Goal: Task Accomplishment & Management: Complete application form

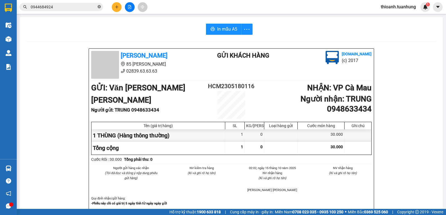
click at [97, 7] on icon "close-circle" at bounding box center [98, 6] width 3 height 3
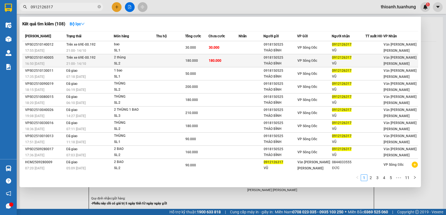
type input "0912126317"
click at [126, 57] on div "2 thùng" at bounding box center [135, 58] width 42 height 6
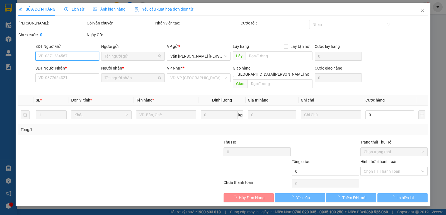
type input "0918150525"
type input "THẢO BÌNH"
type input "0912126317"
type input "VŨ"
type input "180.000"
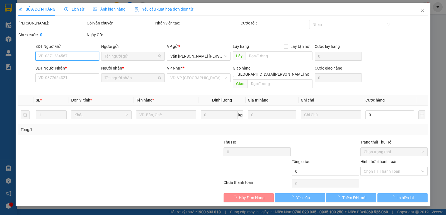
type input "180.000"
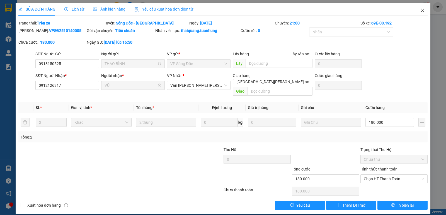
click at [425, 13] on span "Close" at bounding box center [422, 11] width 16 height 16
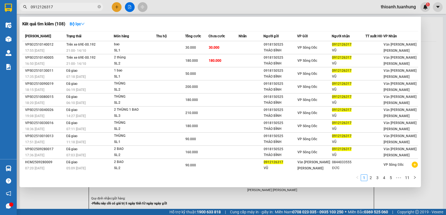
click at [68, 9] on input "0912126317" at bounding box center [64, 7] width 66 height 6
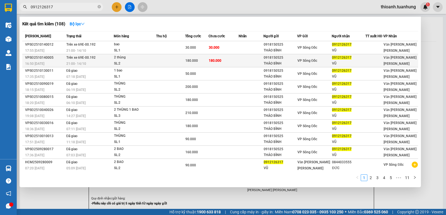
click at [145, 62] on div "SL: 2" at bounding box center [135, 64] width 42 height 6
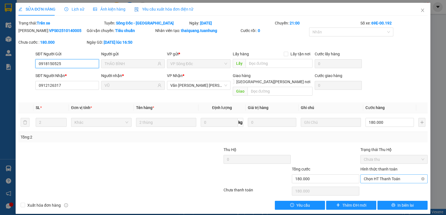
click at [393, 175] on span "Chọn HT Thanh Toán" at bounding box center [393, 179] width 60 height 8
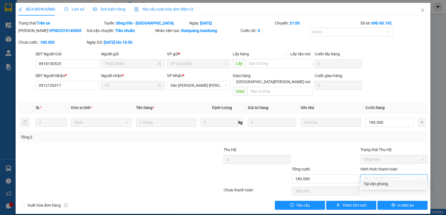
click at [385, 183] on div "Tại văn phòng" at bounding box center [393, 184] width 60 height 6
type input "0"
click at [422, 10] on icon "close" at bounding box center [422, 10] width 4 height 4
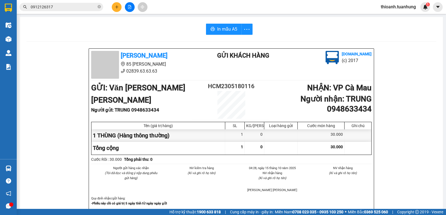
click at [121, 7] on button at bounding box center [117, 7] width 10 height 10
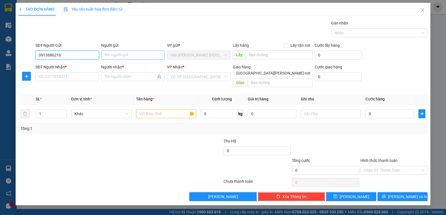
type input "0913686216"
click at [126, 55] on input "Người gửi" at bounding box center [132, 55] width 63 height 9
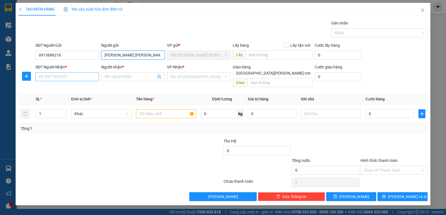
type input "NGUYỄN THỊ KIỀU LINH"
click at [51, 77] on input "SĐT Người Nhận *" at bounding box center [66, 76] width 63 height 9
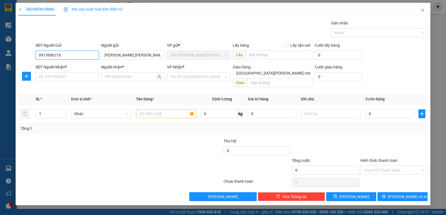
drag, startPoint x: 37, startPoint y: 54, endPoint x: 69, endPoint y: 53, distance: 32.1
click at [69, 53] on input "0913686216" at bounding box center [66, 55] width 63 height 9
click at [65, 55] on input "0913686216" at bounding box center [66, 55] width 63 height 9
drag, startPoint x: 38, startPoint y: 55, endPoint x: 67, endPoint y: 53, distance: 28.7
click at [67, 53] on input "0913686216" at bounding box center [66, 55] width 63 height 9
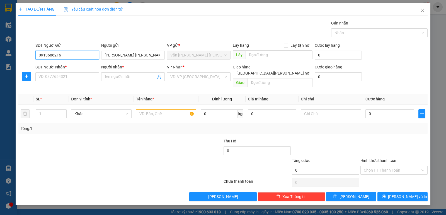
click at [68, 55] on input "0913686216" at bounding box center [66, 55] width 63 height 9
click at [57, 76] on input "SĐT Người Nhận *" at bounding box center [66, 76] width 63 height 9
drag, startPoint x: 38, startPoint y: 55, endPoint x: 64, endPoint y: 52, distance: 26.0
click at [64, 52] on input "0913686216" at bounding box center [66, 55] width 63 height 9
click at [65, 79] on input "SĐT Người Nhận *" at bounding box center [66, 76] width 63 height 9
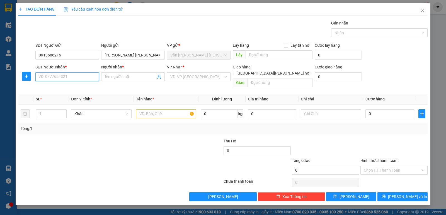
paste input "0913686216"
click at [71, 79] on input "0913686216" at bounding box center [66, 76] width 63 height 9
type input "0913686216"
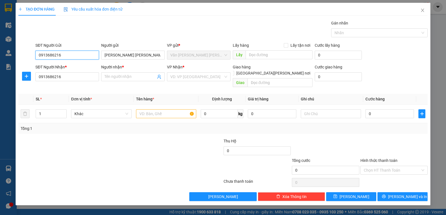
click at [70, 54] on input "0913686216" at bounding box center [66, 55] width 63 height 9
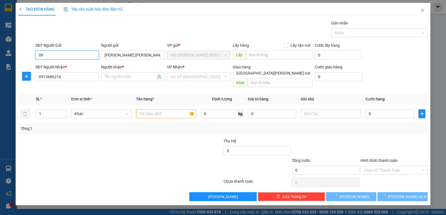
type input "0"
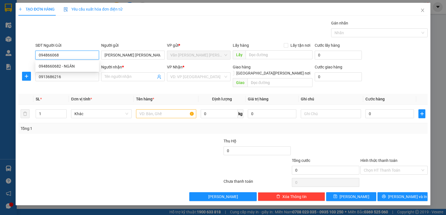
type input "0948660682"
click at [71, 67] on div "0948660682 - NGÂN" at bounding box center [67, 66] width 57 height 6
type input "NGÂN"
type input "0948660682"
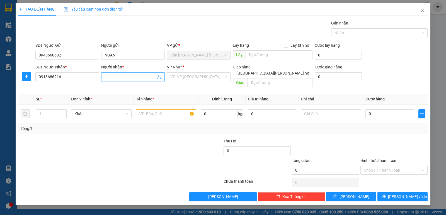
click at [123, 78] on input "Người nhận *" at bounding box center [129, 77] width 51 height 6
type input "NGUYỄN THỊ KIỀU LINH"
click at [200, 78] on input "search" at bounding box center [196, 77] width 53 height 8
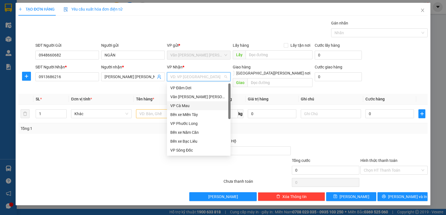
click at [180, 106] on div "VP Cà Mau" at bounding box center [198, 106] width 57 height 6
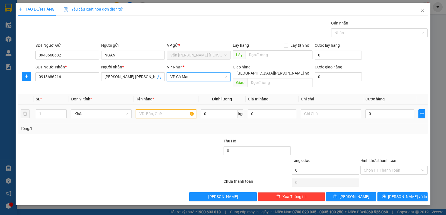
click at [155, 110] on input "text" at bounding box center [166, 113] width 60 height 9
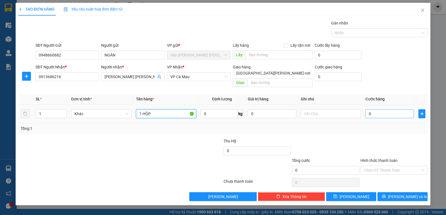
type input "1 HỘP"
type input "3"
type input "30"
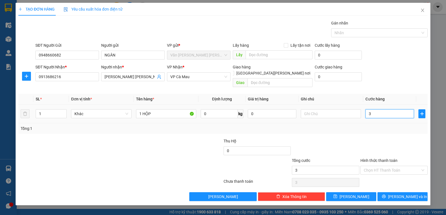
type input "30"
type input "30.000"
click at [394, 166] on input "Hình thức thanh toán" at bounding box center [391, 170] width 57 height 8
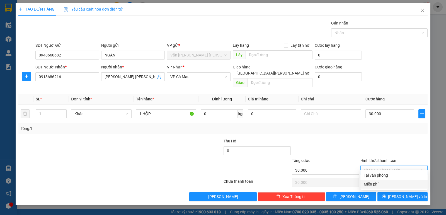
click at [381, 178] on div "Tại văn phòng" at bounding box center [393, 175] width 60 height 6
type input "0"
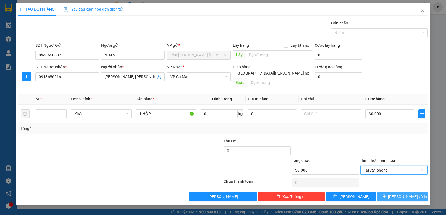
click at [405, 194] on span "Lưu và In" at bounding box center [407, 197] width 39 height 6
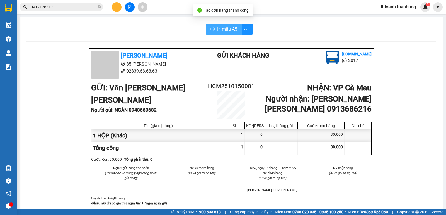
click at [221, 28] on span "In mẫu A5" at bounding box center [227, 29] width 20 height 7
click at [96, 7] on input "0912126317" at bounding box center [64, 7] width 66 height 6
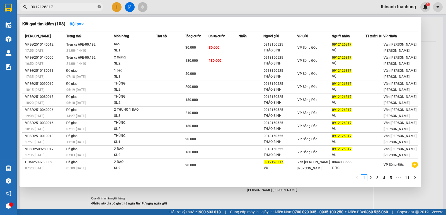
drag, startPoint x: 99, startPoint y: 6, endPoint x: 445, endPoint y: 70, distance: 351.7
click at [99, 6] on icon "close-circle" at bounding box center [98, 6] width 3 height 3
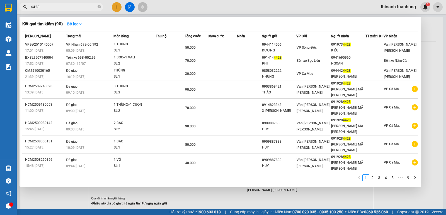
type input "4428"
click at [439, 61] on div at bounding box center [223, 107] width 446 height 215
click at [100, 6] on icon "close-circle" at bounding box center [98, 6] width 3 height 3
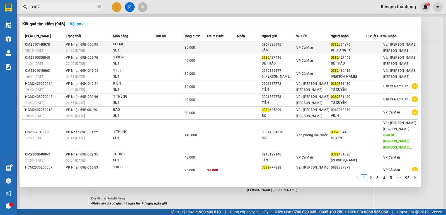
type input "0382"
click at [124, 45] on div "SƠ MI" at bounding box center [134, 44] width 42 height 6
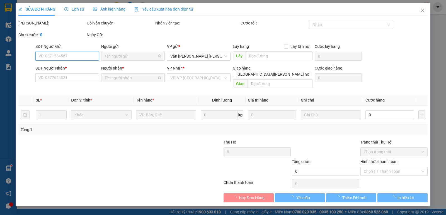
type input "0907326996"
type input "TÂM"
type input "0382764376"
type input "PHƯƠNG TỨ"
type input "30.000"
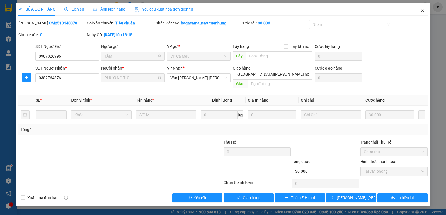
click at [424, 10] on icon "close" at bounding box center [422, 10] width 4 height 4
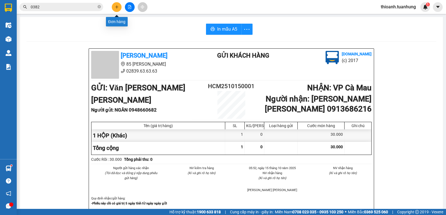
click at [119, 10] on button at bounding box center [117, 7] width 10 height 10
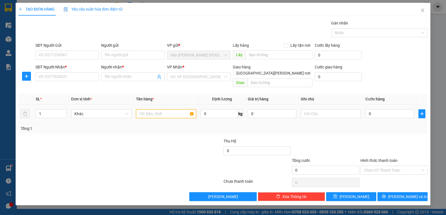
click at [161, 111] on input "text" at bounding box center [166, 113] width 60 height 9
type input "1 THÙNG"
click at [381, 110] on input "0" at bounding box center [389, 113] width 48 height 9
type input "08"
type input "8"
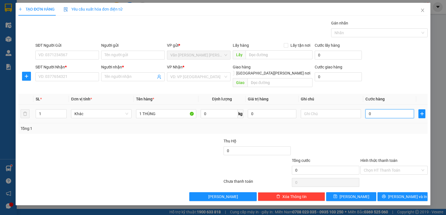
type input "8"
type input "080"
type input "80"
type input "80.000"
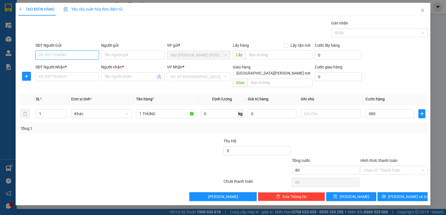
type input "80.000"
click at [72, 52] on input "SĐT Người Gửi" at bounding box center [66, 55] width 63 height 9
type input "0909690109"
drag, startPoint x: 66, startPoint y: 65, endPoint x: 65, endPoint y: 71, distance: 6.1
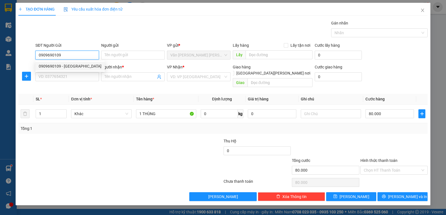
click at [66, 66] on div "0909690109 - NGA" at bounding box center [70, 66] width 63 height 6
type input "NGA"
type input "0909690109"
click at [64, 73] on input "SĐT Người Nhận *" at bounding box center [66, 76] width 63 height 9
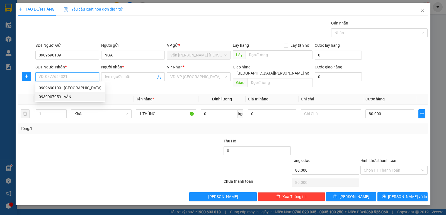
drag, startPoint x: 59, startPoint y: 94, endPoint x: 68, endPoint y: 89, distance: 10.5
click at [59, 95] on div "0939907959 - VÂN" at bounding box center [70, 97] width 63 height 6
type input "0939907959"
type input "VÂN"
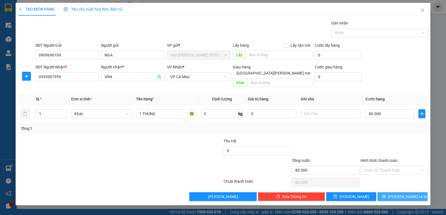
click at [385, 195] on icon "printer" at bounding box center [383, 197] width 4 height 4
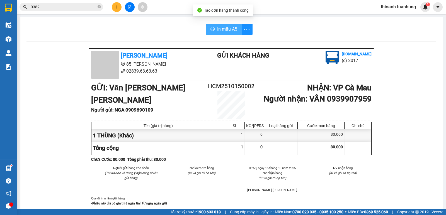
click at [226, 28] on span "In mẫu A5" at bounding box center [227, 29] width 20 height 7
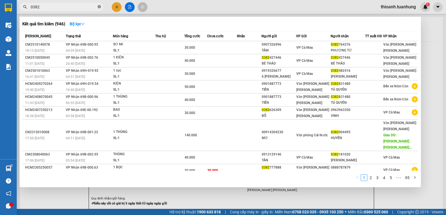
click at [100, 7] on icon "close-circle" at bounding box center [98, 6] width 3 height 3
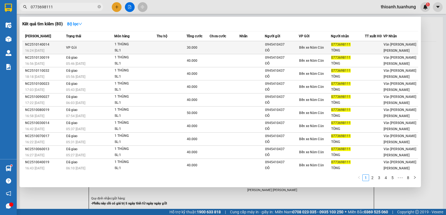
type input "0773698111"
click at [166, 46] on td at bounding box center [171, 47] width 30 height 13
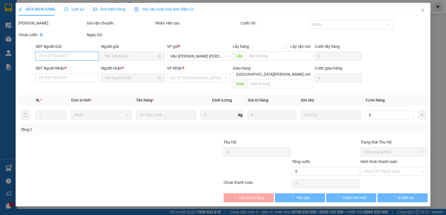
type input "0945410437"
type input "ĐÔ"
type input "0773698111"
type input "TÒNG"
type input "30.000"
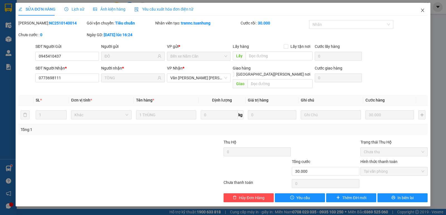
click at [420, 11] on icon "close" at bounding box center [422, 10] width 4 height 4
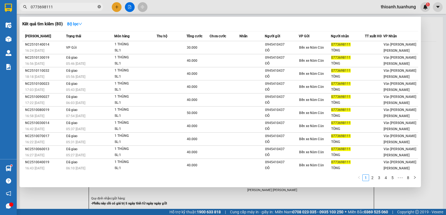
click at [99, 6] on icon "close-circle" at bounding box center [98, 6] width 3 height 3
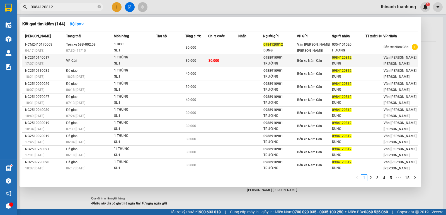
type input "0984120812"
click at [198, 56] on td "30.000" at bounding box center [196, 60] width 23 height 13
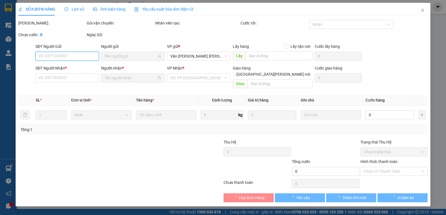
type input "0988910901"
type input "TRƯỜNG"
type input "0984120812"
type input "DUNG"
type input "30.000"
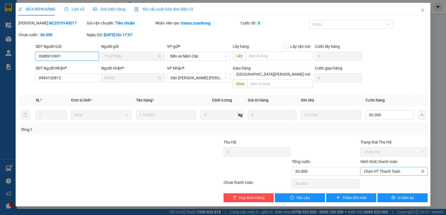
click at [383, 167] on span "Chọn HT Thanh Toán" at bounding box center [393, 171] width 60 height 8
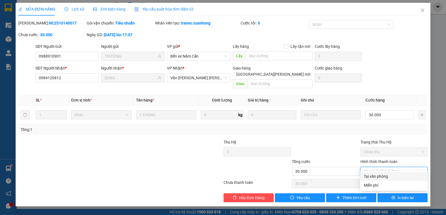
click at [381, 177] on div "Tại văn phòng" at bounding box center [393, 176] width 60 height 6
type input "0"
click at [425, 10] on span "Close" at bounding box center [422, 11] width 16 height 16
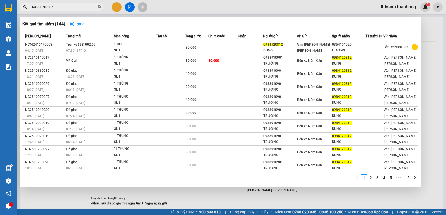
click at [99, 6] on icon "close-circle" at bounding box center [98, 6] width 3 height 3
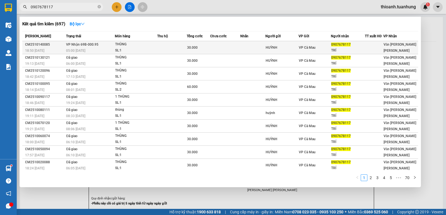
type input "0907678117"
click at [123, 48] on div "SL: 1" at bounding box center [136, 51] width 42 height 6
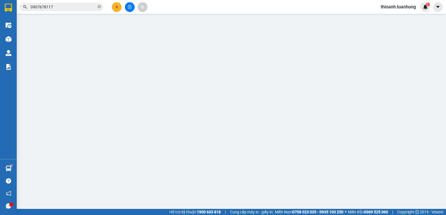
type input "HUỲNH"
type input "0907678117"
type input "TRÍ"
type input "30.000"
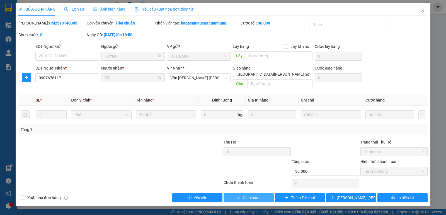
drag, startPoint x: 252, startPoint y: 193, endPoint x: 280, endPoint y: 163, distance: 40.6
click at [252, 195] on span "Giao hàng" at bounding box center [252, 198] width 18 height 6
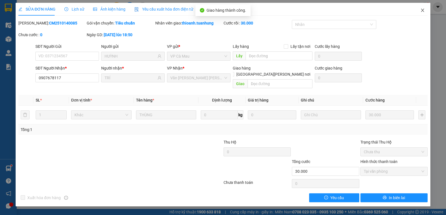
click at [425, 10] on span "Close" at bounding box center [422, 11] width 16 height 16
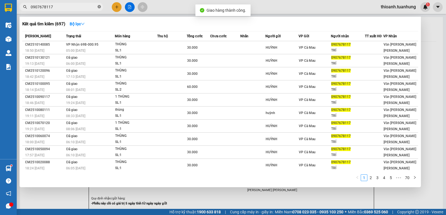
click at [99, 7] on icon "close-circle" at bounding box center [98, 6] width 3 height 3
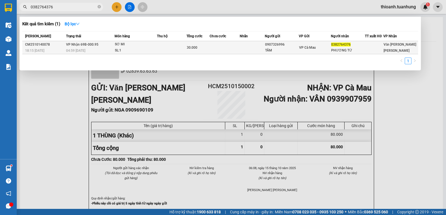
type input "0382764376"
click at [132, 49] on div "SL: 1" at bounding box center [136, 51] width 42 height 6
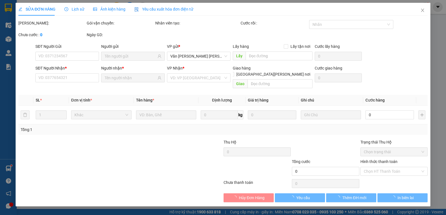
type input "0907326996"
type input "TÂM"
type input "0382764376"
type input "PHƯƠNG TỨ"
type input "30.000"
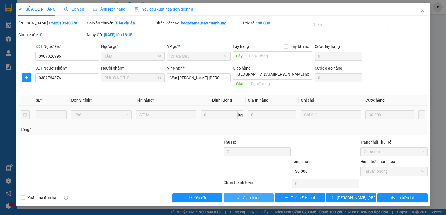
drag, startPoint x: 251, startPoint y: 189, endPoint x: 445, endPoint y: 0, distance: 271.0
click at [251, 195] on span "Giao hàng" at bounding box center [252, 198] width 18 height 6
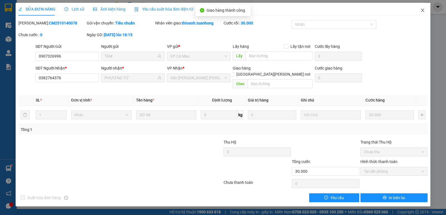
click at [424, 12] on icon "close" at bounding box center [422, 10] width 4 height 4
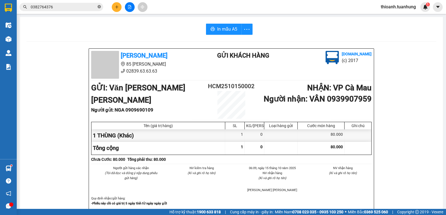
click at [100, 6] on icon "close-circle" at bounding box center [98, 6] width 3 height 3
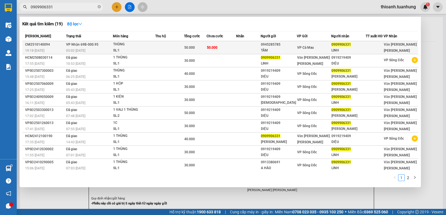
type input "0909906331"
click at [229, 51] on td "50.000" at bounding box center [221, 47] width 30 height 13
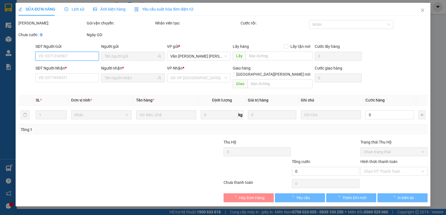
type input "0945285785"
type input "TÂM"
type input "0909906331"
type input "LINH"
type input "50.000"
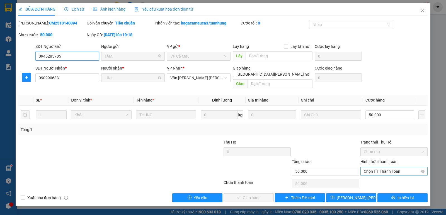
click at [369, 167] on span "Chọn HT Thanh Toán" at bounding box center [393, 171] width 60 height 8
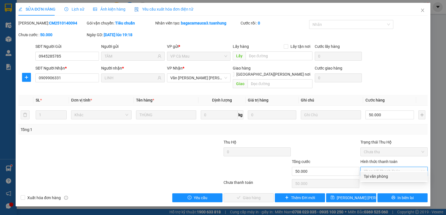
click at [376, 177] on div "Tại văn phòng" at bounding box center [393, 176] width 60 height 6
type input "0"
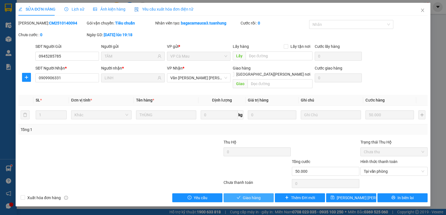
click at [250, 195] on span "Giao hàng" at bounding box center [252, 198] width 18 height 6
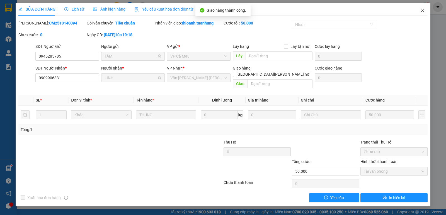
click at [421, 13] on span "Close" at bounding box center [422, 11] width 16 height 16
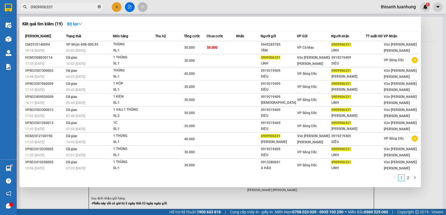
click at [100, 6] on icon "close-circle" at bounding box center [98, 6] width 3 height 3
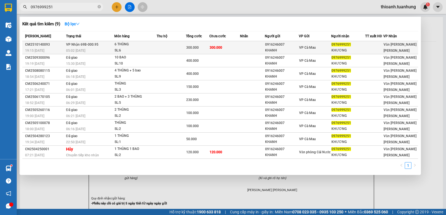
type input "0976999251"
click at [185, 48] on td at bounding box center [171, 47] width 30 height 13
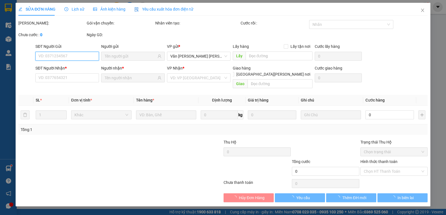
type input "0916246007"
type input "KHANH"
type input "0976999251"
type input "KHƯƠNG"
type input "300.000"
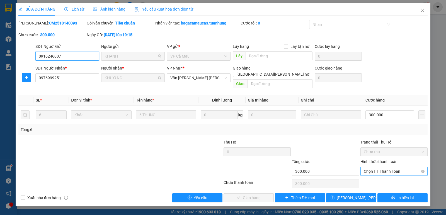
click at [381, 167] on span "Chọn HT Thanh Toán" at bounding box center [393, 171] width 60 height 8
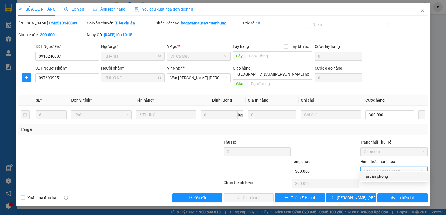
click at [379, 177] on div "Tại văn phòng" at bounding box center [393, 176] width 60 height 6
type input "0"
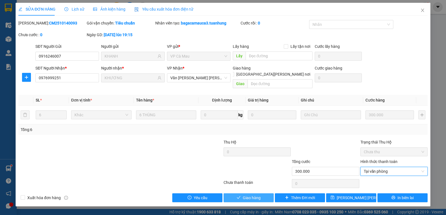
click at [256, 195] on span "Giao hàng" at bounding box center [252, 198] width 18 height 6
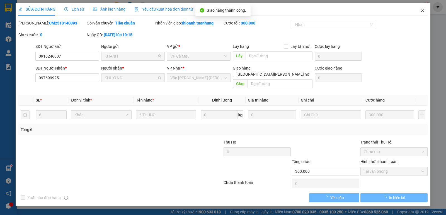
click at [423, 13] on span "Close" at bounding box center [422, 11] width 16 height 16
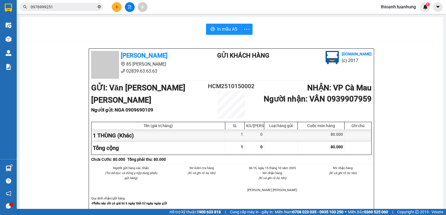
click at [98, 8] on icon "close-circle" at bounding box center [98, 6] width 3 height 3
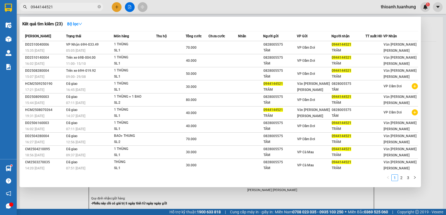
type input "0944144521"
click at [430, 69] on div at bounding box center [223, 107] width 446 height 215
click at [100, 8] on icon "close-circle" at bounding box center [98, 6] width 3 height 3
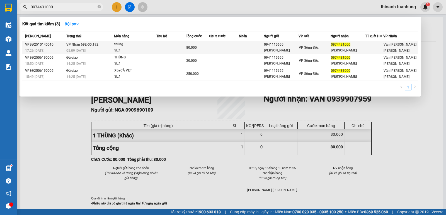
type input "0974431000"
click at [87, 50] on div "05:09 [DATE]" at bounding box center [90, 51] width 48 height 6
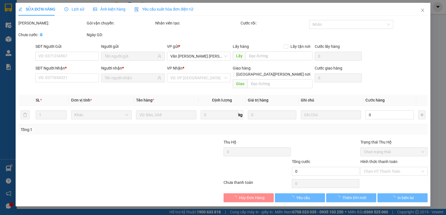
type input "0941115655"
type input "NGUYỄN VĂN CÒ"
type input "0974431000"
type input "NGUYỄN THỊ ĐÀO"
type input "80.000"
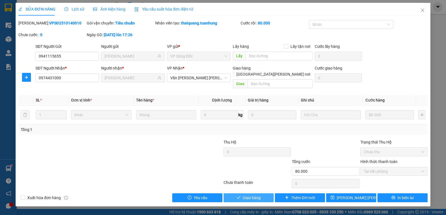
click at [251, 195] on span "Giao hàng" at bounding box center [252, 198] width 18 height 6
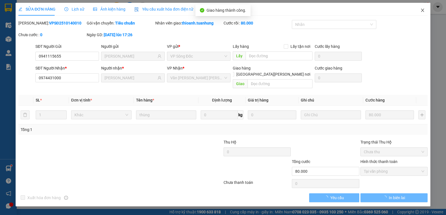
click at [421, 10] on icon "close" at bounding box center [422, 10] width 4 height 4
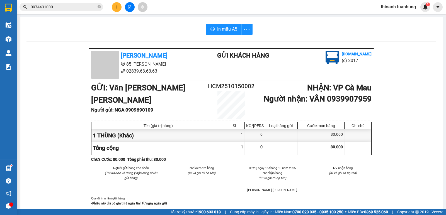
click at [101, 8] on span "0974431000" at bounding box center [61, 7] width 84 height 8
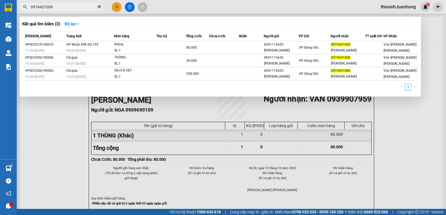
click at [99, 7] on icon "close-circle" at bounding box center [98, 6] width 3 height 3
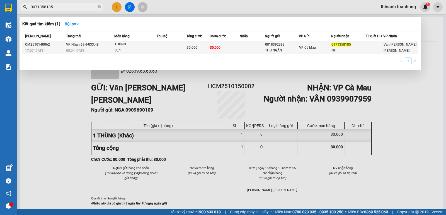
type input "0971358185"
click at [255, 46] on td at bounding box center [251, 47] width 25 height 13
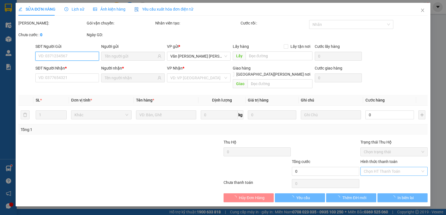
type input "0818392393"
type input "THU NGÂN"
type input "0971358185"
type input "NHI"
type input "30.000"
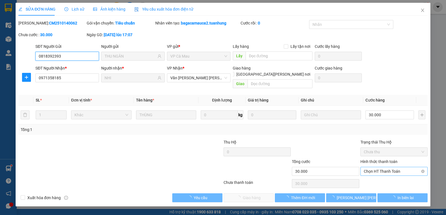
click at [382, 167] on span "Chọn HT Thanh Toán" at bounding box center [393, 171] width 60 height 8
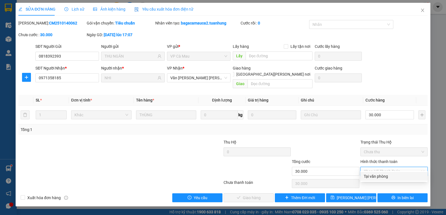
click at [382, 176] on div "Tại văn phòng" at bounding box center [393, 176] width 60 height 6
type input "0"
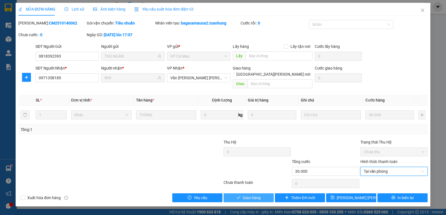
click at [252, 195] on span "Giao hàng" at bounding box center [252, 198] width 18 height 6
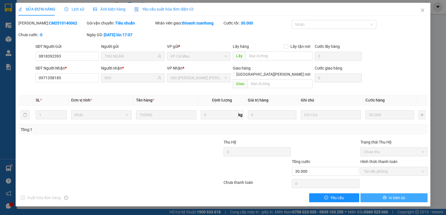
click at [398, 195] on span "In biên lai" at bounding box center [396, 198] width 16 height 6
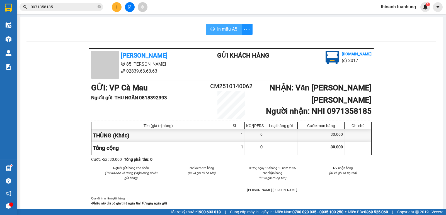
click at [229, 33] on span "In mẫu A5" at bounding box center [227, 29] width 20 height 7
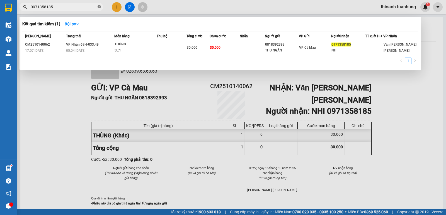
click at [99, 9] on span at bounding box center [98, 6] width 3 height 5
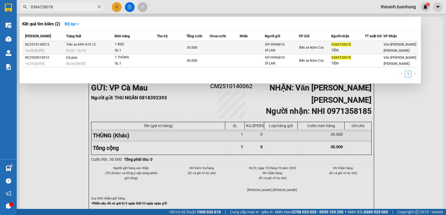
type input "0384728078"
click at [113, 45] on td "Trên xe 69H-019.12 22:02 - 14/10" at bounding box center [90, 47] width 50 height 13
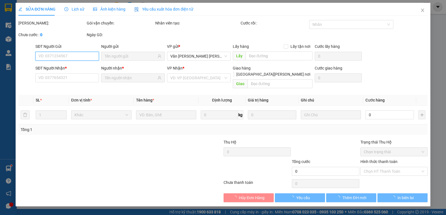
type input "0919996810"
type input "DÌ LAN"
type input "0384728078"
type input "TIÊN"
type input "30.000"
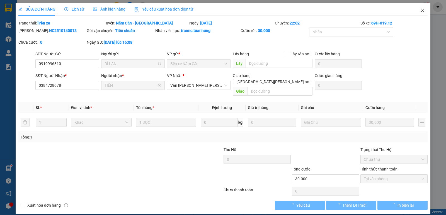
click at [424, 13] on span "Close" at bounding box center [422, 11] width 16 height 16
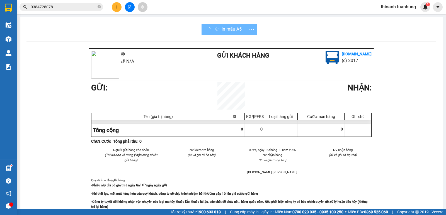
click at [115, 8] on icon "plus" at bounding box center [117, 7] width 4 height 4
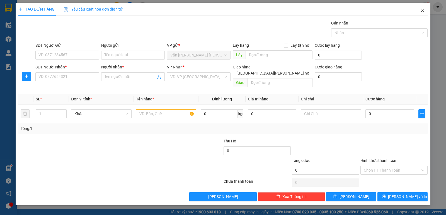
click at [421, 11] on icon "close" at bounding box center [422, 10] width 4 height 4
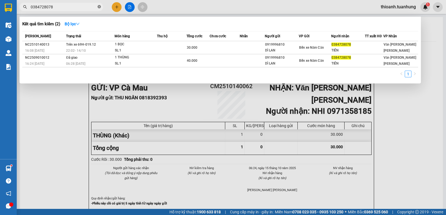
click at [98, 7] on icon "close-circle" at bounding box center [98, 6] width 3 height 3
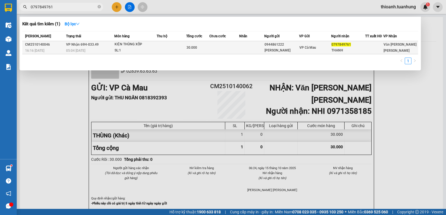
type input "0797849761"
click at [322, 46] on div "VP Cà Mau" at bounding box center [314, 48] width 31 height 6
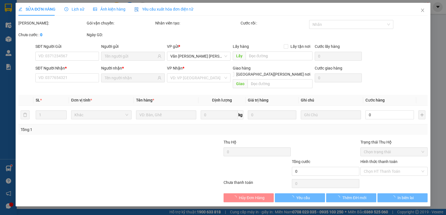
type input "0944861222"
type input "DIỆU CHƯƠNG"
type input "0797849761"
type input "THANH"
type input "30.000"
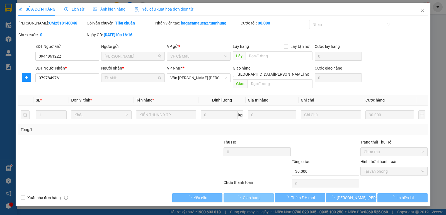
click at [241, 194] on button "Giao hàng" at bounding box center [248, 198] width 50 height 9
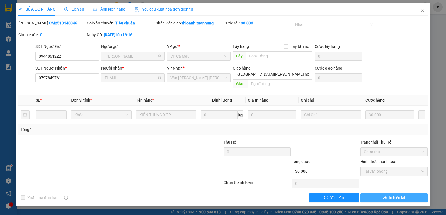
click at [406, 194] on button "In biên lai" at bounding box center [393, 198] width 67 height 9
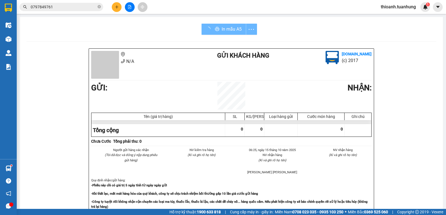
click at [227, 25] on div "In mẫu A5" at bounding box center [228, 29] width 55 height 11
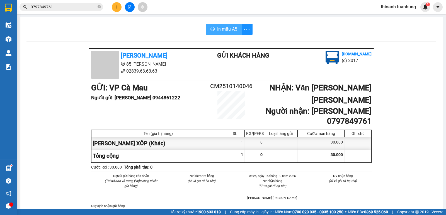
click at [226, 30] on span "In mẫu A5" at bounding box center [227, 29] width 20 height 7
click at [98, 6] on icon "close-circle" at bounding box center [98, 6] width 3 height 3
click at [116, 10] on button at bounding box center [117, 7] width 10 height 10
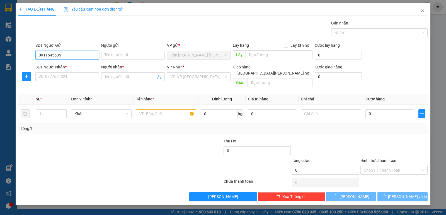
click at [67, 51] on input "0911545585" at bounding box center [66, 55] width 63 height 9
type input "0911545585"
click at [109, 57] on input "Người gửi" at bounding box center [132, 55] width 63 height 9
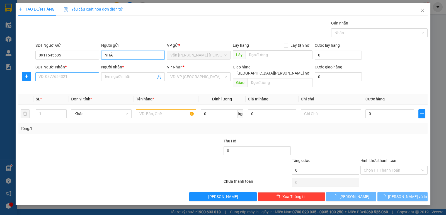
type input "NHẬT"
click at [75, 78] on input "SĐT Người Nhận *" at bounding box center [66, 76] width 63 height 9
type input "0937819388"
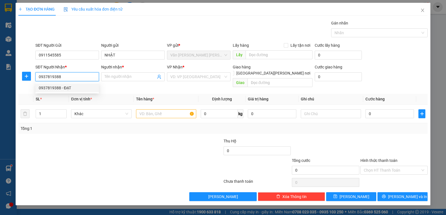
click at [71, 87] on div "0937819388 - ĐẠT" at bounding box center [67, 88] width 57 height 6
type input "ĐẠT"
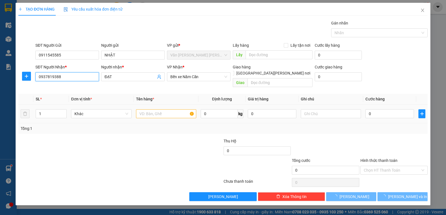
type input "0937819388"
click at [153, 109] on input "text" at bounding box center [166, 113] width 60 height 9
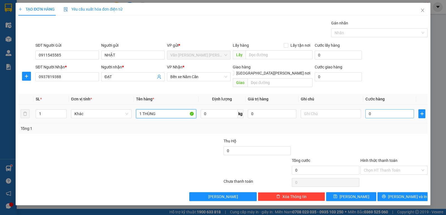
type input "1 THÙNG"
type input "05"
type input "5"
type input "050"
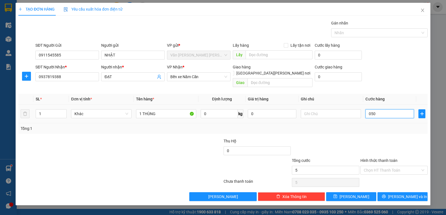
type input "50"
type input "50.000"
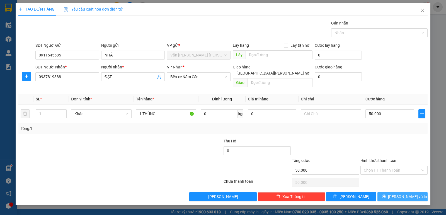
click at [398, 194] on span "[PERSON_NAME] và In" at bounding box center [407, 197] width 39 height 6
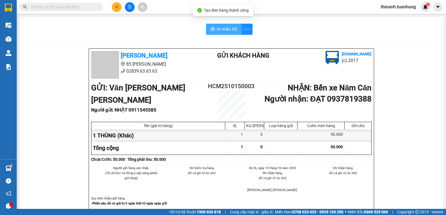
click at [229, 27] on span "In mẫu A5" at bounding box center [227, 29] width 20 height 7
click at [56, 6] on input "text" at bounding box center [64, 7] width 66 height 6
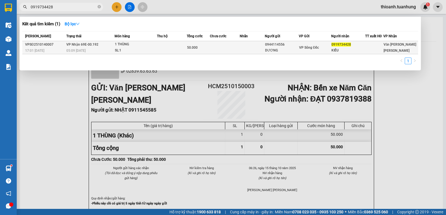
type input "0919734428"
click at [158, 47] on td at bounding box center [172, 47] width 30 height 13
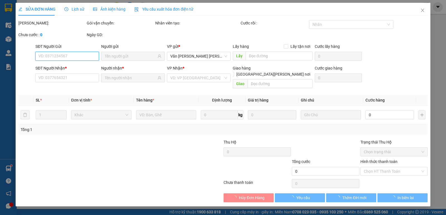
type input "0944114556"
type input "DƯƠNG"
type input "0919734428"
type input "KIỀU"
type input "50.000"
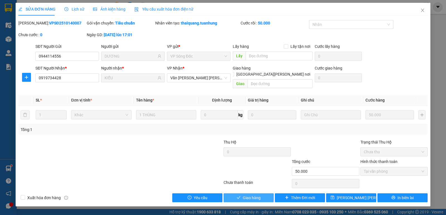
click at [252, 195] on span "Giao hàng" at bounding box center [252, 198] width 18 height 6
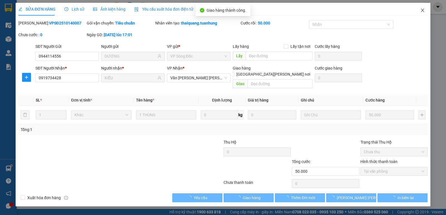
click at [426, 13] on span "Close" at bounding box center [422, 11] width 16 height 16
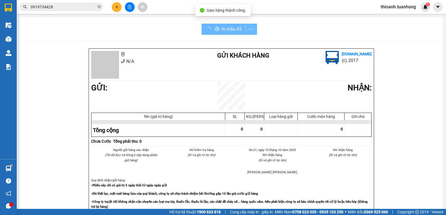
click at [120, 8] on button at bounding box center [117, 7] width 10 height 10
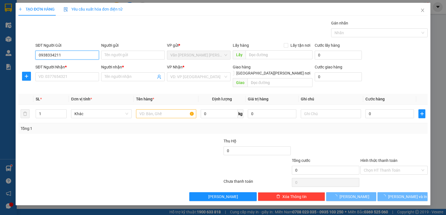
click at [67, 53] on input "0938334211" at bounding box center [66, 55] width 63 height 9
click at [70, 56] on input "0938334211" at bounding box center [66, 55] width 63 height 9
type input "0938334211"
drag, startPoint x: 125, startPoint y: 56, endPoint x: 97, endPoint y: 55, distance: 28.1
click at [125, 56] on input "Người gửi" at bounding box center [132, 55] width 63 height 9
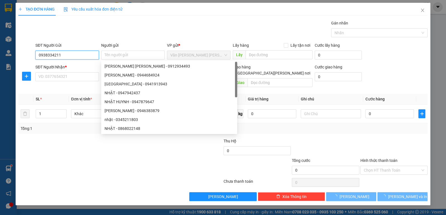
click at [85, 54] on input "0938334211" at bounding box center [66, 55] width 63 height 9
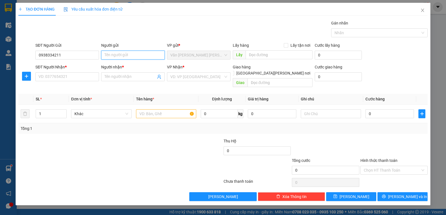
click at [123, 58] on input "Người gửi" at bounding box center [132, 55] width 63 height 9
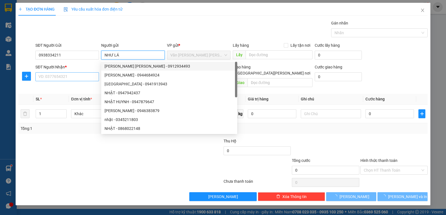
type input "NHƯ LÁ"
click at [74, 79] on input "SĐT Người Nhận *" at bounding box center [66, 76] width 63 height 9
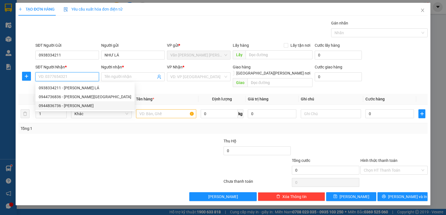
click at [55, 106] on div "0944836736 - NHƯ ANH" at bounding box center [85, 106] width 92 height 6
type input "0944836736"
type input "NHƯ ANH"
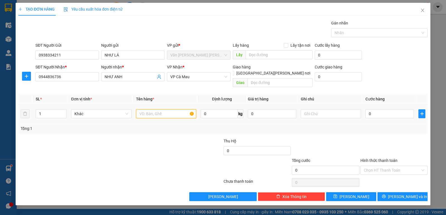
drag, startPoint x: 159, startPoint y: 109, endPoint x: 153, endPoint y: 104, distance: 7.9
click at [154, 109] on input "text" at bounding box center [166, 113] width 60 height 9
type input "1 THÙNG"
click at [377, 112] on div "0" at bounding box center [389, 113] width 48 height 11
click at [386, 109] on input "0" at bounding box center [389, 113] width 48 height 9
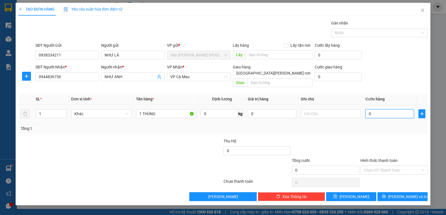
type input "04"
type input "4"
type input "040"
type input "40"
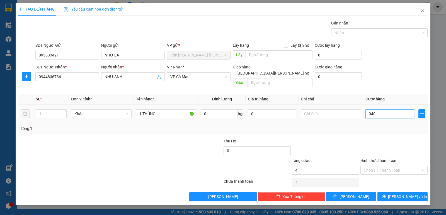
type input "40"
type input "40.000"
click at [391, 192] on button "[PERSON_NAME] và In" at bounding box center [402, 196] width 50 height 9
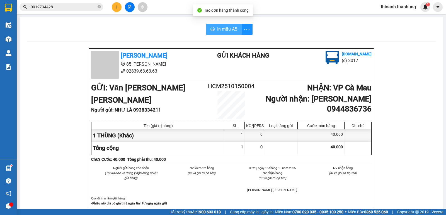
click at [229, 29] on span "In mẫu A5" at bounding box center [227, 29] width 20 height 7
click at [98, 7] on icon "close-circle" at bounding box center [98, 6] width 3 height 3
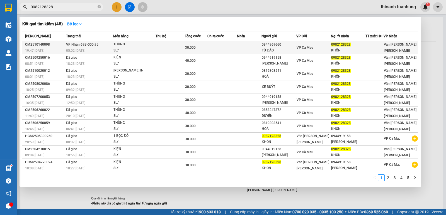
type input "0982128328"
click at [163, 50] on td at bounding box center [169, 47] width 29 height 13
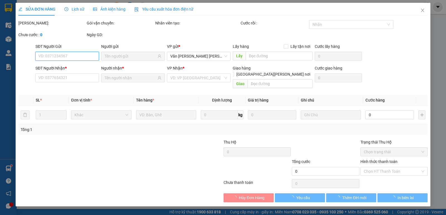
type input "0944969660"
type input "TÚ ĐÀO"
type input "0982128328"
type input "KHÔN"
type input "30.000"
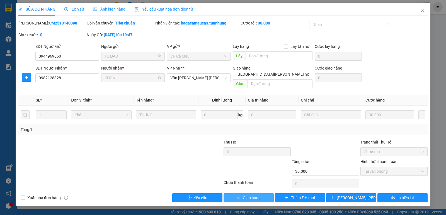
click at [241, 194] on button "Giao hàng" at bounding box center [248, 198] width 50 height 9
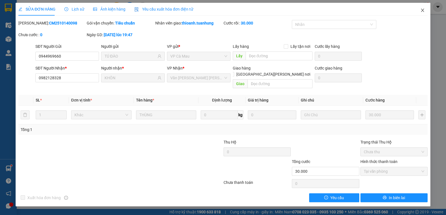
click at [425, 8] on span "Close" at bounding box center [422, 11] width 16 height 16
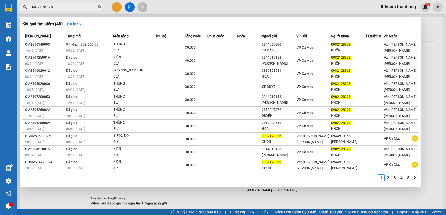
click at [99, 8] on icon "close-circle" at bounding box center [98, 6] width 3 height 3
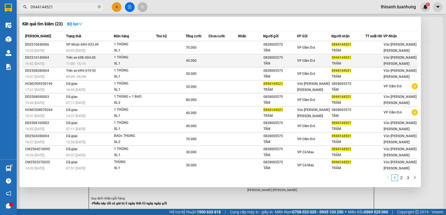
type input "0944144521"
click at [149, 60] on div "1 THÙNG" at bounding box center [135, 58] width 42 height 6
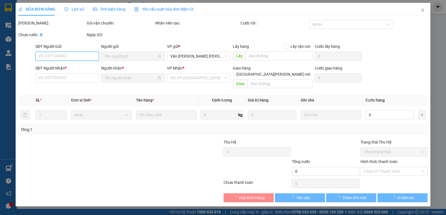
type input "0828005575"
type input "TÂM"
type input "0944144521"
type input "TRÂM"
type input "40.000"
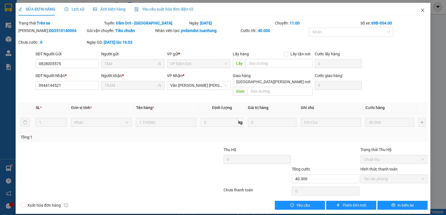
drag, startPoint x: 415, startPoint y: 12, endPoint x: 417, endPoint y: 11, distance: 3.0
click at [415, 12] on span "Close" at bounding box center [422, 11] width 16 height 16
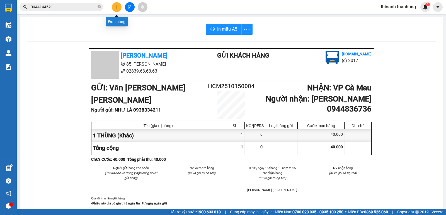
click at [117, 6] on icon "plus" at bounding box center [117, 7] width 4 height 4
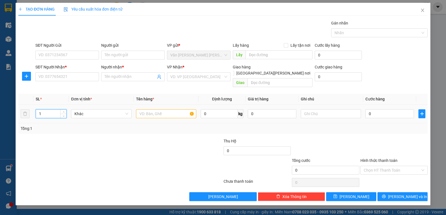
click at [53, 110] on input "1" at bounding box center [51, 114] width 30 height 8
click at [64, 112] on icon "up" at bounding box center [64, 113] width 2 height 2
type input "3"
click at [64, 112] on icon "up" at bounding box center [64, 113] width 2 height 2
click at [155, 110] on input "text" at bounding box center [166, 113] width 60 height 9
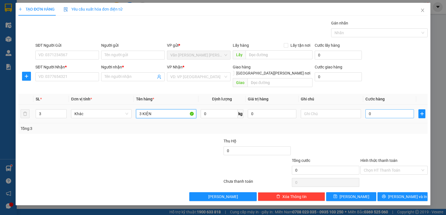
type input "3 KIỆN"
click at [380, 111] on input "0" at bounding box center [389, 113] width 48 height 9
type input "1"
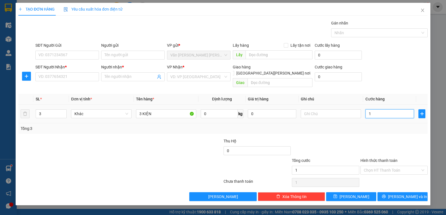
type input "14"
type input "140"
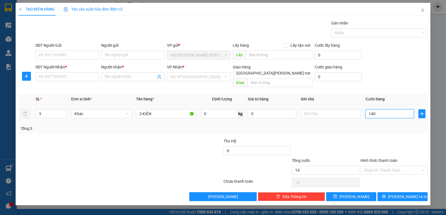
type input "140"
type input "140.000"
click at [122, 77] on input "Người nhận *" at bounding box center [129, 77] width 51 height 6
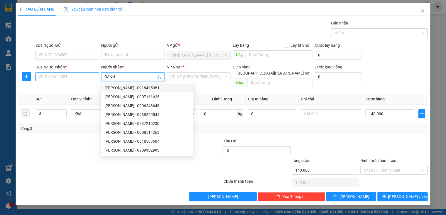
type input "DANH"
click at [59, 79] on input "SĐT Người Nhận *" at bounding box center [66, 76] width 63 height 9
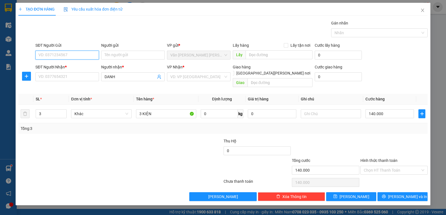
click at [51, 53] on input "SĐT Người Gửi" at bounding box center [66, 55] width 63 height 9
click at [130, 56] on input "Người gửi" at bounding box center [132, 55] width 63 height 9
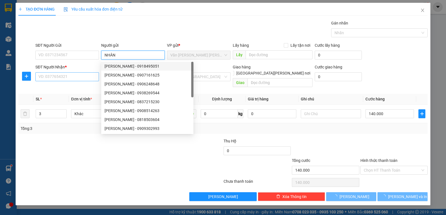
type input "NHÂN"
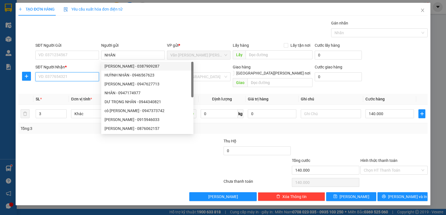
click at [61, 76] on input "SĐT Người Nhận *" at bounding box center [66, 76] width 63 height 9
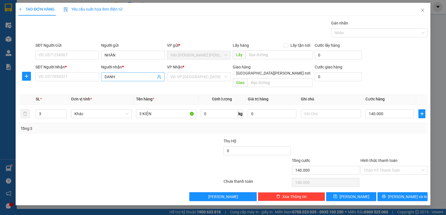
click at [121, 78] on input "DANH" at bounding box center [129, 77] width 51 height 6
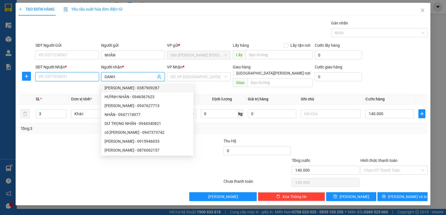
click at [51, 79] on input "SĐT Người Nhận *" at bounding box center [66, 76] width 63 height 9
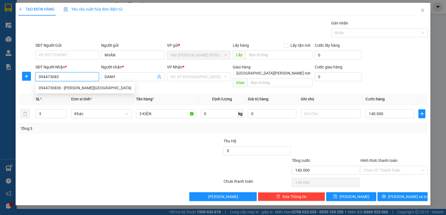
type input "0944736836"
click at [67, 89] on div "0944736836 - NHƯ ANH" at bounding box center [85, 88] width 92 height 6
type input "NHƯ ANH"
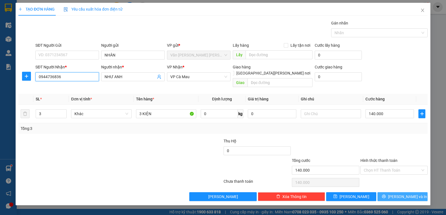
type input "0944736836"
click at [402, 194] on span "[PERSON_NAME] và In" at bounding box center [407, 197] width 39 height 6
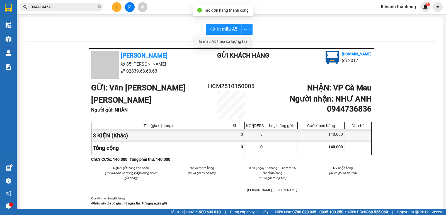
click at [234, 41] on div "In mẫu A5 theo số lượng (3)" at bounding box center [223, 41] width 48 height 6
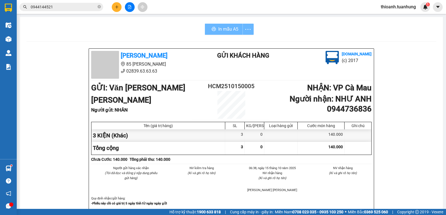
scroll to position [66, 0]
click at [75, 8] on input "0944144521" at bounding box center [64, 7] width 66 height 6
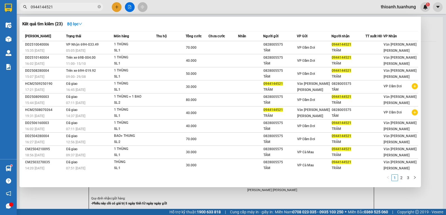
click at [75, 8] on input "0944144521" at bounding box center [64, 7] width 66 height 6
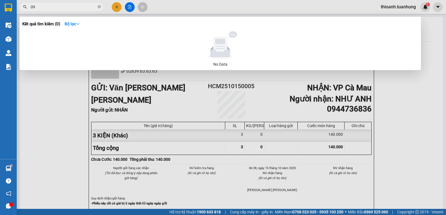
type input "0"
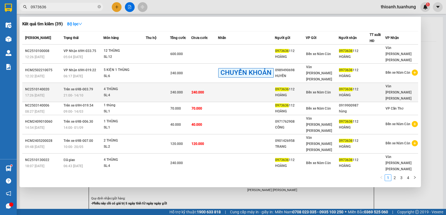
type input "0973636"
click at [318, 89] on div "Bến xe Năm Căn" at bounding box center [322, 92] width 32 height 6
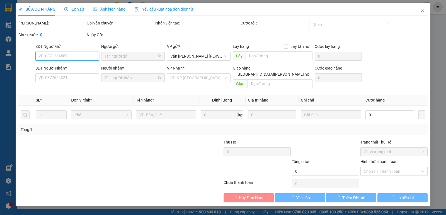
type input "0973636112"
type input "HOÀNG"
type input "0973636112"
type input "HOÀNG"
type input "240.000"
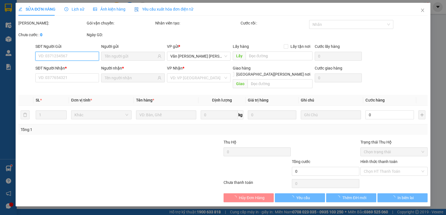
type input "240.000"
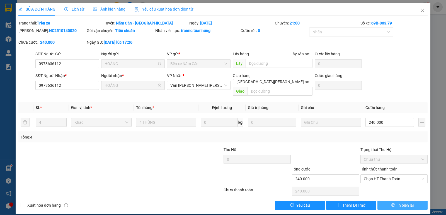
click at [402, 202] on span "In biên lai" at bounding box center [405, 205] width 16 height 6
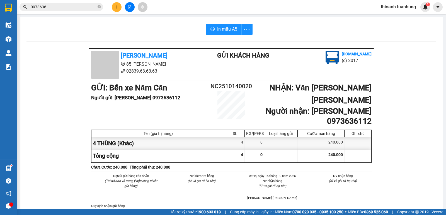
click at [61, 7] on input "0973636" at bounding box center [64, 7] width 66 height 6
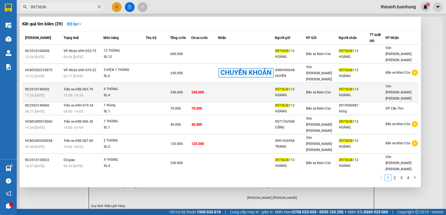
click at [318, 90] on span "Bến xe Năm Căn" at bounding box center [318, 92] width 25 height 4
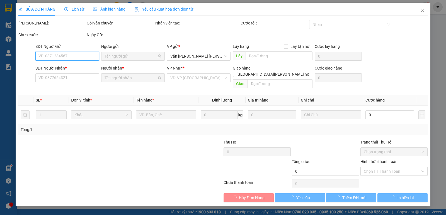
type input "0973636112"
type input "HOÀNG"
type input "0973636112"
type input "HOÀNG"
type input "240.000"
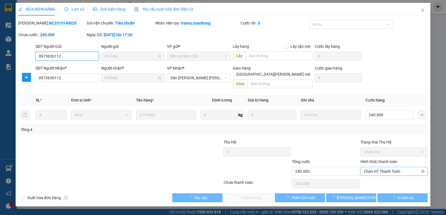
click at [365, 167] on span "Chọn HT Thanh Toán" at bounding box center [393, 171] width 60 height 8
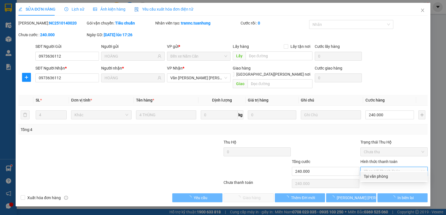
click at [371, 174] on div "Tại văn phòng" at bounding box center [393, 176] width 60 height 6
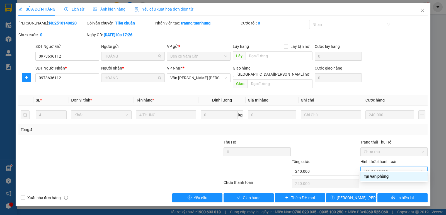
type input "0"
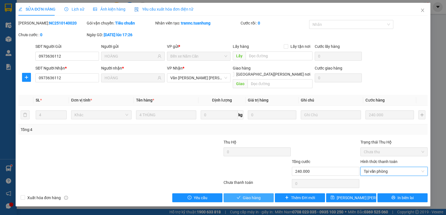
click at [258, 195] on span "Giao hàng" at bounding box center [252, 198] width 18 height 6
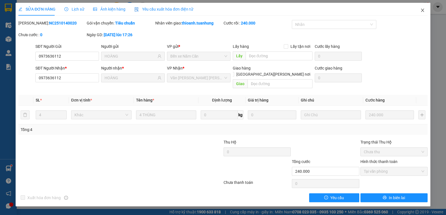
click at [424, 7] on span "Close" at bounding box center [422, 11] width 16 height 16
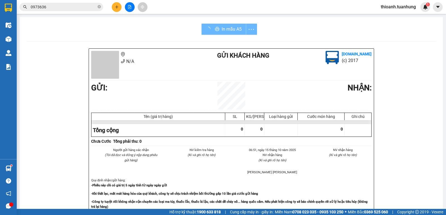
click at [45, 8] on input "0973636" at bounding box center [64, 7] width 66 height 6
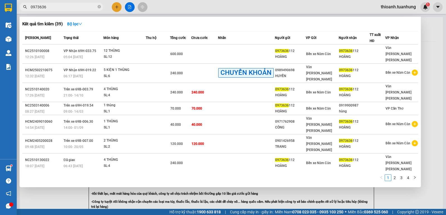
click at [45, 8] on input "0973636" at bounding box center [64, 7] width 66 height 6
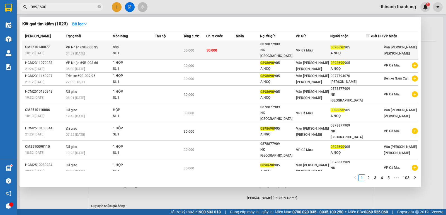
type input "0898690"
click at [217, 48] on span "30.000" at bounding box center [211, 50] width 11 height 4
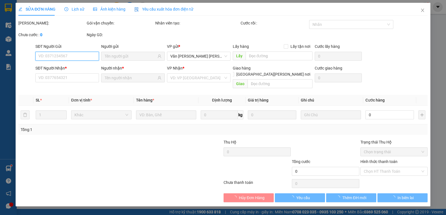
type input "0878877909"
type input "NK SÀI GÒN"
type input "0898690905"
type input "A NGỌ"
type input "30.000"
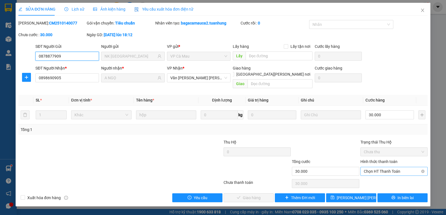
click at [397, 167] on span "Chọn HT Thanh Toán" at bounding box center [393, 171] width 60 height 8
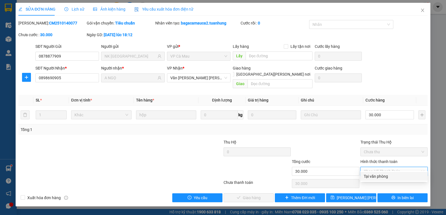
drag, startPoint x: 391, startPoint y: 171, endPoint x: 298, endPoint y: 176, distance: 93.1
click at [388, 172] on div "Total Paid Fee 0 Total UnPaid Fee 30.000 Cash Collection Total Fee Mã ĐH: CM251…" at bounding box center [222, 111] width 409 height 182
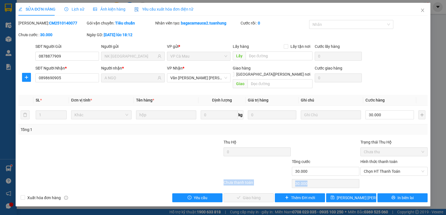
drag, startPoint x: 372, startPoint y: 168, endPoint x: 373, endPoint y: 173, distance: 5.2
click at [373, 168] on span "Chọn HT Thanh Toán" at bounding box center [393, 171] width 60 height 8
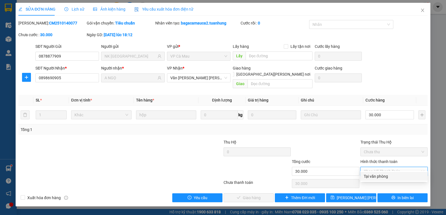
drag, startPoint x: 373, startPoint y: 175, endPoint x: 239, endPoint y: 172, distance: 134.2
click at [365, 175] on div "Tại văn phòng" at bounding box center [393, 176] width 60 height 6
type input "0"
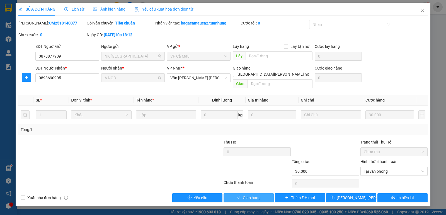
click at [244, 195] on span "Giao hàng" at bounding box center [252, 198] width 18 height 6
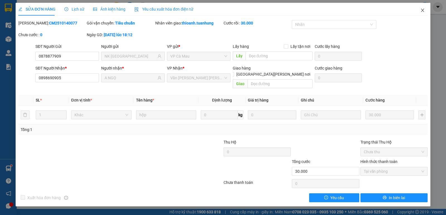
drag, startPoint x: 421, startPoint y: 3, endPoint x: 420, endPoint y: 6, distance: 3.1
click at [420, 3] on span "Close" at bounding box center [422, 11] width 16 height 16
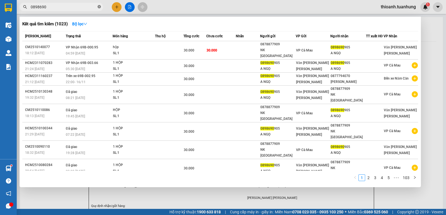
click at [99, 8] on icon "close-circle" at bounding box center [98, 6] width 3 height 3
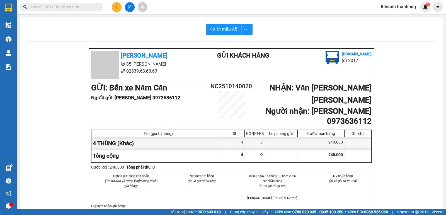
click at [56, 9] on input "text" at bounding box center [64, 7] width 66 height 6
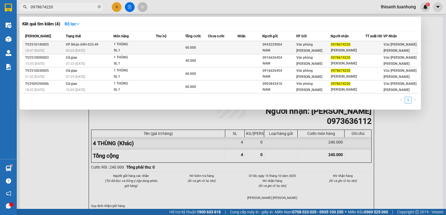
click at [330, 46] on div "Văn phòng Tắc Vân" at bounding box center [313, 47] width 34 height 12
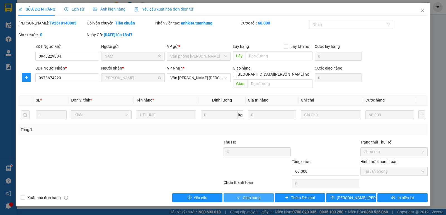
click at [248, 195] on span "Giao hàng" at bounding box center [252, 198] width 18 height 6
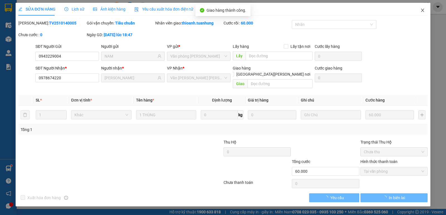
click at [420, 13] on span "Close" at bounding box center [422, 11] width 16 height 16
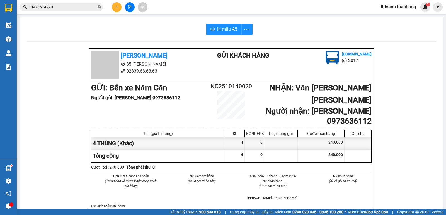
click at [99, 5] on icon "close-circle" at bounding box center [98, 6] width 3 height 3
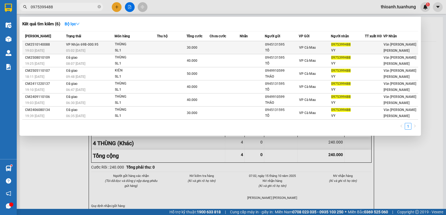
click at [233, 49] on td at bounding box center [224, 47] width 30 height 13
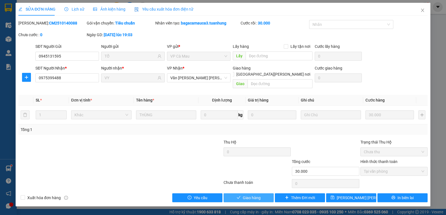
click at [249, 195] on span "Giao hàng" at bounding box center [252, 198] width 18 height 6
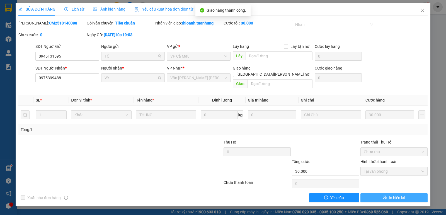
click at [401, 195] on span "In biên lai" at bounding box center [396, 198] width 16 height 6
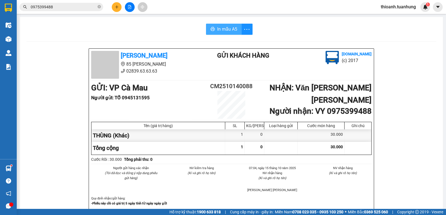
click at [225, 31] on span "In mẫu A5" at bounding box center [227, 29] width 20 height 7
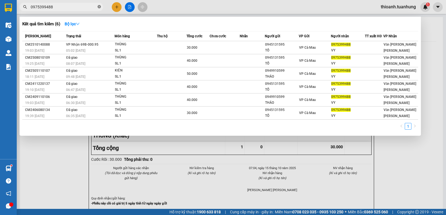
click at [100, 8] on icon "close-circle" at bounding box center [98, 6] width 3 height 3
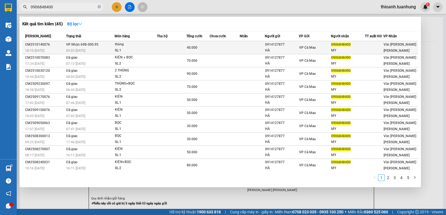
click at [261, 47] on td at bounding box center [251, 47] width 25 height 13
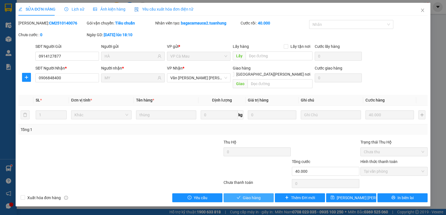
click at [252, 195] on span "Giao hàng" at bounding box center [252, 198] width 18 height 6
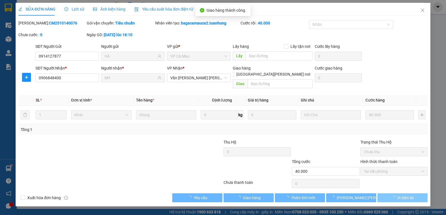
click at [400, 195] on span "In biên lai" at bounding box center [405, 198] width 16 height 6
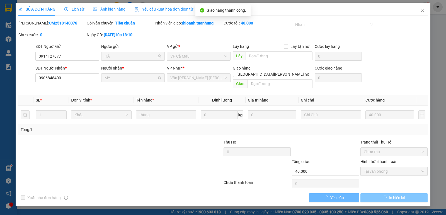
click at [400, 195] on span "In biên lai" at bounding box center [396, 198] width 16 height 6
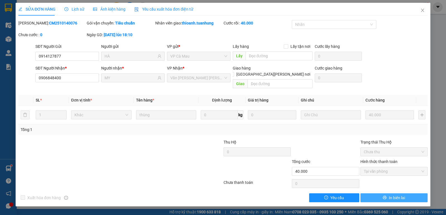
click at [394, 195] on span "In biên lai" at bounding box center [396, 198] width 16 height 6
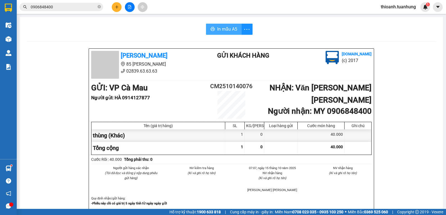
click at [227, 29] on span "In mẫu A5" at bounding box center [227, 29] width 20 height 7
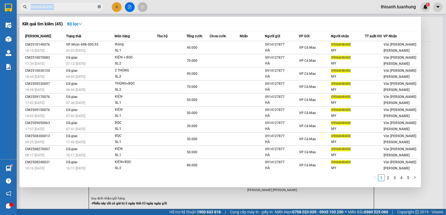
click at [99, 7] on span "0906848400" at bounding box center [61, 7] width 84 height 8
click at [99, 7] on icon "close-circle" at bounding box center [98, 6] width 3 height 3
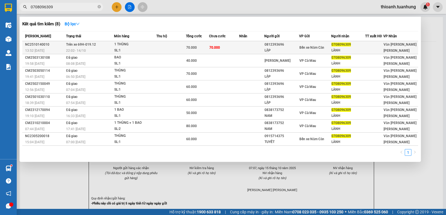
click at [158, 48] on td at bounding box center [171, 47] width 30 height 13
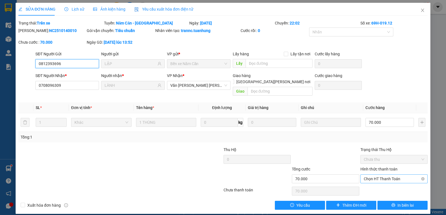
click at [386, 175] on span "Chọn HT Thanh Toán" at bounding box center [393, 179] width 60 height 8
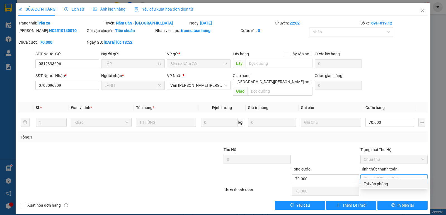
click at [386, 183] on div "Tại văn phòng" at bounding box center [393, 184] width 60 height 6
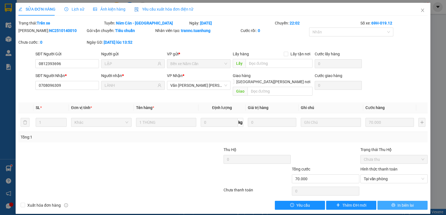
click at [390, 201] on button "In biên lai" at bounding box center [402, 205] width 50 height 9
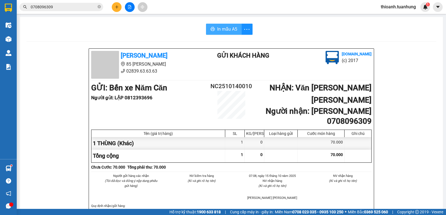
click at [224, 26] on span "In mẫu A5" at bounding box center [227, 29] width 20 height 7
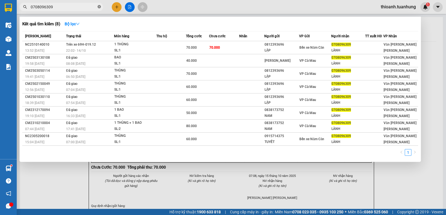
click at [100, 7] on icon "close-circle" at bounding box center [98, 6] width 3 height 3
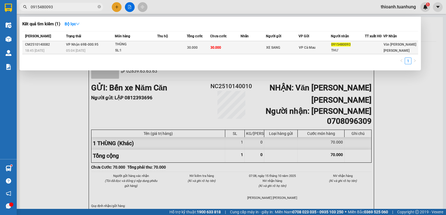
click at [222, 43] on td "30.000" at bounding box center [225, 47] width 30 height 13
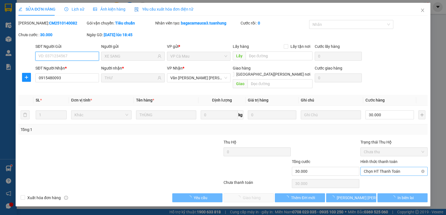
click at [376, 167] on span "Chọn HT Thanh Toán" at bounding box center [393, 171] width 60 height 8
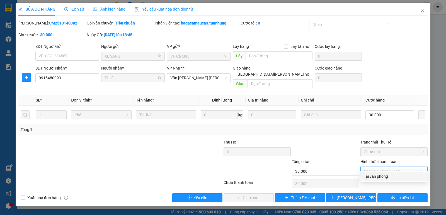
click at [379, 178] on div "Tại văn phòng" at bounding box center [393, 176] width 60 height 6
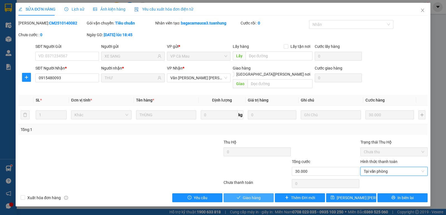
click at [245, 195] on span "Giao hàng" at bounding box center [252, 198] width 18 height 6
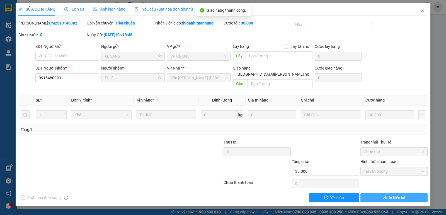
click at [404, 195] on span "In biên lai" at bounding box center [396, 198] width 16 height 6
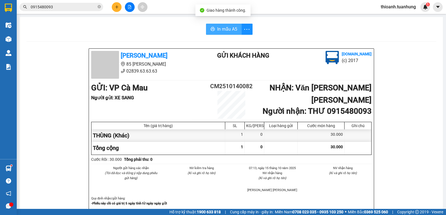
click at [224, 27] on span "In mẫu A5" at bounding box center [227, 29] width 20 height 7
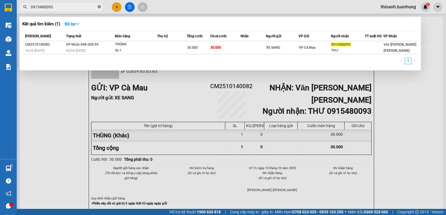
click at [99, 7] on icon "close-circle" at bounding box center [98, 6] width 3 height 3
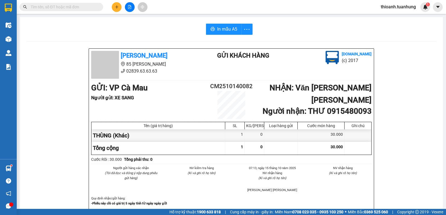
click at [91, 4] on input "text" at bounding box center [64, 7] width 66 height 6
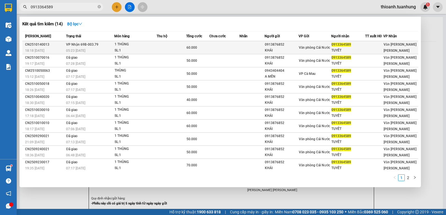
click at [207, 47] on div "60.000" at bounding box center [197, 48] width 23 height 6
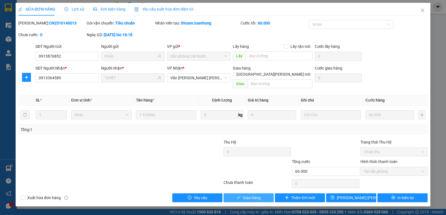
click at [253, 195] on span "Giao hàng" at bounding box center [252, 198] width 18 height 6
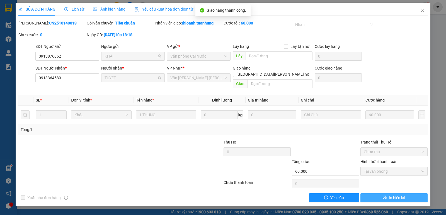
click at [401, 195] on span "In biên lai" at bounding box center [396, 198] width 16 height 6
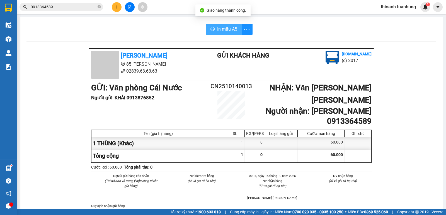
click at [226, 30] on span "In mẫu A5" at bounding box center [227, 29] width 20 height 7
click at [77, 7] on input "0913364589" at bounding box center [64, 7] width 66 height 6
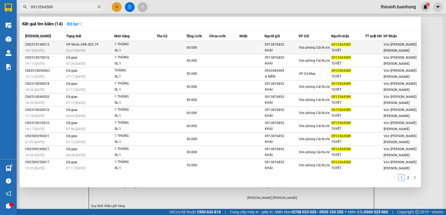
click at [249, 48] on td at bounding box center [251, 47] width 25 height 13
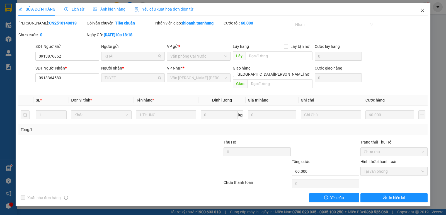
click at [424, 9] on icon "close" at bounding box center [422, 10] width 4 height 4
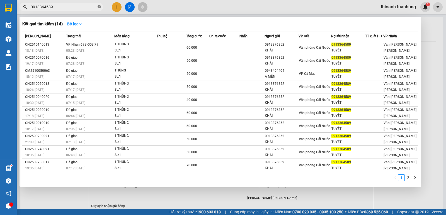
click at [99, 6] on icon "close-circle" at bounding box center [98, 6] width 3 height 3
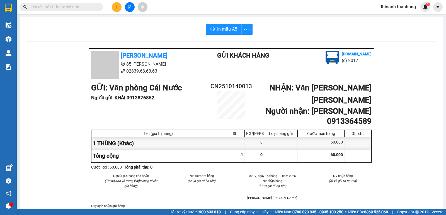
click at [63, 9] on input "text" at bounding box center [64, 7] width 66 height 6
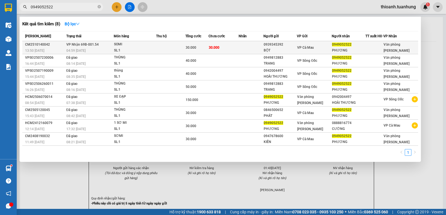
type input "0949052522"
click at [211, 45] on span "30.000" at bounding box center [214, 47] width 11 height 4
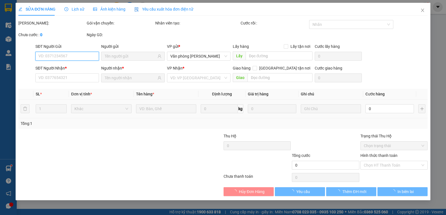
type input "0939345392"
type input "BỘT"
type input "0949052522"
type input "PHƯƠNG"
type input "30.000"
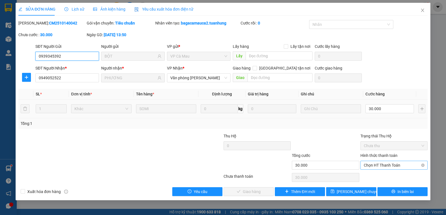
click at [387, 167] on span "Chọn HT Thanh Toán" at bounding box center [393, 165] width 60 height 8
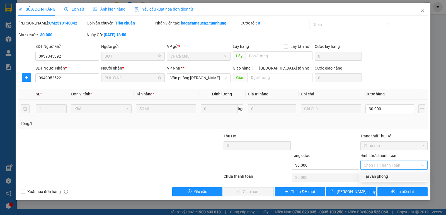
click at [384, 174] on div "Tại văn phòng" at bounding box center [393, 176] width 60 height 6
type input "0"
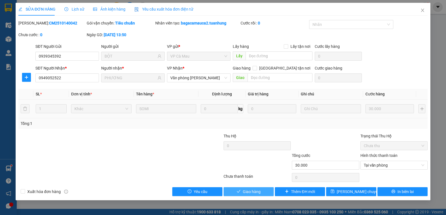
click at [257, 191] on span "Giao hàng" at bounding box center [252, 192] width 18 height 6
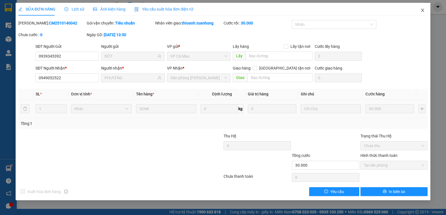
click at [419, 13] on span "Close" at bounding box center [422, 11] width 16 height 16
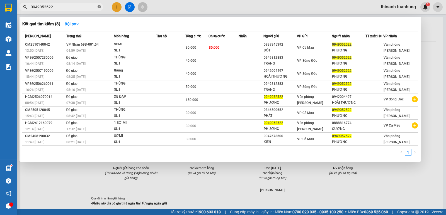
click at [101, 7] on icon "close-circle" at bounding box center [98, 6] width 3 height 3
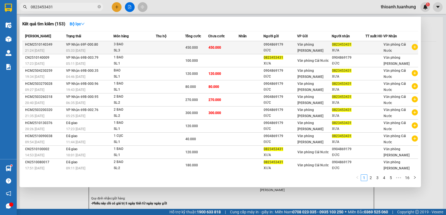
type input "0823453431"
click at [244, 48] on td at bounding box center [250, 47] width 25 height 13
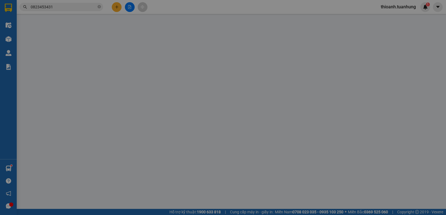
type input "0904869179"
type input "0823453431"
type input "450.000"
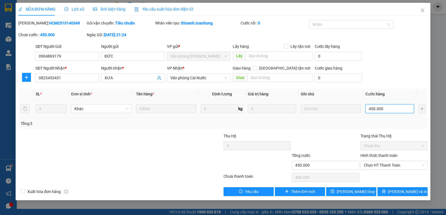
click at [390, 109] on input "450.000" at bounding box center [389, 108] width 48 height 9
type input "3"
type input "36"
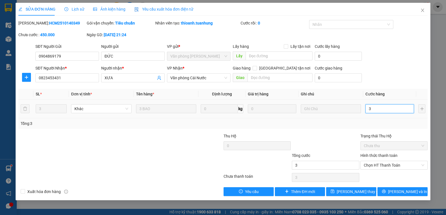
type input "36"
type input "360"
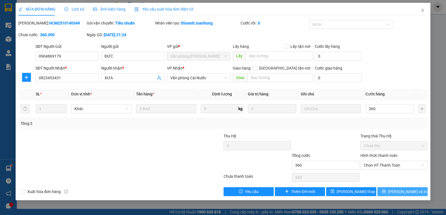
type input "360.000"
click at [405, 191] on span "Lưu và In" at bounding box center [407, 192] width 39 height 6
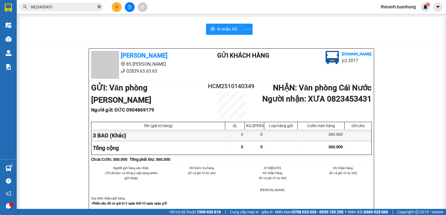
click at [99, 7] on icon "close-circle" at bounding box center [98, 6] width 3 height 3
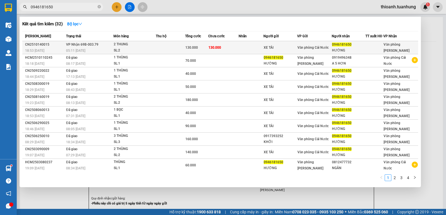
type input "0946181650"
click at [247, 47] on td at bounding box center [250, 47] width 25 height 13
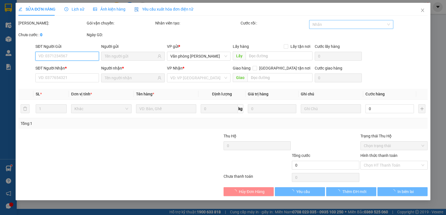
type input "XE TẢI"
type input "0946181650"
type input "HƯỜNG"
type input "130.000"
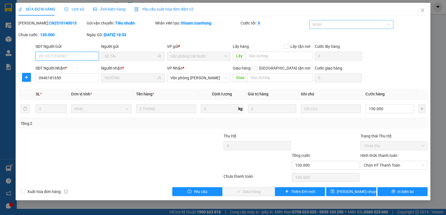
click at [325, 25] on div at bounding box center [348, 24] width 76 height 7
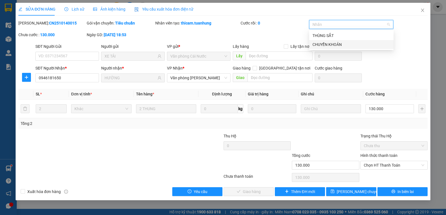
click at [330, 45] on div "CHUYỂN KHOẢN" at bounding box center [351, 44] width 78 height 6
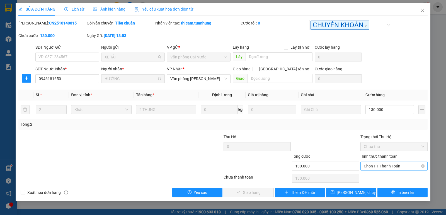
click at [395, 166] on span "Chọn HT Thanh Toán" at bounding box center [393, 166] width 60 height 8
click at [387, 177] on div "Tại văn phòng" at bounding box center [393, 177] width 60 height 6
type input "0"
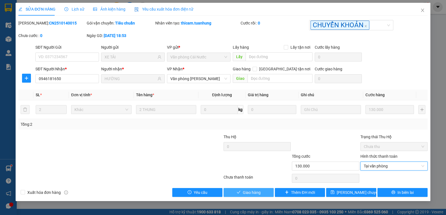
click at [258, 190] on span "Giao hàng" at bounding box center [252, 193] width 18 height 6
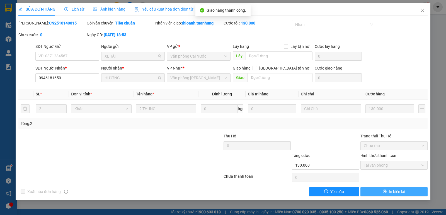
click at [406, 192] on button "In biên lai" at bounding box center [393, 191] width 67 height 9
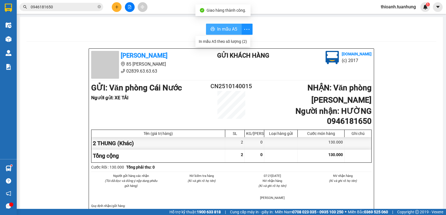
click at [230, 28] on span "In mẫu A5" at bounding box center [227, 29] width 20 height 7
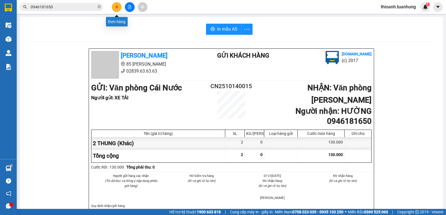
click at [114, 8] on button at bounding box center [117, 7] width 10 height 10
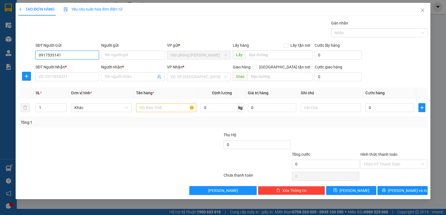
click at [68, 55] on input "0917533141" at bounding box center [66, 55] width 63 height 9
type input "0917533141"
click at [110, 52] on input "Người gửi" at bounding box center [132, 55] width 63 height 9
type input "T"
type input "TRƯƠNG THỊ MỸ DUYÊN"
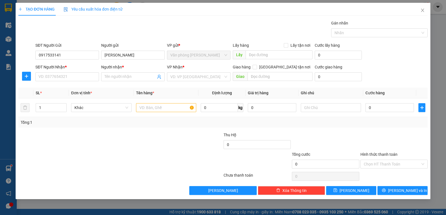
click at [74, 83] on div "SĐT Người Nhận * VD: 0377654321" at bounding box center [66, 73] width 63 height 19
click at [71, 77] on input "SĐT Người Nhận *" at bounding box center [66, 76] width 63 height 9
drag, startPoint x: 39, startPoint y: 55, endPoint x: 77, endPoint y: 55, distance: 37.9
click at [78, 56] on input "0917533141" at bounding box center [66, 55] width 63 height 9
click at [64, 78] on input "SĐT Người Nhận *" at bounding box center [66, 76] width 63 height 9
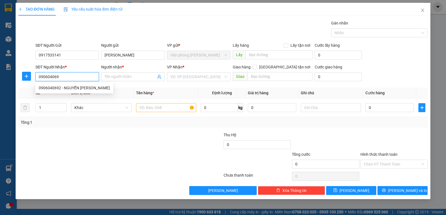
type input "0906040692"
click at [93, 89] on div "0906040692 - NGUYỂN DẶNG THUỲ DUYÊN" at bounding box center [74, 88] width 71 height 6
type input "NGUYỂN DẶNG THUỲ DUYÊN"
type input "0906040692"
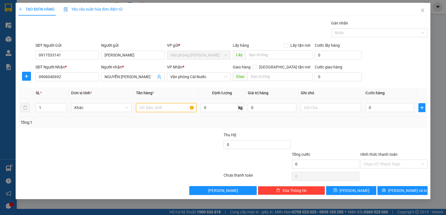
click at [168, 108] on input "text" at bounding box center [166, 107] width 60 height 9
type input "1 XE MÁY BS-"
click at [375, 108] on input "0" at bounding box center [389, 107] width 48 height 9
type input "4"
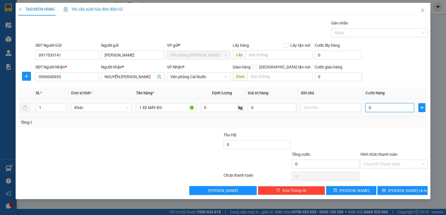
type input "4"
type input "40"
type input "400"
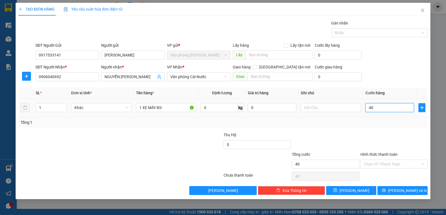
type input "400"
type input "400.000"
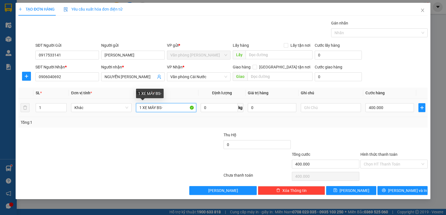
click at [168, 104] on input "1 XE MÁY BS-" at bounding box center [166, 107] width 60 height 9
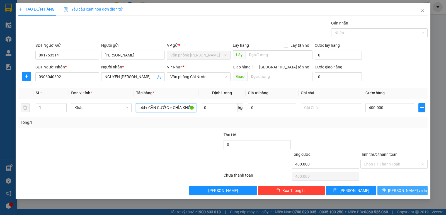
type input "1 XE MÁY BS-59-X2-735.44+ CĂN CƯỚC + CHÌA KHÓA"
click at [401, 192] on span "[PERSON_NAME] và In" at bounding box center [407, 191] width 39 height 6
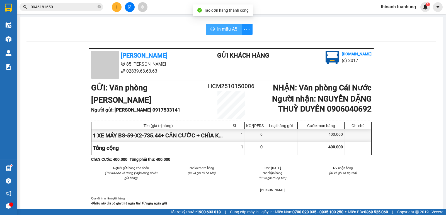
click at [231, 28] on span "In mẫu A5" at bounding box center [227, 29] width 20 height 7
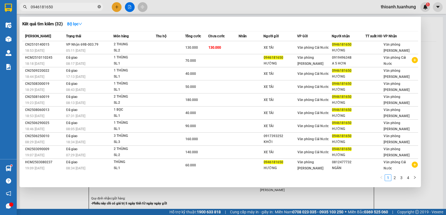
click at [98, 5] on icon "close-circle" at bounding box center [98, 6] width 3 height 3
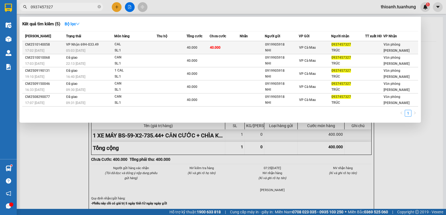
type input "0937457327"
click at [201, 47] on div "40.000" at bounding box center [198, 48] width 23 height 6
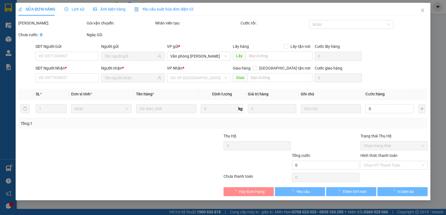
type input "0919905918"
type input "NHI"
type input "0937457327"
type input "TRÚC"
type input "40.000"
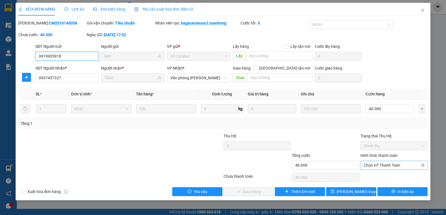
click at [390, 165] on span "Chọn HT Thanh Toán" at bounding box center [393, 165] width 60 height 8
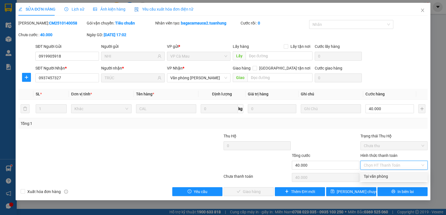
click at [386, 175] on div "Tại văn phòng" at bounding box center [393, 176] width 60 height 6
type input "0"
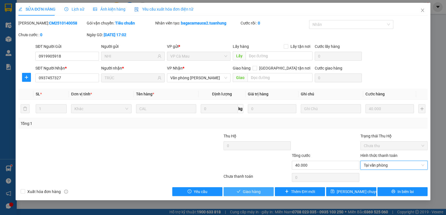
click at [260, 194] on span "Giao hàng" at bounding box center [252, 192] width 18 height 6
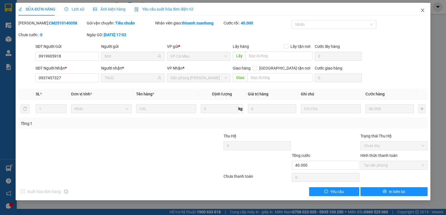
click at [422, 12] on icon "close" at bounding box center [422, 10] width 4 height 4
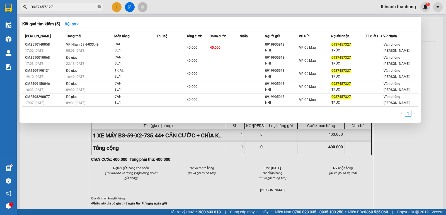
click at [98, 7] on icon "close-circle" at bounding box center [98, 6] width 3 height 3
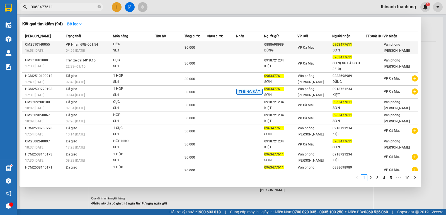
type input "0963477611"
click at [188, 48] on div "30.000" at bounding box center [195, 48] width 22 height 6
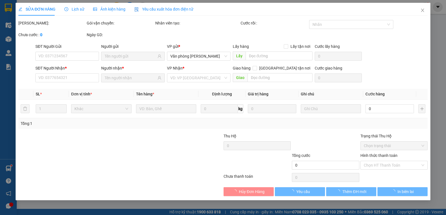
type input "0888698989"
type input "DŨNG"
type input "0963477611"
type input "SƠN"
type input "30.000"
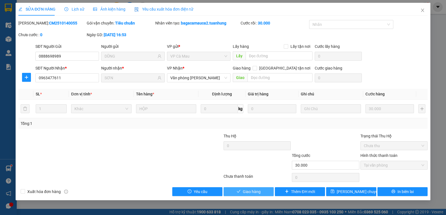
click at [244, 190] on span "Giao hàng" at bounding box center [252, 192] width 18 height 6
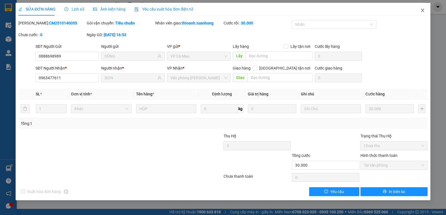
click at [422, 9] on icon "close" at bounding box center [422, 10] width 4 height 4
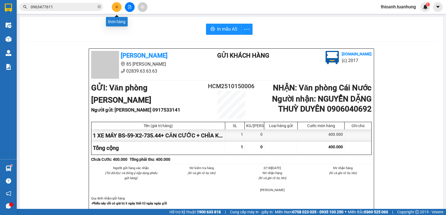
click at [118, 7] on icon "plus" at bounding box center [117, 7] width 4 height 4
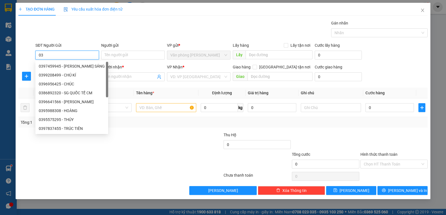
type input "0"
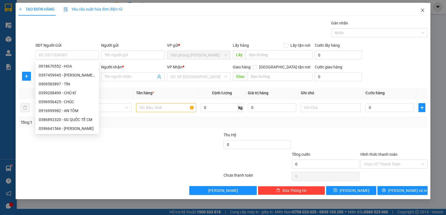
click at [422, 9] on icon "close" at bounding box center [422, 10] width 4 height 4
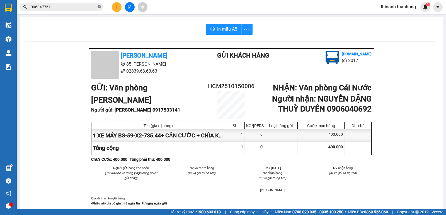
click at [98, 8] on icon "close-circle" at bounding box center [98, 6] width 3 height 3
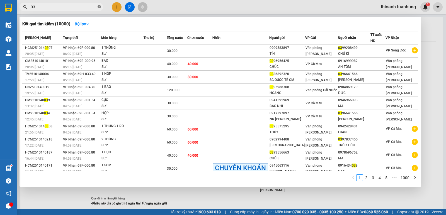
type input "0"
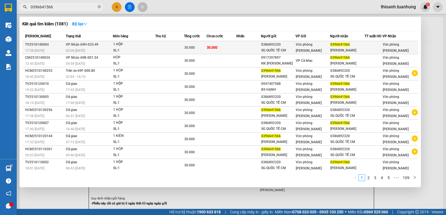
type input "0396641566"
click at [256, 47] on td at bounding box center [248, 47] width 25 height 13
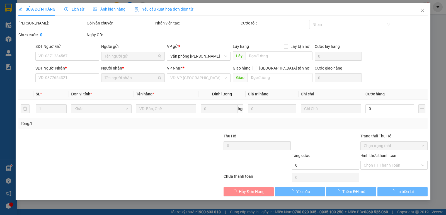
type input "0386892320"
type input "SG QUỐC TẾ CM"
type input "0396641566"
type input "TRƯƠNG MINH LAB"
type input "30.000"
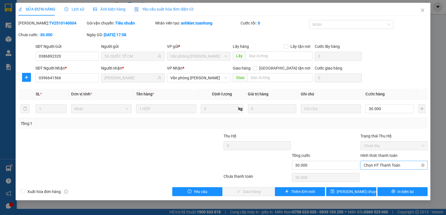
drag, startPoint x: 392, startPoint y: 171, endPoint x: 386, endPoint y: 164, distance: 8.7
click at [392, 170] on div "Hình thức thanh toán Chọn HT Thanh Toán" at bounding box center [393, 162] width 67 height 19
click at [386, 164] on span "Chọn HT Thanh Toán" at bounding box center [393, 165] width 60 height 8
click at [385, 179] on div "Tại văn phòng" at bounding box center [393, 176] width 60 height 6
type input "0"
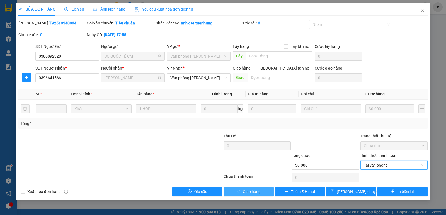
click at [259, 192] on span "Giao hàng" at bounding box center [252, 192] width 18 height 6
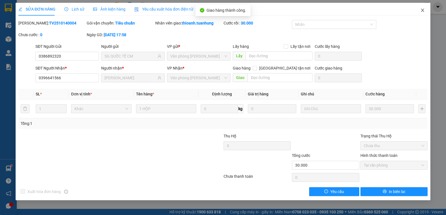
click at [424, 10] on icon "close" at bounding box center [422, 10] width 4 height 4
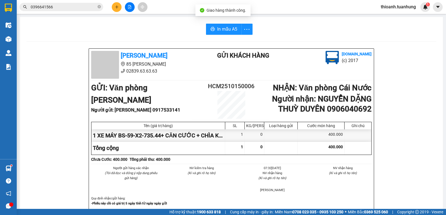
click at [83, 8] on input "0396641566" at bounding box center [64, 7] width 66 height 6
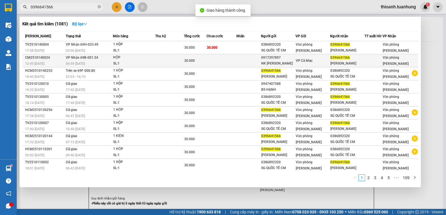
click at [259, 62] on td at bounding box center [248, 60] width 25 height 13
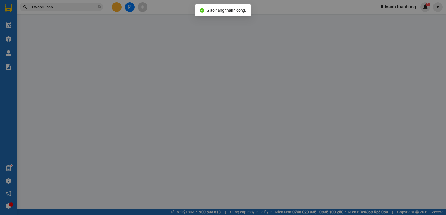
type input "0917397897"
type input "NK KIM LONG"
type input "0396641566"
type input "TRƯƠNG MINH LAB"
type input "30.000"
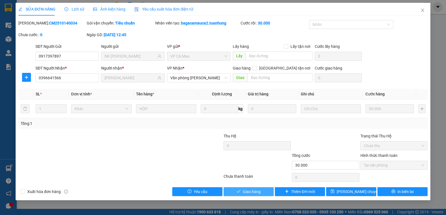
click at [250, 190] on span "Giao hàng" at bounding box center [252, 192] width 18 height 6
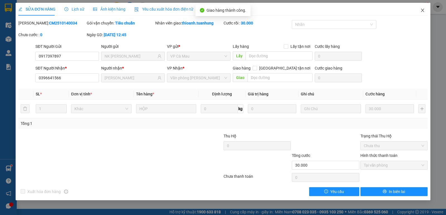
click at [425, 11] on span "Close" at bounding box center [422, 11] width 16 height 16
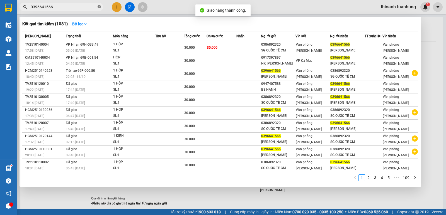
click at [100, 8] on icon "close-circle" at bounding box center [98, 6] width 3 height 3
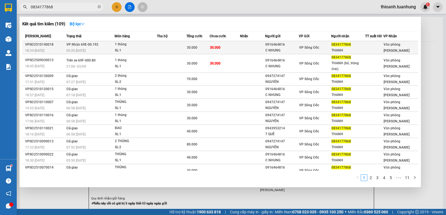
type input "0834177868"
click at [229, 48] on td "30.000" at bounding box center [224, 47] width 30 height 13
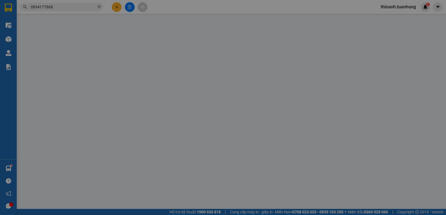
type input "0916464816"
type input "C NHUNG"
type input "0834177868"
type input "THANH"
type input "30.000"
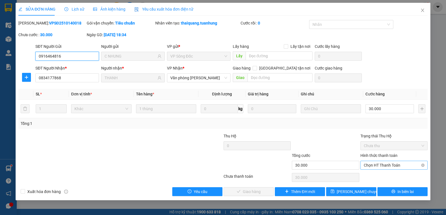
drag, startPoint x: 382, startPoint y: 163, endPoint x: 382, endPoint y: 166, distance: 3.3
click at [382, 163] on span "Chọn HT Thanh Toán" at bounding box center [393, 165] width 60 height 8
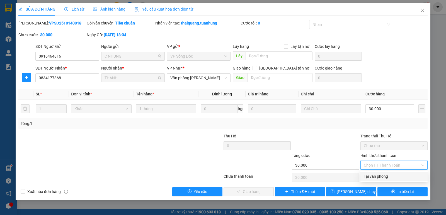
click at [383, 178] on div "Tại văn phòng" at bounding box center [393, 176] width 60 height 6
type input "0"
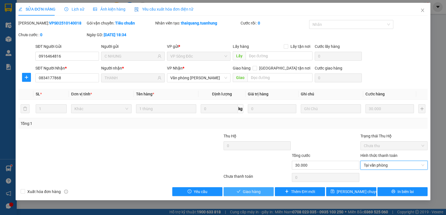
click at [261, 190] on button "Giao hàng" at bounding box center [248, 191] width 50 height 9
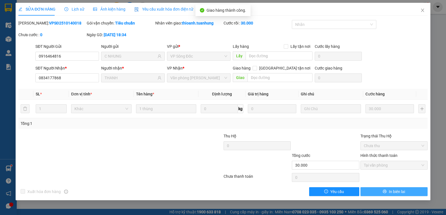
click at [401, 189] on span "In biên lai" at bounding box center [396, 192] width 16 height 6
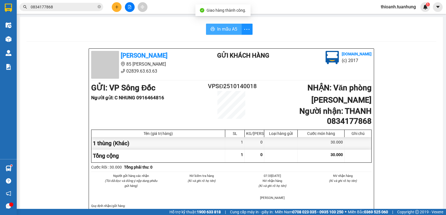
click at [230, 31] on span "In mẫu A5" at bounding box center [227, 29] width 20 height 7
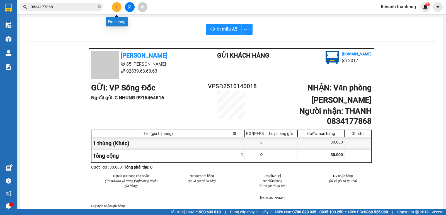
click at [119, 8] on button at bounding box center [117, 7] width 10 height 10
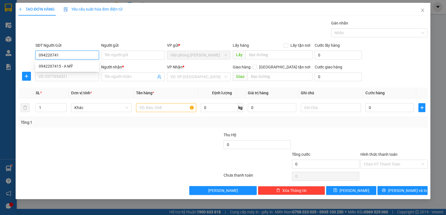
type input "0942207415"
click at [75, 67] on div "0942207415 - A MỸ" at bounding box center [67, 66] width 57 height 6
type input "A MỸ"
type input "0942207415"
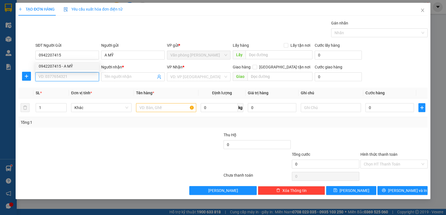
click at [74, 78] on input "SĐT Người Nhận *" at bounding box center [66, 76] width 63 height 9
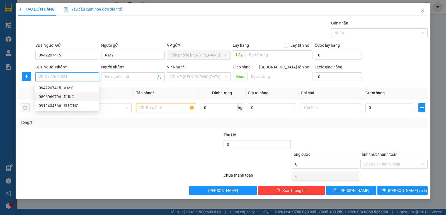
click at [70, 98] on div "0896969796 - DUNG" at bounding box center [67, 97] width 57 height 6
type input "0896969796"
type input "DUNG"
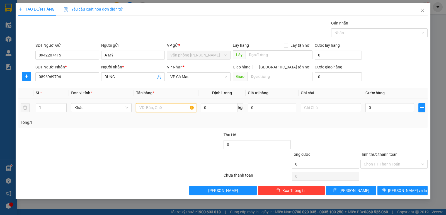
click at [142, 107] on input "text" at bounding box center [166, 107] width 60 height 9
type input "1 THÙNG"
type input "4"
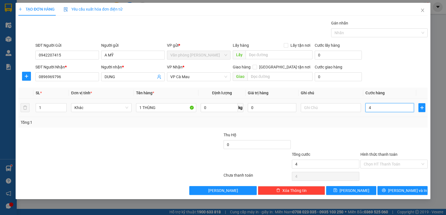
type input "40"
type input "40.000"
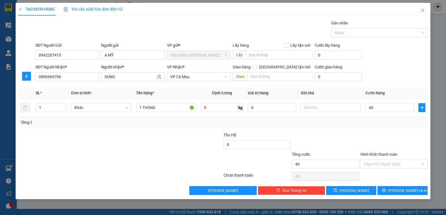
type input "40.000"
click at [393, 185] on div "Transit Pickup Surcharge Ids Transit Deliver Surcharge Ids Transit Deliver Surc…" at bounding box center [222, 107] width 409 height 175
click at [395, 188] on button "[PERSON_NAME] và In" at bounding box center [402, 190] width 50 height 9
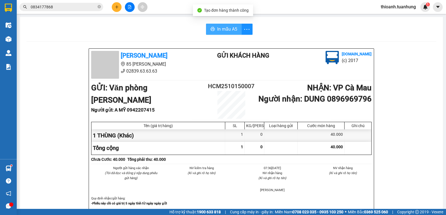
click at [227, 29] on span "In mẫu A5" at bounding box center [227, 29] width 20 height 7
click at [100, 5] on icon "close-circle" at bounding box center [98, 6] width 3 height 3
click at [81, 5] on input "text" at bounding box center [64, 7] width 66 height 6
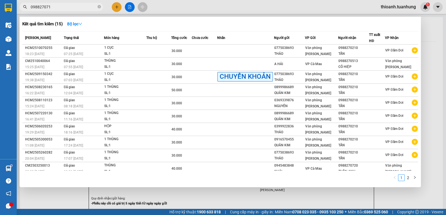
type input "0988270716"
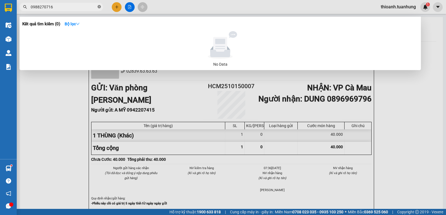
click at [100, 6] on icon "close-circle" at bounding box center [98, 6] width 3 height 3
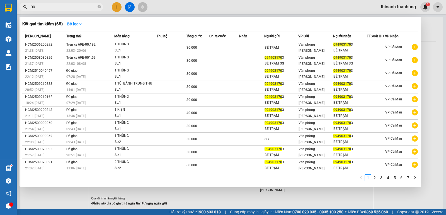
type input "0"
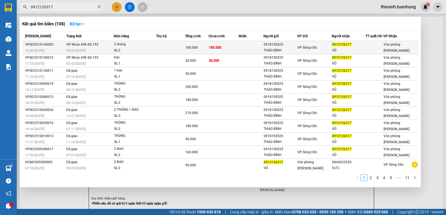
type input "0912126317"
click at [200, 47] on div "180.000" at bounding box center [196, 48] width 23 height 6
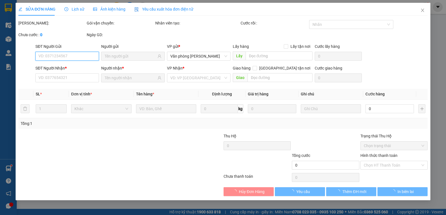
type input "0918150525"
type input "THẢO BÌNH"
type input "0912126317"
type input "VŨ"
type input "180.000"
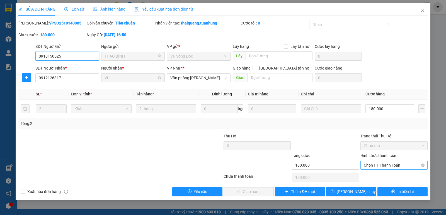
click at [387, 170] on div "Chọn HT Thanh Toán" at bounding box center [393, 165] width 67 height 9
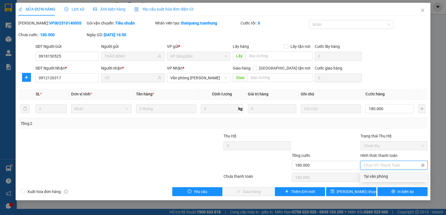
click at [384, 166] on span "Chọn HT Thanh Toán" at bounding box center [393, 165] width 60 height 8
click at [383, 174] on div "Tại văn phòng" at bounding box center [393, 176] width 60 height 6
type input "0"
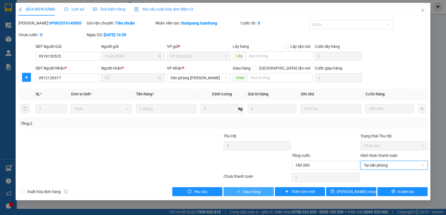
click at [253, 191] on span "Giao hàng" at bounding box center [252, 192] width 18 height 6
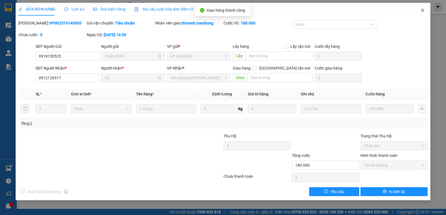
click at [425, 14] on span "Close" at bounding box center [422, 11] width 16 height 16
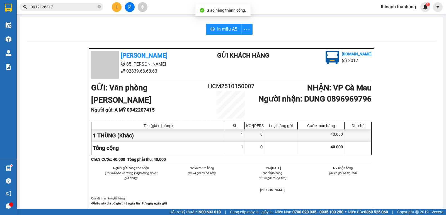
click at [79, 9] on input "0912126317" at bounding box center [64, 7] width 66 height 6
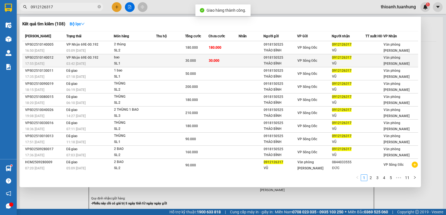
click at [213, 62] on span "30.000" at bounding box center [214, 61] width 11 height 4
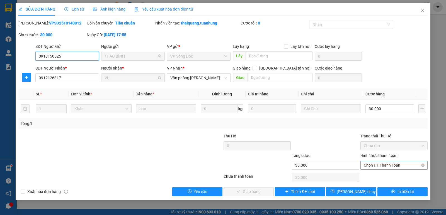
click at [382, 168] on span "Chọn HT Thanh Toán" at bounding box center [393, 165] width 60 height 8
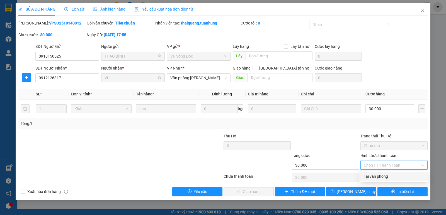
click at [380, 175] on div "Tại văn phòng" at bounding box center [393, 176] width 60 height 6
type input "0"
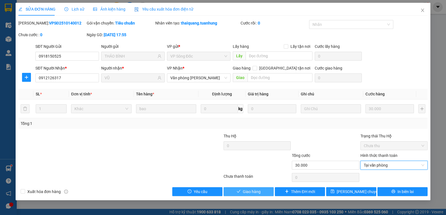
drag, startPoint x: 258, startPoint y: 190, endPoint x: 263, endPoint y: 184, distance: 8.1
click at [258, 190] on span "Giao hàng" at bounding box center [252, 192] width 18 height 6
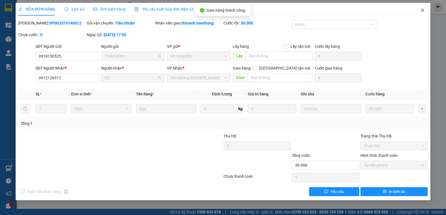
click at [420, 12] on icon "close" at bounding box center [422, 10] width 4 height 4
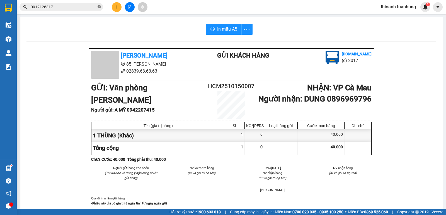
click at [101, 6] on icon "close-circle" at bounding box center [98, 6] width 3 height 3
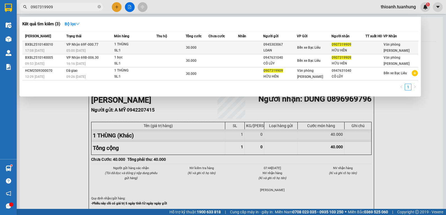
type input "0907319909"
click at [320, 44] on td "Bến xe Bạc Liêu" at bounding box center [314, 47] width 35 height 13
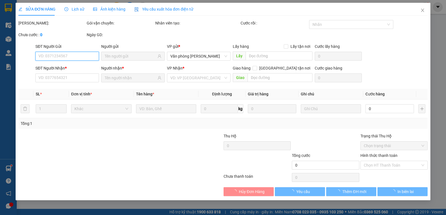
type input "0945303067"
type input "LOAN"
type input "0907319909"
type input "HỮU HÊN"
type input "30.000"
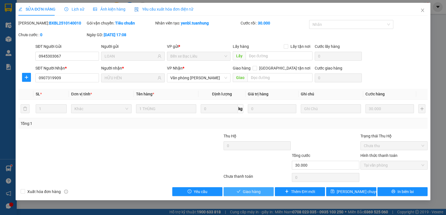
click at [258, 192] on span "Giao hàng" at bounding box center [252, 192] width 18 height 6
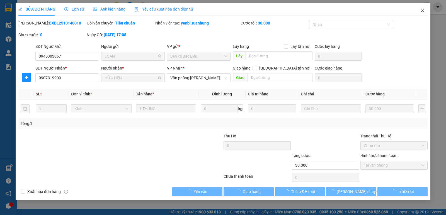
click at [424, 9] on icon "close" at bounding box center [421, 10] width 3 height 3
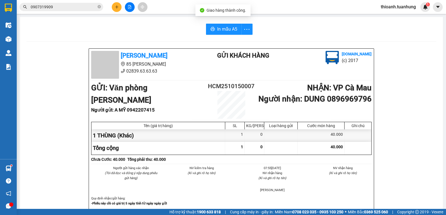
click at [71, 9] on input "0907319909" at bounding box center [64, 7] width 66 height 6
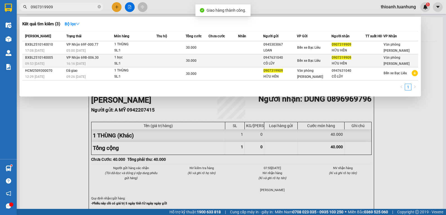
click at [138, 62] on div "SL: 1" at bounding box center [135, 64] width 42 height 6
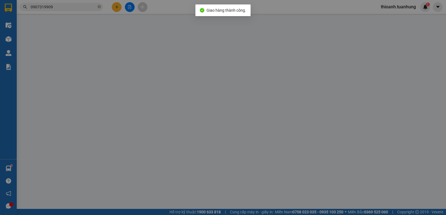
type input "0947631040"
type input "CÔ LŨY"
type input "0907319909"
type input "HỮU HÊN"
type input "30.000"
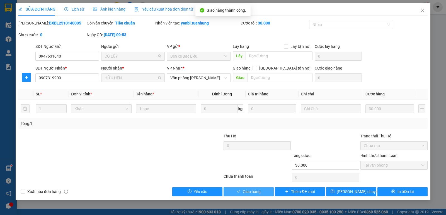
click at [239, 190] on icon "check" at bounding box center [238, 192] width 4 height 4
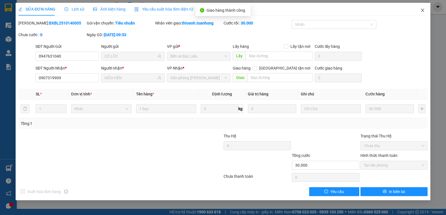
click at [423, 11] on icon "close" at bounding box center [422, 10] width 4 height 4
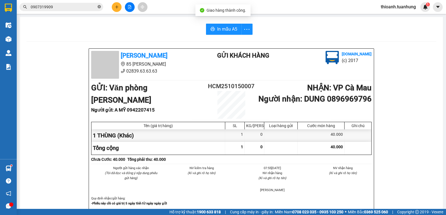
click at [99, 7] on icon "close-circle" at bounding box center [98, 6] width 3 height 3
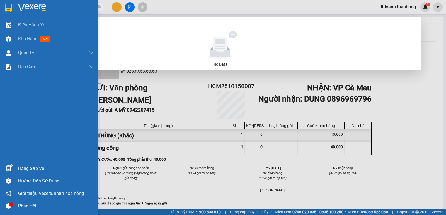
type input "0"
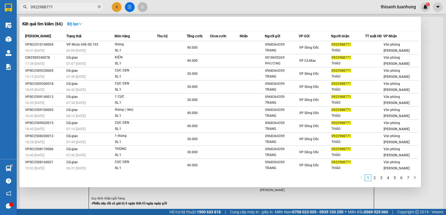
type input "0922988771"
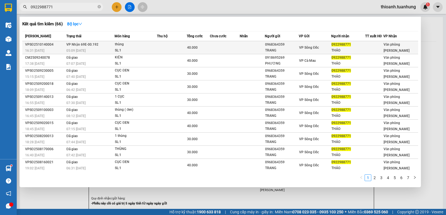
click at [243, 47] on td at bounding box center [251, 47] width 25 height 13
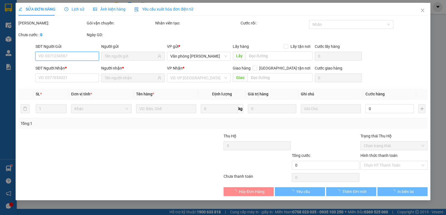
type input "0968364359"
type input "TRANG"
type input "0922988771"
type input "THẢO"
type input "40.000"
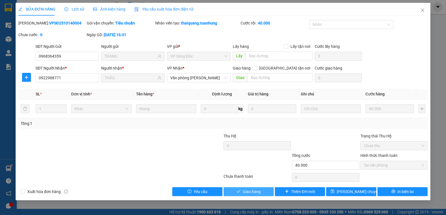
click at [256, 193] on span "Giao hàng" at bounding box center [252, 192] width 18 height 6
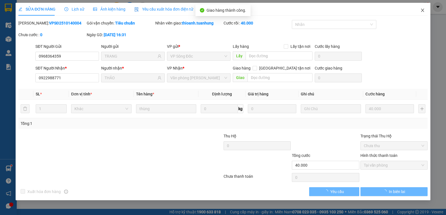
click at [424, 13] on span "Close" at bounding box center [422, 11] width 16 height 16
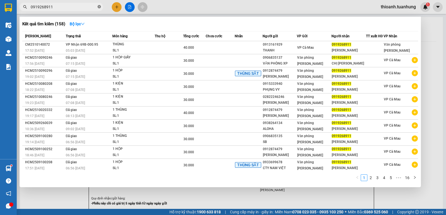
type input "0919268911"
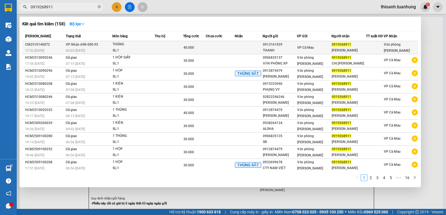
click at [113, 50] on td "THÙNG SL: 1" at bounding box center [133, 47] width 42 height 13
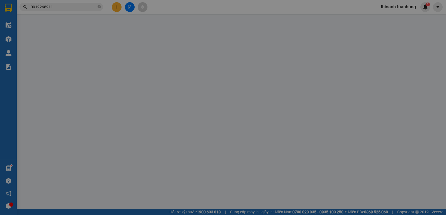
type input "0913161929"
type input "THANH"
type input "0919268911"
type input "THANH NGÂN"
type input "40.000"
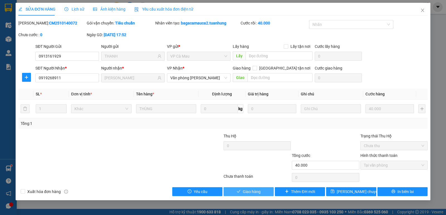
click at [251, 191] on span "Giao hàng" at bounding box center [252, 192] width 18 height 6
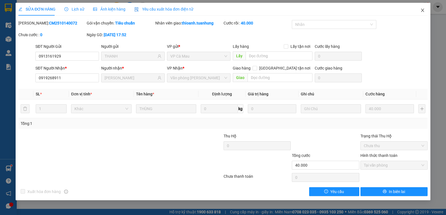
drag, startPoint x: 422, startPoint y: 7, endPoint x: 381, endPoint y: 14, distance: 42.1
click at [422, 8] on span "Close" at bounding box center [422, 11] width 16 height 16
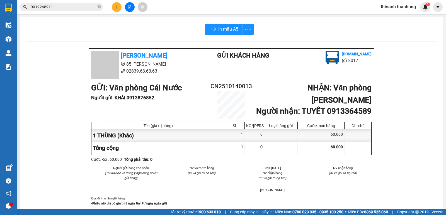
click at [118, 8] on icon "plus" at bounding box center [117, 7] width 4 height 4
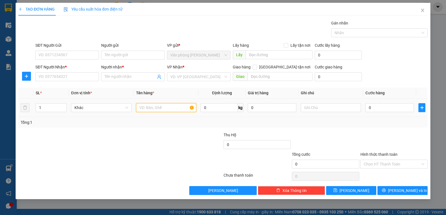
click at [152, 108] on input "text" at bounding box center [166, 107] width 60 height 9
type input "1 THÙNG"
click at [392, 106] on input "0" at bounding box center [389, 107] width 48 height 9
type input "4"
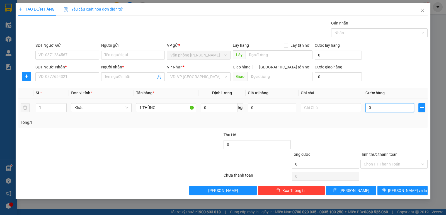
type input "4"
type input "40"
type input "40.000"
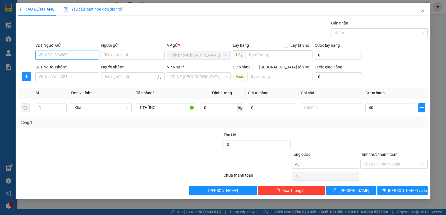
type input "40.000"
click at [54, 54] on input "SĐT Người Gửi" at bounding box center [66, 55] width 63 height 9
type input "0909916096"
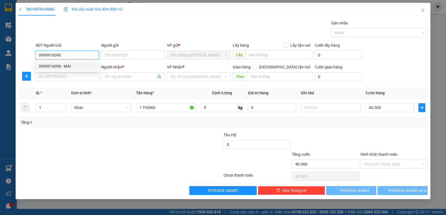
click at [71, 66] on div "0909916096 - MAI" at bounding box center [67, 66] width 57 height 6
type input "MAI"
type input "0909916096"
click at [75, 79] on input "SĐT Người Nhận *" at bounding box center [66, 76] width 63 height 9
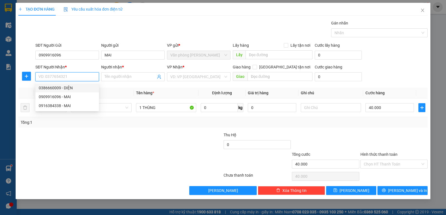
click at [73, 89] on div "0386660009 - DIỆN" at bounding box center [67, 88] width 57 height 6
type input "0386660009"
type input "DIỆN"
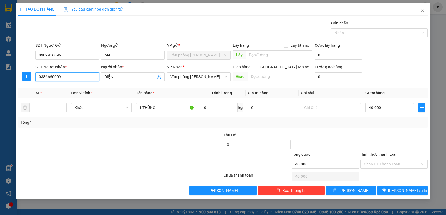
drag, startPoint x: 38, startPoint y: 76, endPoint x: 64, endPoint y: 76, distance: 26.7
click at [64, 76] on input "0386660009" at bounding box center [66, 76] width 63 height 9
click at [70, 77] on input "0386660009" at bounding box center [66, 76] width 63 height 9
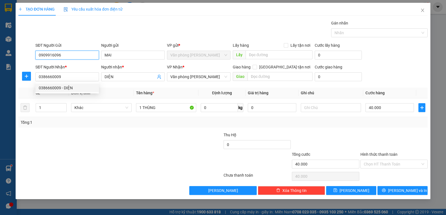
click at [68, 54] on input "0909916096" at bounding box center [66, 55] width 63 height 9
type input "0"
paste input "0386660009"
type input "0386660009"
drag, startPoint x: 68, startPoint y: 63, endPoint x: 75, endPoint y: 73, distance: 11.9
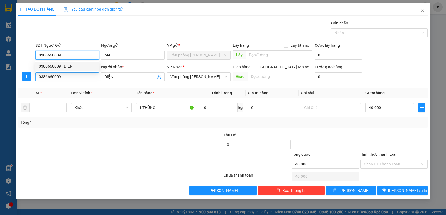
click at [68, 63] on div "0386660009 - DIỆN" at bounding box center [66, 66] width 63 height 9
type input "DIỆN"
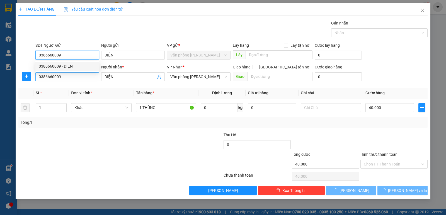
type input "0386660009"
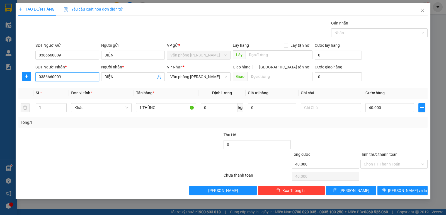
click at [73, 78] on input "0386660009" at bounding box center [66, 76] width 63 height 9
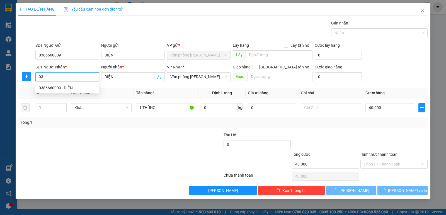
type input "0"
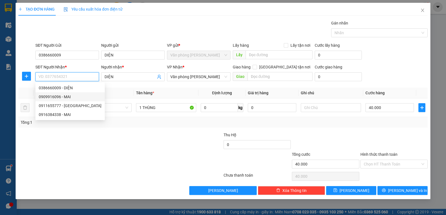
click at [63, 97] on div "0909916096 - MAI" at bounding box center [70, 97] width 63 height 6
type input "0909916096"
type input "MAI"
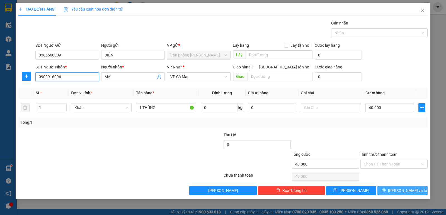
type input "0909916096"
click at [399, 189] on span "Lưu và In" at bounding box center [407, 191] width 39 height 6
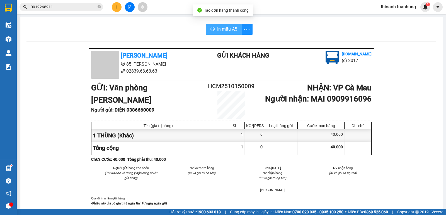
click at [229, 30] on span "In mẫu A5" at bounding box center [227, 29] width 20 height 7
click at [99, 7] on icon "close-circle" at bounding box center [98, 6] width 3 height 3
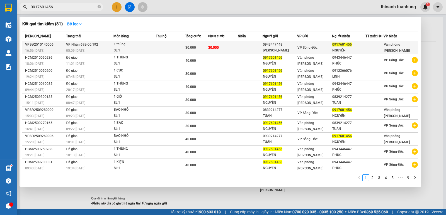
type input "0917601456"
click at [370, 49] on div at bounding box center [373, 48] width 17 height 6
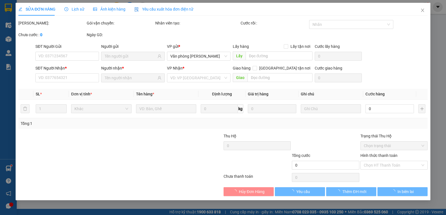
type input "0943447448"
type input "KIM ĐAN"
type input "0917601456"
type input "NGUYÊN"
type input "30.000"
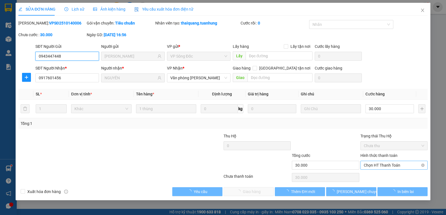
click at [385, 166] on span "Chọn HT Thanh Toán" at bounding box center [393, 165] width 60 height 8
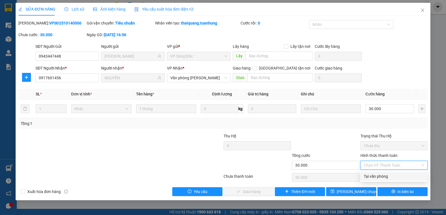
click at [380, 177] on div "Tại văn phòng" at bounding box center [393, 176] width 60 height 6
type input "0"
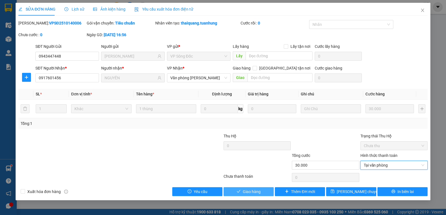
click at [253, 190] on span "Giao hàng" at bounding box center [252, 192] width 18 height 6
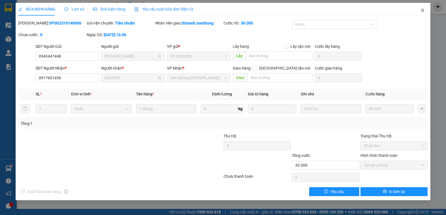
click at [423, 11] on icon "close" at bounding box center [422, 10] width 4 height 4
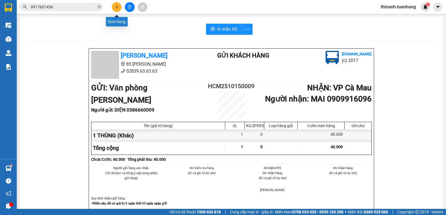
click at [117, 3] on button at bounding box center [117, 7] width 10 height 10
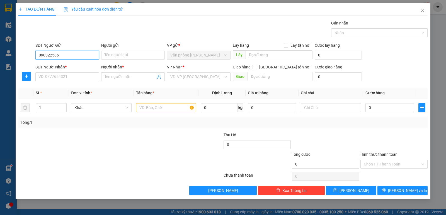
type input "0903225869"
drag, startPoint x: 67, startPoint y: 66, endPoint x: 70, endPoint y: 77, distance: 11.1
click at [67, 68] on div "0903225869 - KẾ" at bounding box center [67, 66] width 57 height 6
type input "KẾ"
type input "0903225869"
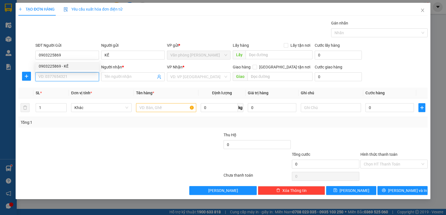
click at [70, 77] on input "SĐT Người Nhận *" at bounding box center [66, 76] width 63 height 9
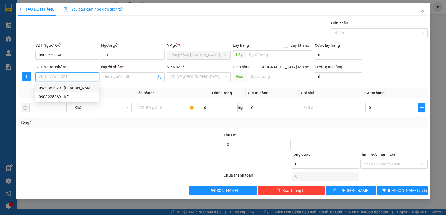
click at [69, 89] on div "0939357979 - TUẤN" at bounding box center [67, 88] width 57 height 6
type input "0939357979"
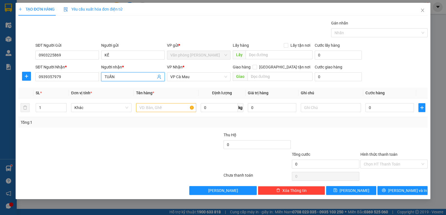
click at [122, 76] on input "TUẤN" at bounding box center [129, 77] width 51 height 6
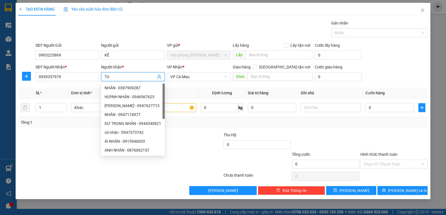
type input "T"
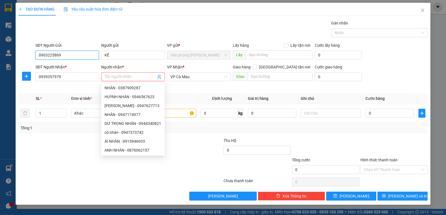
drag, startPoint x: 39, startPoint y: 56, endPoint x: 69, endPoint y: 56, distance: 30.4
click at [69, 56] on input "0903225869" at bounding box center [66, 55] width 63 height 9
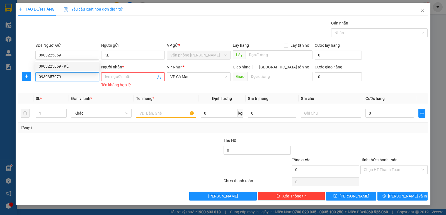
click at [67, 78] on input "0939357979" at bounding box center [66, 76] width 63 height 9
type input "0"
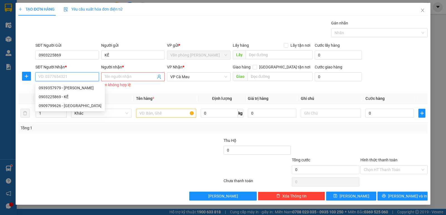
paste input "0903225869"
type input "0903225869"
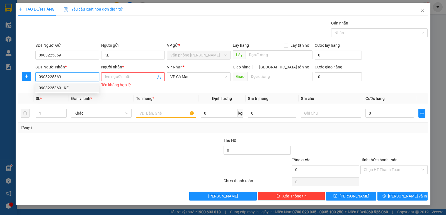
click at [67, 87] on div "0903225869 - KẾ" at bounding box center [67, 88] width 57 height 6
type input "KẾ"
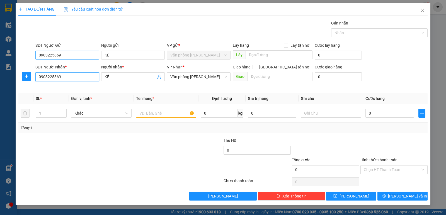
type input "0903225869"
click at [69, 55] on input "0903225869" at bounding box center [66, 55] width 63 height 9
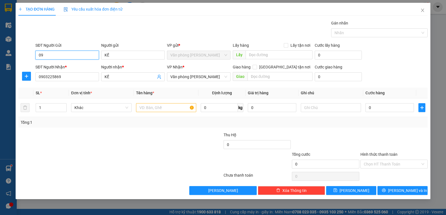
type input "0"
click at [68, 64] on div "0939357979 - TUẤN" at bounding box center [67, 66] width 57 height 6
type input "0939357979"
type input "TUẤN"
type input "0939357979"
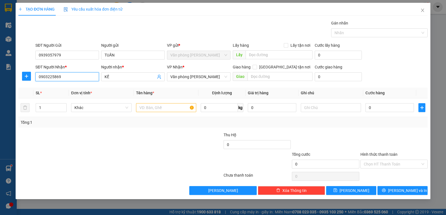
drag, startPoint x: 40, startPoint y: 77, endPoint x: 72, endPoint y: 77, distance: 32.3
click at [72, 77] on input "0903225869" at bounding box center [66, 76] width 63 height 9
click at [424, 14] on span "Close" at bounding box center [422, 11] width 16 height 16
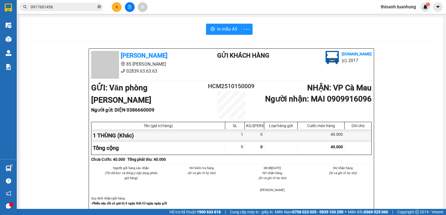
click at [99, 6] on icon "close-circle" at bounding box center [98, 6] width 3 height 3
drag, startPoint x: 77, startPoint y: 4, endPoint x: 47, endPoint y: 8, distance: 30.4
click at [47, 8] on input "text" at bounding box center [64, 7] width 66 height 6
paste input "0903225869"
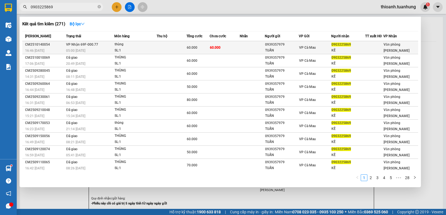
type input "0903225869"
click at [227, 43] on td "60.000" at bounding box center [224, 47] width 30 height 13
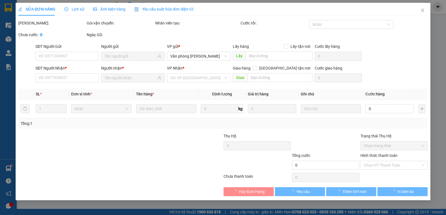
type input "0939357979"
type input "TUẤN"
type input "0903225869"
type input "KẾ"
type input "60.000"
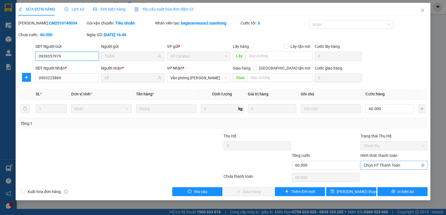
click at [386, 168] on span "Chọn HT Thanh Toán" at bounding box center [393, 165] width 60 height 8
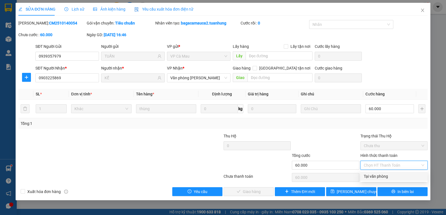
click at [379, 178] on div "Tại văn phòng" at bounding box center [393, 176] width 60 height 6
type input "0"
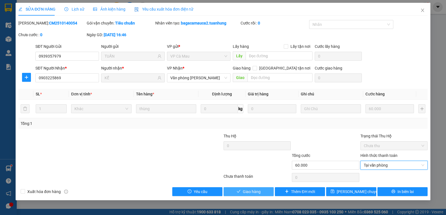
click at [265, 191] on button "Giao hàng" at bounding box center [248, 191] width 50 height 9
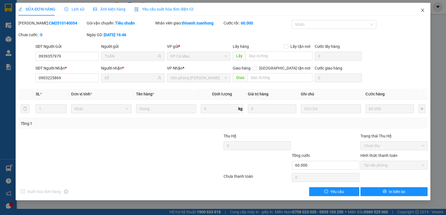
click at [423, 9] on icon "close" at bounding box center [421, 10] width 3 height 3
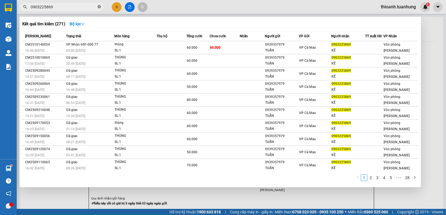
click at [99, 8] on icon "close-circle" at bounding box center [98, 6] width 3 height 3
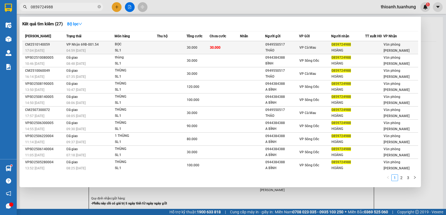
type input "0859724988"
click at [213, 45] on td "30.000" at bounding box center [224, 47] width 30 height 13
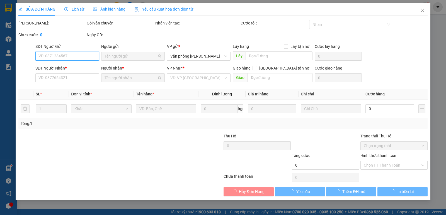
type input "0949550517"
type input "THẢO"
type input "0859724988"
type input "HOÀNG"
type input "30.000"
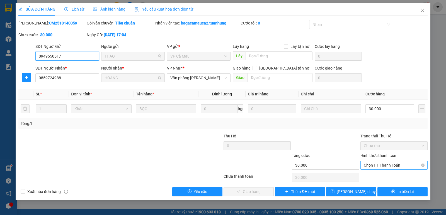
click at [376, 167] on span "Chọn HT Thanh Toán" at bounding box center [393, 165] width 60 height 8
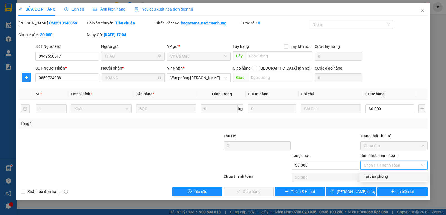
click at [375, 178] on div "Tại văn phòng" at bounding box center [393, 176] width 60 height 6
type input "0"
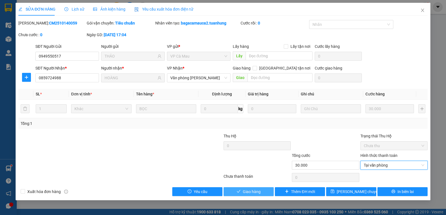
click at [239, 190] on icon "check" at bounding box center [238, 192] width 4 height 4
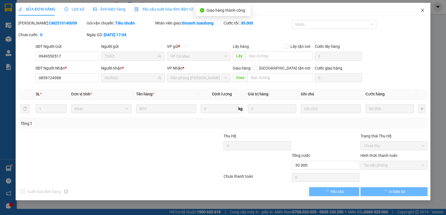
click at [422, 12] on icon "close" at bounding box center [422, 10] width 4 height 4
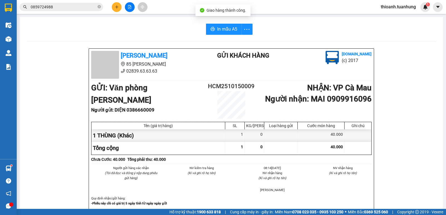
click at [116, 9] on button at bounding box center [117, 7] width 10 height 10
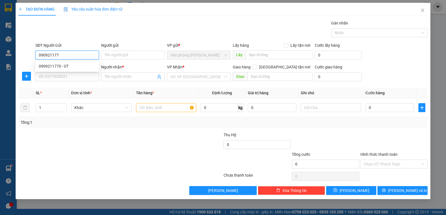
type input "0909211770"
click at [65, 67] on div "0909211770 - ÚT" at bounding box center [67, 66] width 57 height 6
type input "ÚT"
type input "0909211770"
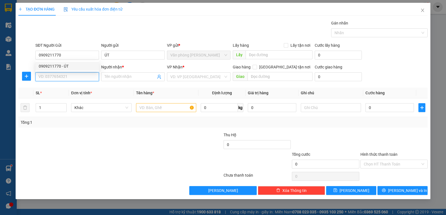
click at [70, 76] on input "SĐT Người Nhận *" at bounding box center [66, 76] width 63 height 9
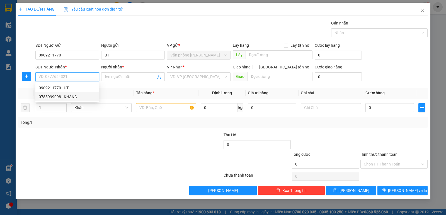
click at [78, 97] on div "0788999098 - KHANG" at bounding box center [67, 97] width 57 height 6
type input "0788999098"
type input "KHANG"
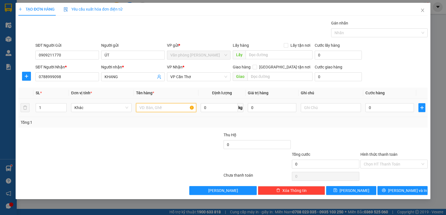
click at [166, 106] on input "text" at bounding box center [166, 107] width 60 height 9
type input "1"
type input "1 THÙNG"
type input "4"
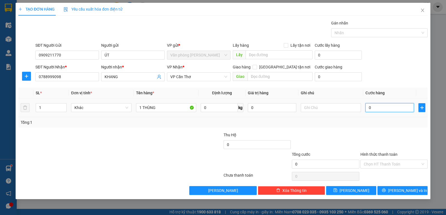
type input "4"
type input "40"
type input "40.000"
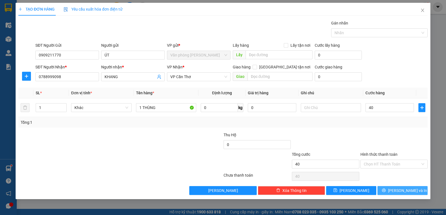
type input "40.000"
click at [385, 192] on icon "printer" at bounding box center [383, 191] width 4 height 4
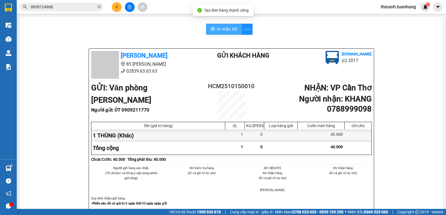
click at [223, 30] on span "In mẫu A5" at bounding box center [227, 29] width 20 height 7
click at [52, 10] on input "0859724988" at bounding box center [64, 7] width 66 height 6
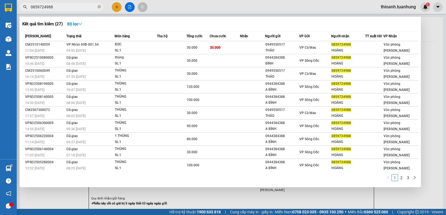
click at [52, 10] on input "0859724988" at bounding box center [64, 7] width 66 height 6
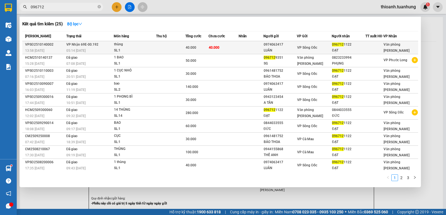
type input "096712"
click at [355, 48] on div "ĐẠT" at bounding box center [348, 51] width 33 height 6
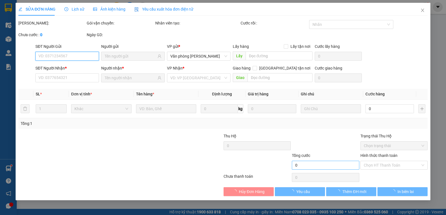
type input "0974063417"
type input "LUÂN"
type input "0967121122"
type input "ĐẠT"
type input "40.000"
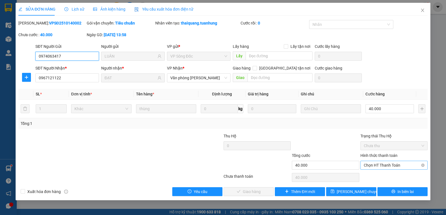
click at [385, 167] on span "Chọn HT Thanh Toán" at bounding box center [393, 165] width 60 height 8
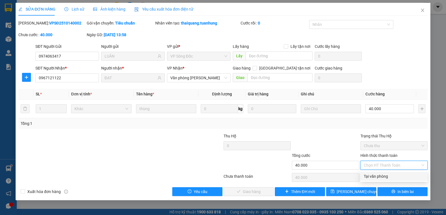
drag, startPoint x: 381, startPoint y: 175, endPoint x: 282, endPoint y: 176, distance: 99.4
click at [380, 175] on div "Tại văn phòng" at bounding box center [393, 176] width 60 height 6
type input "0"
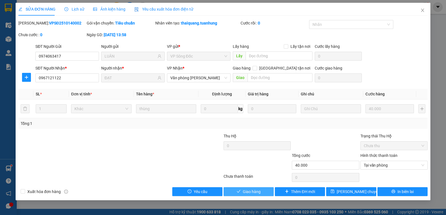
click at [256, 194] on span "Giao hàng" at bounding box center [252, 192] width 18 height 6
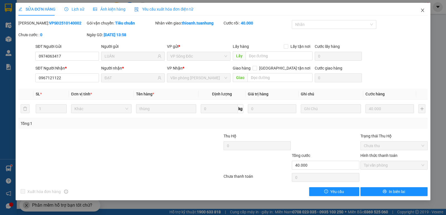
click at [423, 12] on span "Close" at bounding box center [422, 11] width 16 height 16
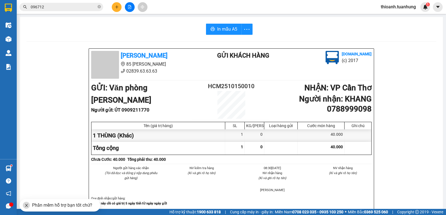
click at [47, 6] on input "096712" at bounding box center [64, 7] width 66 height 6
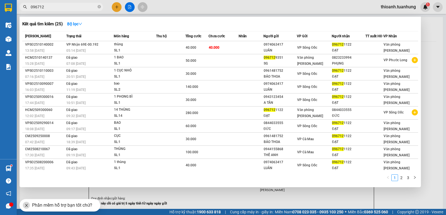
click at [47, 6] on input "096712" at bounding box center [64, 7] width 66 height 6
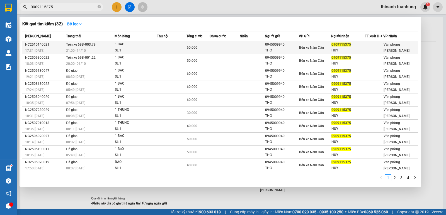
type input "0909115375"
click at [357, 48] on div "HUY" at bounding box center [347, 51] width 33 height 6
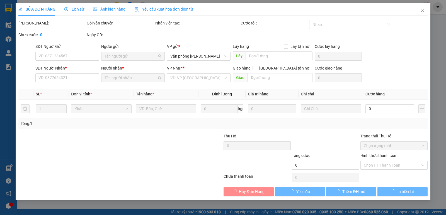
type input "0945009940"
type input "THƠ"
type input "0909115375"
type input "HUY"
type input "60.000"
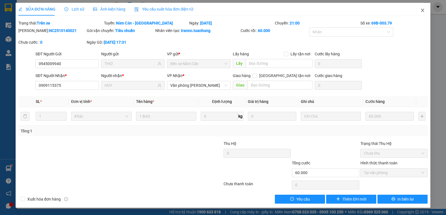
click at [420, 11] on span "Close" at bounding box center [422, 11] width 16 height 16
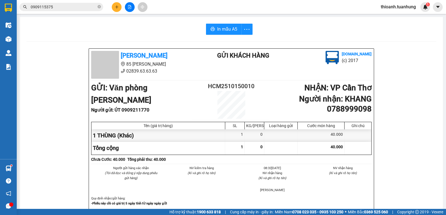
click at [60, 7] on input "0909115375" at bounding box center [64, 7] width 66 height 6
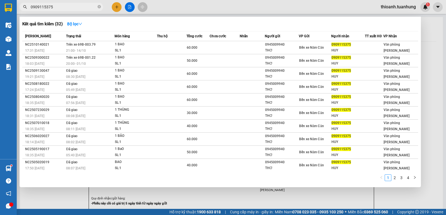
click at [60, 7] on input "0909115375" at bounding box center [64, 7] width 66 height 6
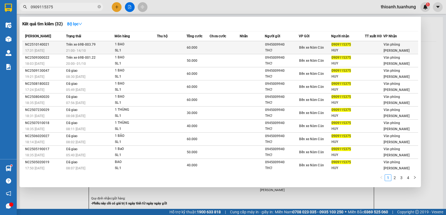
click at [356, 50] on div "HUY" at bounding box center [347, 51] width 33 height 6
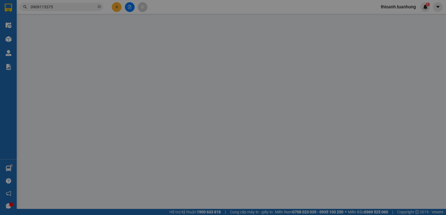
type input "0945009940"
type input "THƠ"
type input "0909115375"
type input "HUY"
type input "60.000"
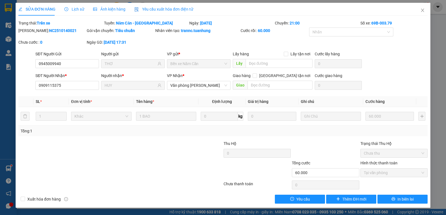
click at [430, 11] on div "SỬA ĐƠN HÀNG Lịch sử Ảnh kiện hàng Yêu cầu xuất hóa đơn điện tử Total Paid Fee …" at bounding box center [223, 107] width 446 height 215
click at [425, 11] on span "Close" at bounding box center [422, 11] width 16 height 16
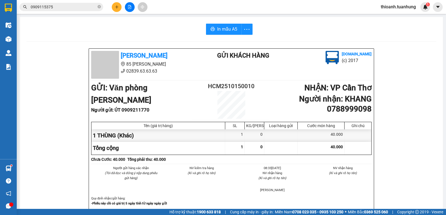
click at [48, 7] on input "0909115375" at bounding box center [64, 7] width 66 height 6
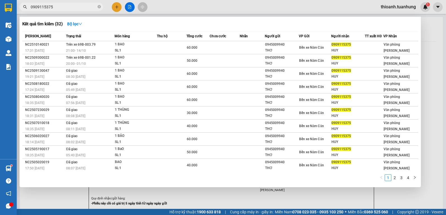
click at [48, 7] on input "0909115375" at bounding box center [64, 7] width 66 height 6
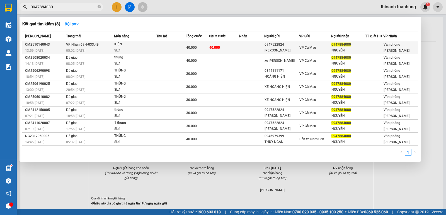
type input "0947884080"
click at [369, 49] on div at bounding box center [374, 48] width 18 height 6
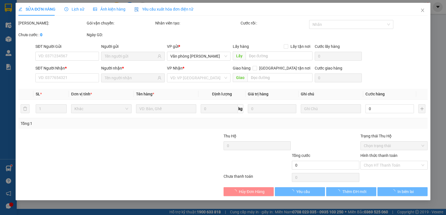
type input "0947522824"
type input "XE HUY HOÀNG"
type input "0947884080"
type input "NGUYÊN"
type input "40.000"
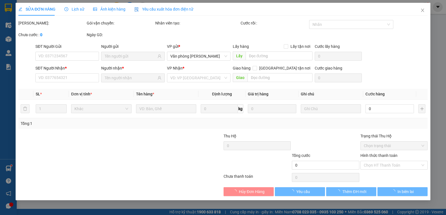
type input "40.000"
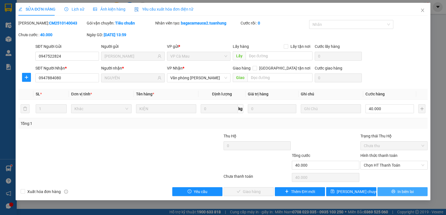
click at [400, 190] on span "In biên lai" at bounding box center [405, 192] width 16 height 6
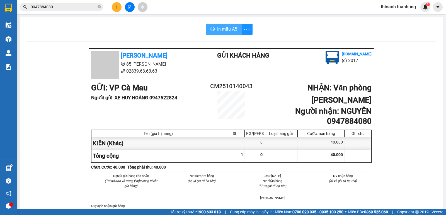
click at [219, 27] on span "In mẫu A5" at bounding box center [227, 29] width 20 height 7
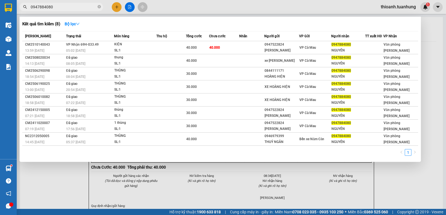
click at [61, 9] on input "0947884080" at bounding box center [64, 7] width 66 height 6
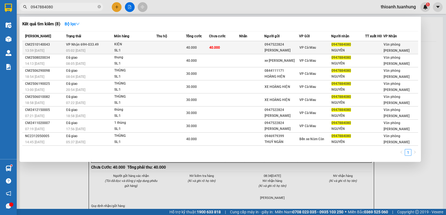
click at [363, 46] on div "0947884080" at bounding box center [347, 45] width 33 height 6
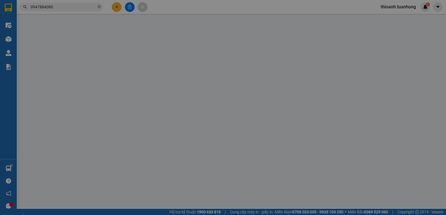
type input "0947522824"
type input "XE HUY HOÀNG"
type input "0947884080"
type input "NGUYÊN"
type input "40.000"
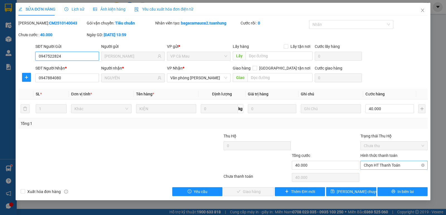
click at [380, 167] on span "Chọn HT Thanh Toán" at bounding box center [393, 165] width 60 height 8
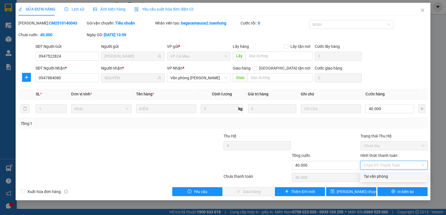
click at [379, 174] on div "Tại văn phòng" at bounding box center [393, 176] width 60 height 6
type input "0"
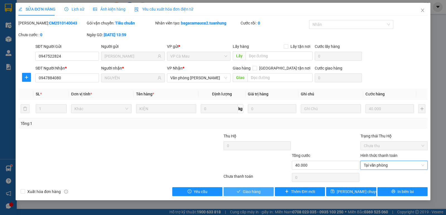
click at [249, 189] on span "Giao hàng" at bounding box center [252, 192] width 18 height 6
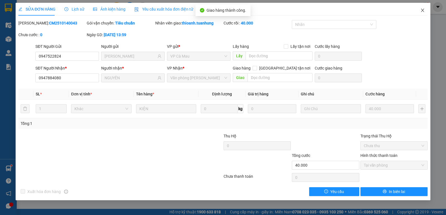
click at [419, 11] on span "Close" at bounding box center [422, 11] width 16 height 16
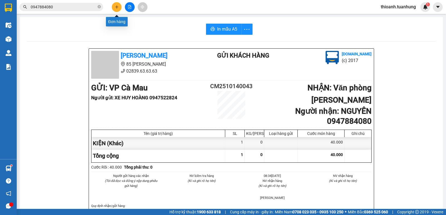
click at [115, 6] on icon "plus" at bounding box center [117, 7] width 4 height 4
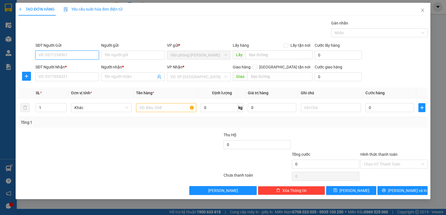
click at [58, 53] on input "SĐT Người Gửi" at bounding box center [66, 55] width 63 height 9
type input "0388676869"
click at [71, 66] on div "0388676869 - HÒA" at bounding box center [67, 66] width 57 height 6
type input "HÒA"
type input "0388676869"
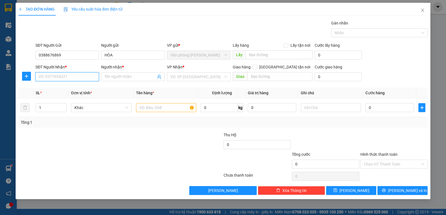
click at [66, 79] on input "SĐT Người Nhận *" at bounding box center [66, 76] width 63 height 9
drag, startPoint x: 75, startPoint y: 94, endPoint x: 79, endPoint y: 99, distance: 5.7
click at [74, 96] on div "0918905830 - CHÂU" at bounding box center [67, 97] width 57 height 6
type input "0918905830"
type input "CHÂU"
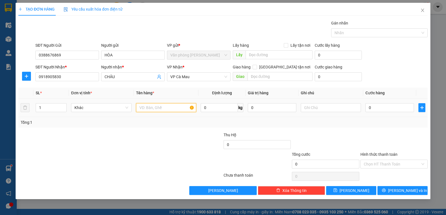
click at [153, 110] on input "text" at bounding box center [166, 107] width 60 height 9
type input "5 THÙNG"
click at [63, 106] on icon "up" at bounding box center [64, 107] width 2 height 2
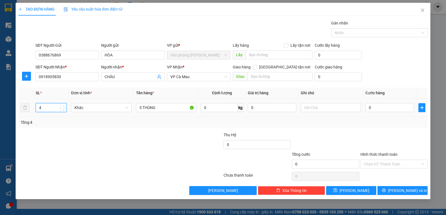
type input "5"
click at [63, 106] on icon "up" at bounding box center [64, 107] width 2 height 2
click at [389, 110] on input "0" at bounding box center [389, 107] width 48 height 9
type input "2"
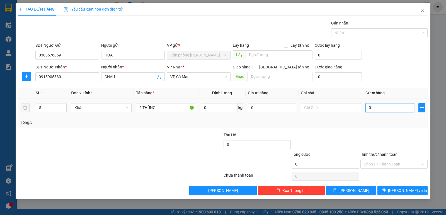
type input "2"
type input "20"
type input "200"
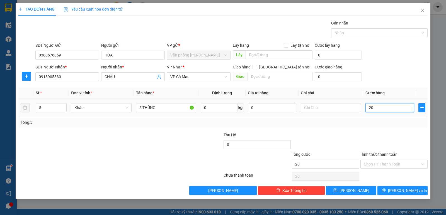
type input "200"
type input "200.000"
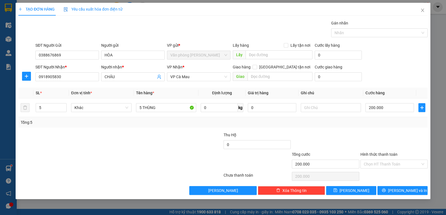
click at [387, 128] on div "Tổng: 5" at bounding box center [222, 122] width 409 height 11
drag, startPoint x: 402, startPoint y: 190, endPoint x: 397, endPoint y: 184, distance: 8.3
click at [403, 189] on span "[PERSON_NAME] và In" at bounding box center [407, 191] width 39 height 6
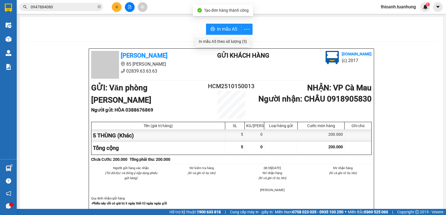
click at [223, 43] on div "In mẫu A5 theo số lượng (5)" at bounding box center [223, 41] width 48 height 6
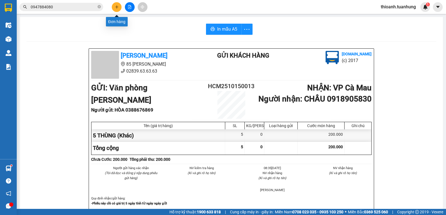
click at [116, 4] on button at bounding box center [117, 7] width 10 height 10
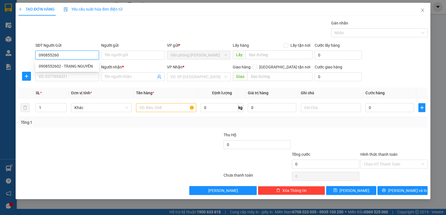
type input "0908552602"
click at [87, 65] on div "0908552602 - TRẠNG NGUYÊN" at bounding box center [67, 66] width 57 height 6
type input "TRẠNG NGUYÊN"
type input "0908552602"
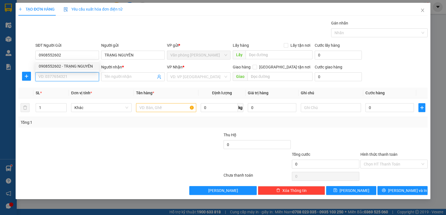
click at [77, 76] on input "SĐT Người Nhận *" at bounding box center [66, 76] width 63 height 9
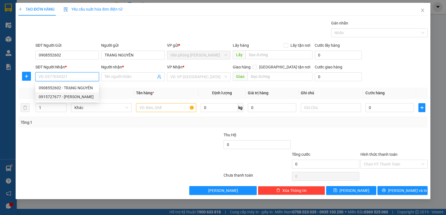
drag, startPoint x: 77, startPoint y: 97, endPoint x: 165, endPoint y: 102, distance: 88.7
click at [77, 97] on div "0915727677 - LINH" at bounding box center [67, 97] width 57 height 6
type input "0915727677"
type input "LINH"
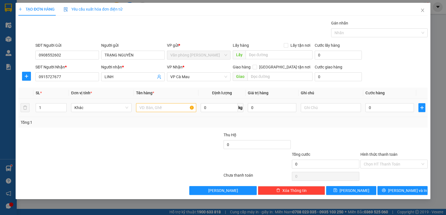
click at [166, 103] on div at bounding box center [166, 107] width 60 height 11
click at [158, 113] on td at bounding box center [166, 108] width 65 height 19
click at [151, 111] on input "text" at bounding box center [166, 107] width 60 height 9
type input "1 KIỆN"
click at [390, 109] on input "0" at bounding box center [389, 107] width 48 height 9
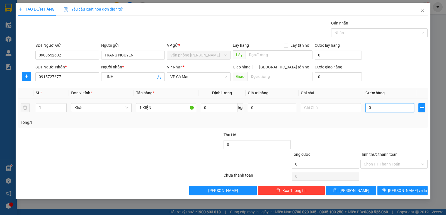
type input "7"
type input "70"
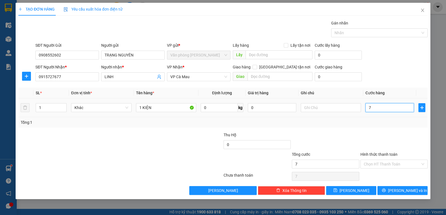
type input "70"
type input "70.000"
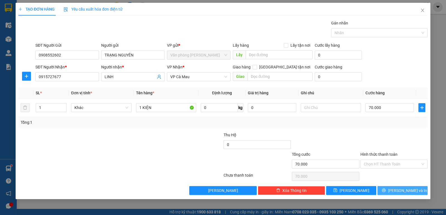
click at [417, 189] on button "[PERSON_NAME] và In" at bounding box center [402, 190] width 50 height 9
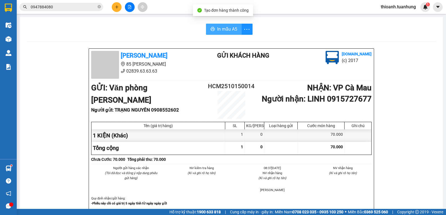
click at [221, 27] on span "In mẫu A5" at bounding box center [227, 29] width 20 height 7
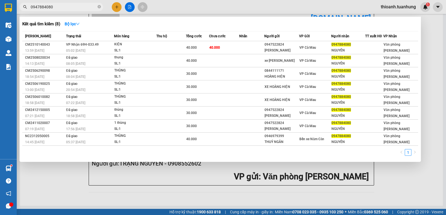
click at [67, 5] on input "0947884080" at bounding box center [64, 7] width 66 height 6
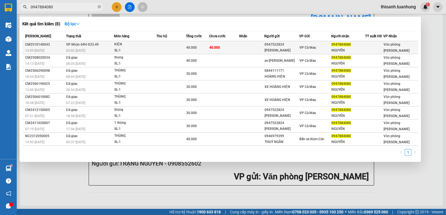
click at [349, 43] on span "0947884080" at bounding box center [340, 45] width 19 height 4
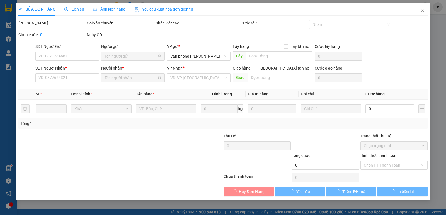
type input "0947522824"
type input "XE HUY HOÀNG"
type input "0947884080"
type input "NGUYÊN"
type input "40.000"
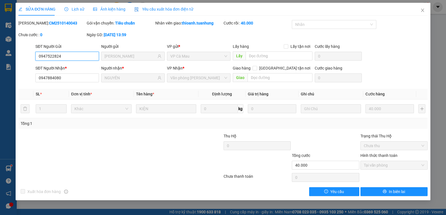
click at [386, 164] on span "Tại văn phòng" at bounding box center [393, 165] width 60 height 8
click at [424, 8] on span "Close" at bounding box center [422, 11] width 16 height 16
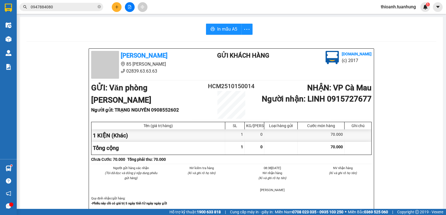
click at [68, 7] on input "0947884080" at bounding box center [64, 7] width 66 height 6
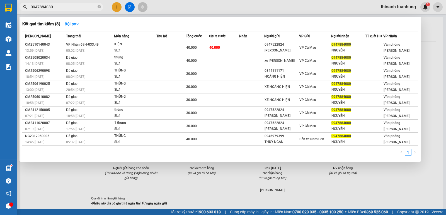
click at [68, 7] on input "0947884080" at bounding box center [64, 7] width 66 height 6
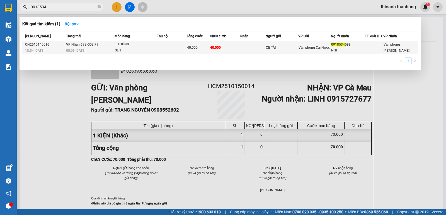
type input "0918534"
click at [309, 50] on div "Văn phòng Cái Nước" at bounding box center [314, 48] width 32 height 6
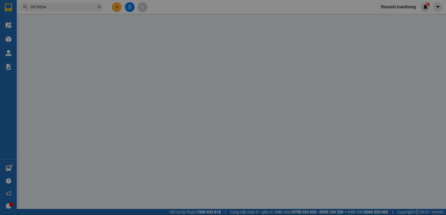
type input "XE TẢI"
type input "0918534598"
type input "NHI"
type input "40.000"
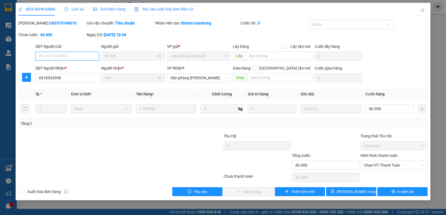
drag, startPoint x: 402, startPoint y: 165, endPoint x: 395, endPoint y: 171, distance: 8.7
click at [400, 167] on span "Chọn HT Thanh Toán" at bounding box center [393, 165] width 60 height 8
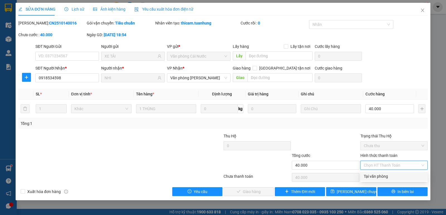
drag, startPoint x: 389, startPoint y: 176, endPoint x: 257, endPoint y: 186, distance: 132.7
click at [389, 177] on div "Tại văn phòng" at bounding box center [393, 176] width 60 height 6
type input "0"
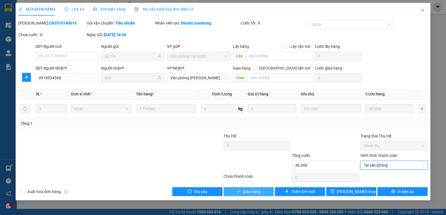
click at [253, 194] on span "Giao hàng" at bounding box center [252, 192] width 18 height 6
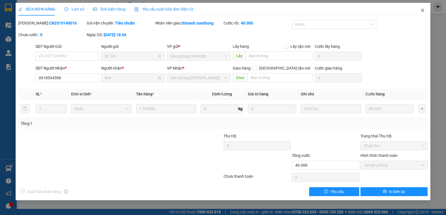
click at [419, 10] on span "Close" at bounding box center [422, 11] width 16 height 16
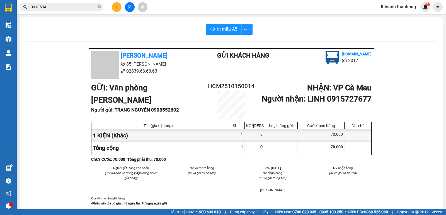
click at [115, 7] on icon "plus" at bounding box center [117, 7] width 4 height 4
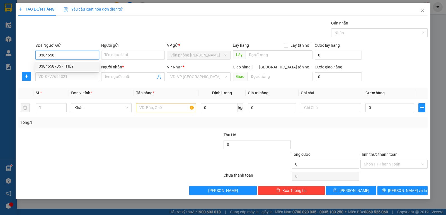
click at [79, 63] on div "0384658735 - THỦY" at bounding box center [67, 66] width 57 height 6
type input "0384658735"
type input "THỦY"
type input "0384658735"
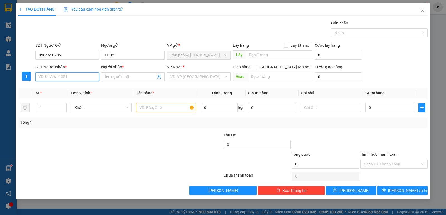
drag, startPoint x: 63, startPoint y: 79, endPoint x: 70, endPoint y: 66, distance: 15.3
click at [63, 79] on input "SĐT Người Nhận *" at bounding box center [66, 76] width 63 height 9
click at [68, 84] on div "0947644955 - TÀI" at bounding box center [66, 88] width 63 height 9
type input "0947644955"
type input "TÀI"
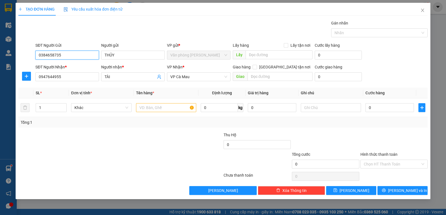
click at [49, 54] on input "0384658735" at bounding box center [66, 55] width 63 height 9
click at [50, 55] on input "0384658735" at bounding box center [66, 55] width 63 height 9
drag, startPoint x: 50, startPoint y: 55, endPoint x: 45, endPoint y: 56, distance: 5.1
click at [45, 56] on input "0384658735" at bounding box center [66, 55] width 63 height 9
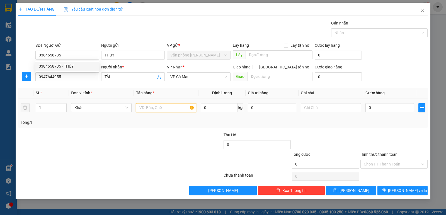
click at [140, 106] on input "text" at bounding box center [166, 107] width 60 height 9
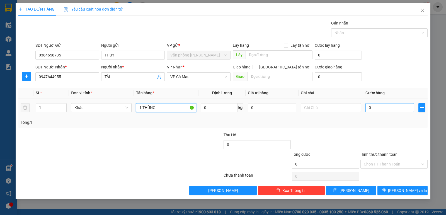
type input "1 THÙNG"
click at [381, 106] on input "0" at bounding box center [389, 107] width 48 height 9
type input "3"
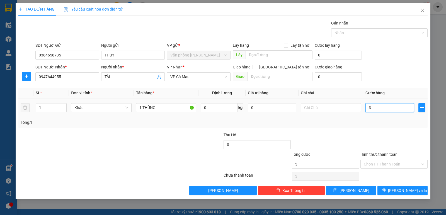
type input "30"
type input "30.000"
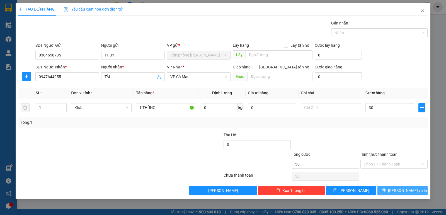
type input "30.000"
click at [385, 190] on icon "printer" at bounding box center [383, 191] width 4 height 4
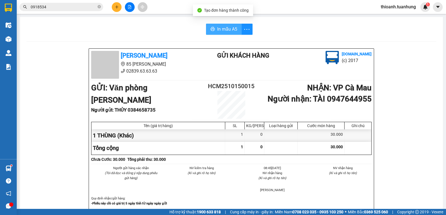
click at [214, 28] on button "In mẫu A5" at bounding box center [224, 29] width 36 height 11
click at [57, 7] on input "0918534" at bounding box center [64, 7] width 66 height 6
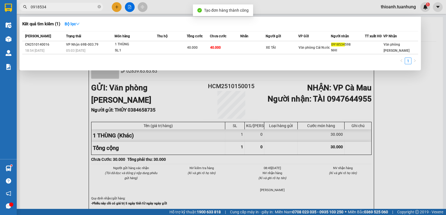
click at [57, 7] on input "0918534" at bounding box center [64, 7] width 66 height 6
paste input "384658735"
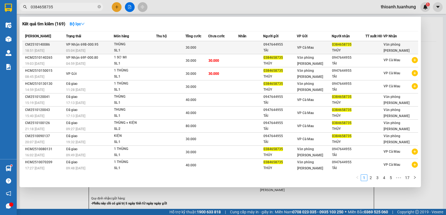
type input "0384658735"
click at [362, 43] on div "0384658735" at bounding box center [348, 45] width 33 height 6
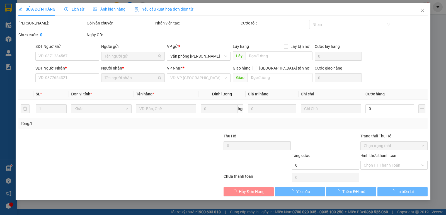
type input "0947644955"
type input "TÀI"
type input "0384658735"
type input "THỦY"
type input "30.000"
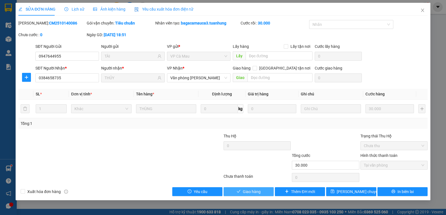
click at [251, 195] on span "Giao hàng" at bounding box center [252, 192] width 18 height 6
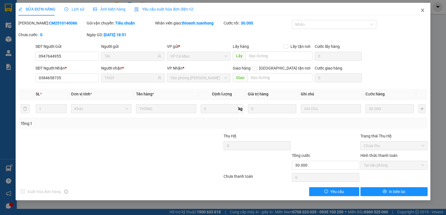
click at [425, 11] on span "Close" at bounding box center [422, 11] width 16 height 16
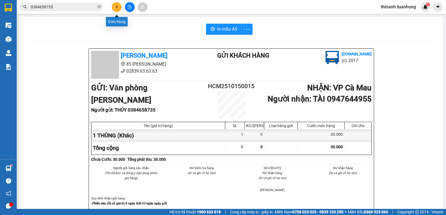
click at [115, 8] on icon "plus" at bounding box center [117, 7] width 4 height 4
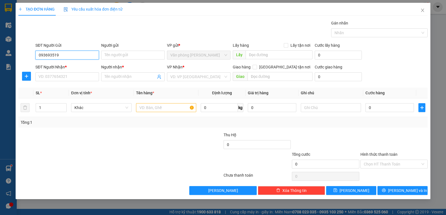
click at [52, 57] on input "093693519" at bounding box center [66, 55] width 63 height 9
type input "0936936519"
drag, startPoint x: 77, startPoint y: 64, endPoint x: 80, endPoint y: 82, distance: 17.4
click at [78, 66] on div "0936936519 - KIM NGUYÊN" at bounding box center [67, 66] width 57 height 6
type input "KIM NGUYÊN"
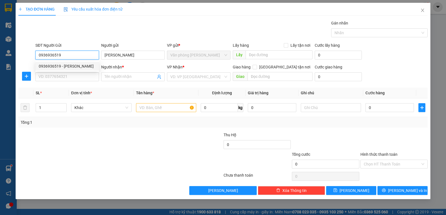
type input "0936936519"
click at [80, 82] on div "SĐT Người Nhận * VD: 0377654321" at bounding box center [66, 73] width 63 height 19
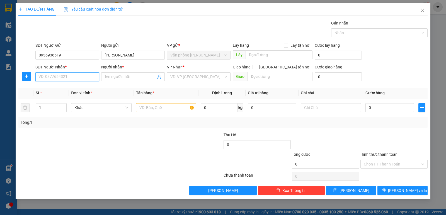
click at [82, 78] on input "SĐT Người Nhận *" at bounding box center [66, 76] width 63 height 9
type input "0335068060"
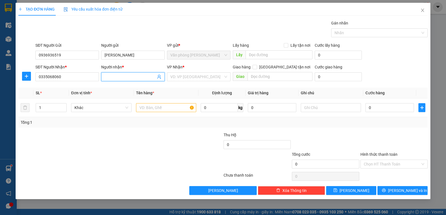
click at [125, 79] on input "Người nhận *" at bounding box center [129, 77] width 51 height 6
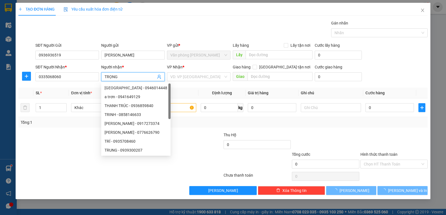
type input "TRỌNG"
click at [185, 70] on div "VP Nhận *" at bounding box center [198, 68] width 63 height 8
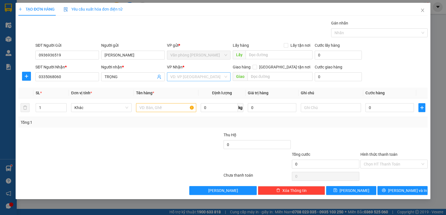
drag, startPoint x: 186, startPoint y: 81, endPoint x: 189, endPoint y: 83, distance: 3.4
click at [187, 81] on div "VD: VP [GEOGRAPHIC_DATA]" at bounding box center [198, 76] width 63 height 9
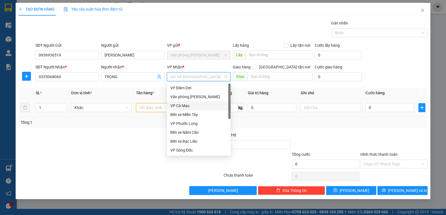
click at [165, 108] on input "text" at bounding box center [166, 107] width 60 height 9
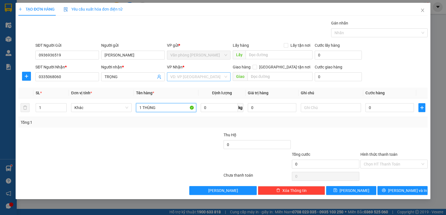
type input "1 THÙNG"
click at [185, 76] on input "search" at bounding box center [196, 77] width 53 height 8
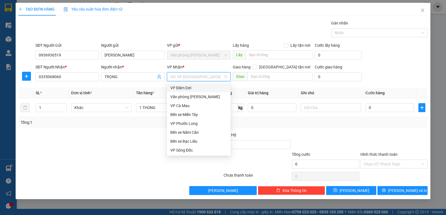
click at [185, 90] on div "VP Đầm Dơi" at bounding box center [198, 88] width 57 height 6
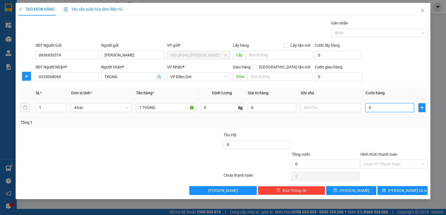
click at [378, 111] on input "0" at bounding box center [389, 107] width 48 height 9
type input "1"
type input "0"
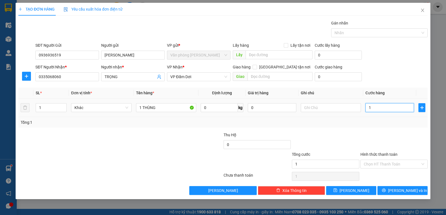
type input "0"
type input "03"
type input "3"
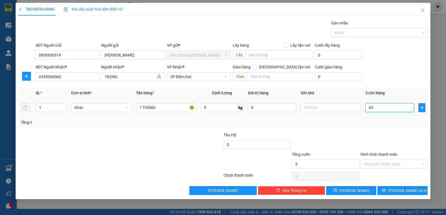
type input "030"
type input "30"
type input "30.000"
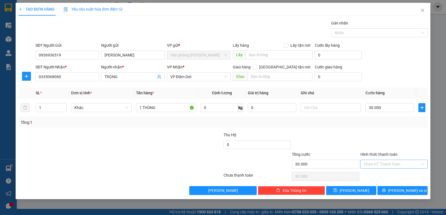
click at [401, 162] on input "Hình thức thanh toán" at bounding box center [391, 164] width 57 height 8
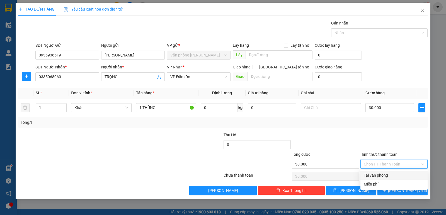
click at [392, 173] on div "Tại văn phòng" at bounding box center [393, 175] width 60 height 6
type input "0"
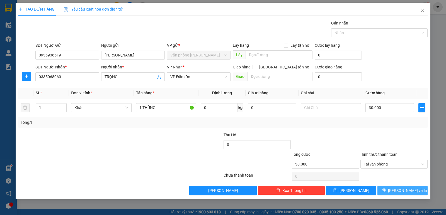
click at [409, 187] on button "[PERSON_NAME] và In" at bounding box center [402, 190] width 50 height 9
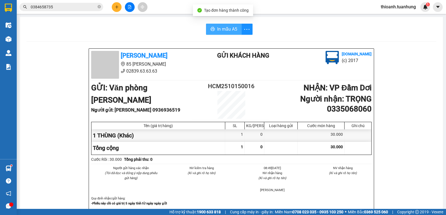
click at [216, 25] on button "In mẫu A5" at bounding box center [224, 29] width 36 height 11
click at [58, 9] on input "0384658735" at bounding box center [64, 7] width 66 height 6
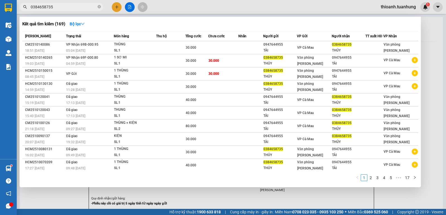
click at [58, 9] on input "0384658735" at bounding box center [64, 7] width 66 height 6
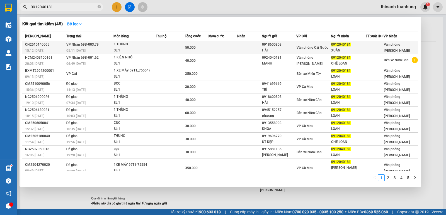
type input "0912040181"
click at [362, 44] on div "0912040181" at bounding box center [348, 45] width 34 height 6
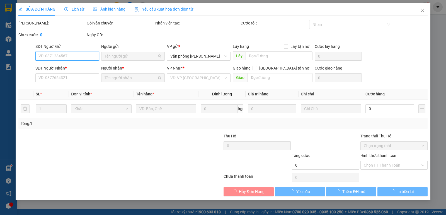
type input "0918600808"
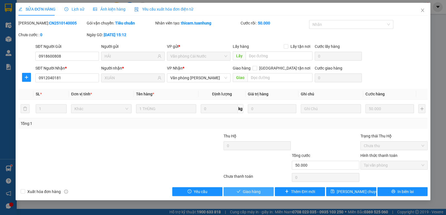
click at [250, 192] on span "Giao hàng" at bounding box center [252, 192] width 18 height 6
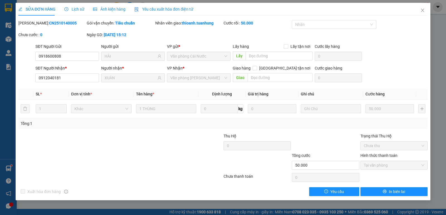
click at [432, 10] on div "SỬA ĐƠN HÀNG Lịch sử Ảnh kiện hàng Yêu cầu xuất hóa đơn điện tử Total Paid Fee …" at bounding box center [223, 107] width 446 height 215
click at [419, 11] on span "Close" at bounding box center [422, 11] width 16 height 16
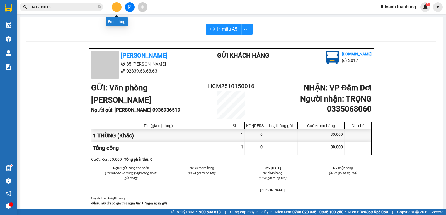
click at [118, 3] on button at bounding box center [117, 7] width 10 height 10
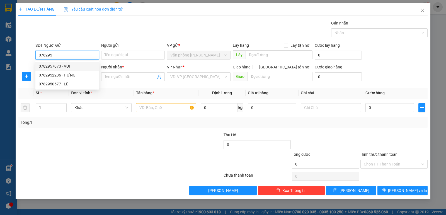
click at [68, 63] on div "0782957073 - VUI" at bounding box center [67, 66] width 57 height 6
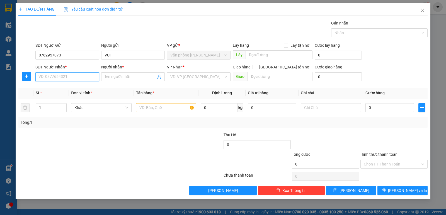
click at [68, 74] on input "SĐT Người Nhận *" at bounding box center [66, 76] width 63 height 9
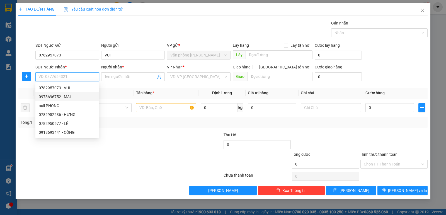
click at [68, 97] on div "0978696752 - MAI" at bounding box center [67, 97] width 57 height 6
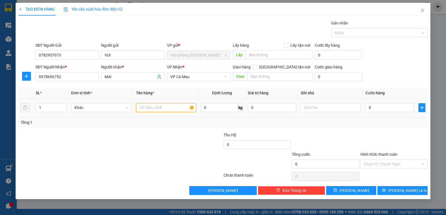
click at [157, 109] on input "text" at bounding box center [166, 107] width 60 height 9
click at [63, 104] on span "Increase Value" at bounding box center [63, 106] width 6 height 5
click at [375, 108] on input "0" at bounding box center [389, 107] width 48 height 9
drag, startPoint x: 383, startPoint y: 124, endPoint x: 387, endPoint y: 121, distance: 5.0
click at [385, 123] on div "Tổng: 2" at bounding box center [223, 122] width 404 height 6
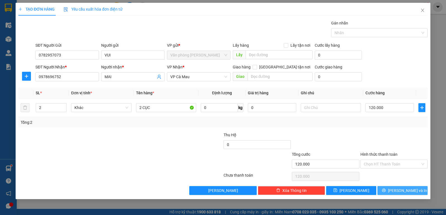
click at [396, 188] on button "[PERSON_NAME] và In" at bounding box center [402, 190] width 50 height 9
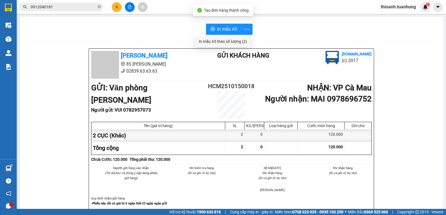
click at [224, 40] on div "In mẫu A5 theo số lượng (2)" at bounding box center [223, 41] width 48 height 6
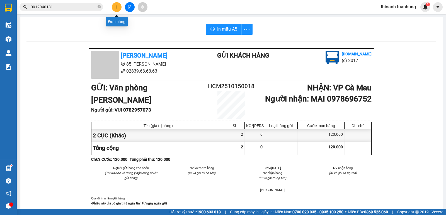
click at [116, 8] on icon "plus" at bounding box center [117, 7] width 4 height 4
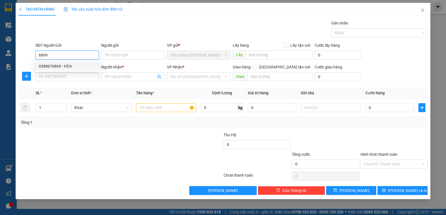
click at [84, 68] on div "0388676869 - HÒA" at bounding box center [67, 66] width 57 height 6
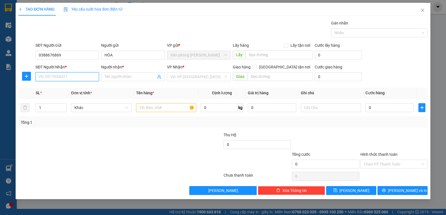
click at [76, 75] on input "SĐT Người Nhận *" at bounding box center [66, 76] width 63 height 9
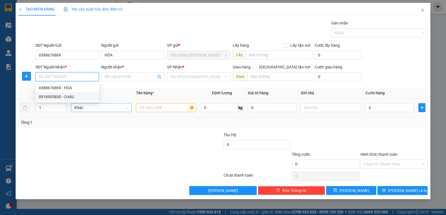
drag, startPoint x: 79, startPoint y: 96, endPoint x: 127, endPoint y: 112, distance: 50.3
click at [79, 96] on div "0918905830 - CHÂU" at bounding box center [67, 97] width 57 height 6
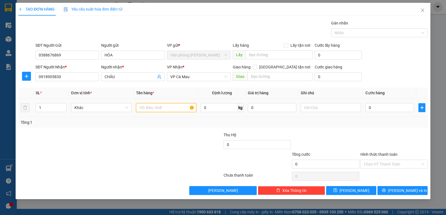
click at [162, 110] on input "text" at bounding box center [166, 107] width 60 height 9
click at [31, 114] on td at bounding box center [25, 108] width 15 height 19
click at [48, 110] on input "1" at bounding box center [51, 108] width 30 height 8
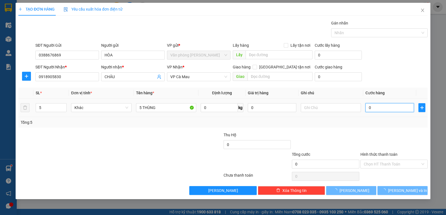
click at [386, 108] on input "0" at bounding box center [389, 107] width 48 height 9
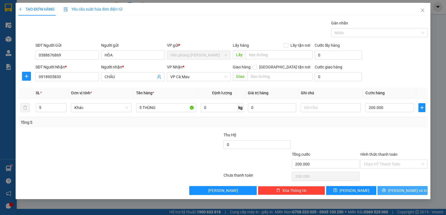
click at [400, 193] on span "[PERSON_NAME] và In" at bounding box center [407, 191] width 39 height 6
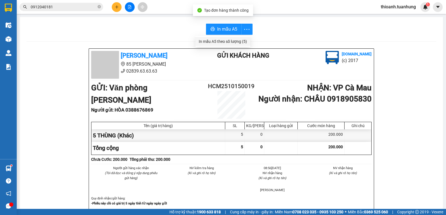
click at [226, 39] on div "In mẫu A5 theo số lượng (5)" at bounding box center [223, 41] width 48 height 6
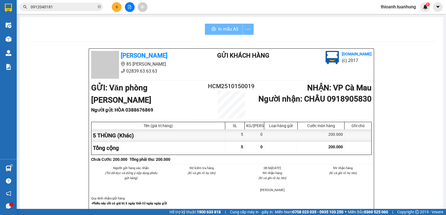
scroll to position [33, 0]
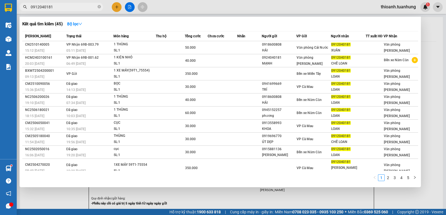
click at [97, 8] on span "0912040181" at bounding box center [61, 7] width 84 height 8
click at [99, 7] on icon "close-circle" at bounding box center [98, 6] width 3 height 3
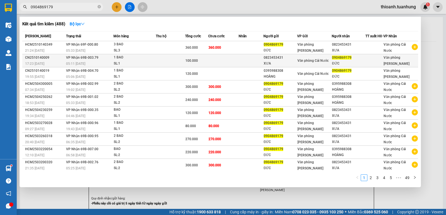
click at [199, 56] on td "100.000" at bounding box center [196, 60] width 23 height 13
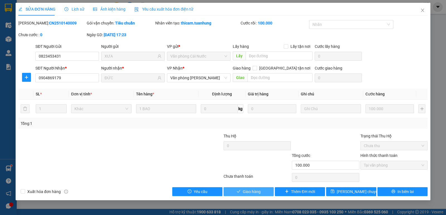
click at [262, 189] on button "Giao hàng" at bounding box center [248, 191] width 50 height 9
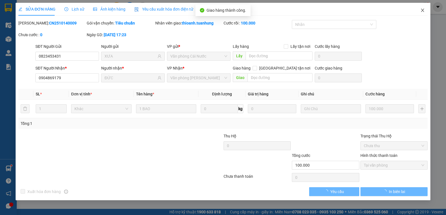
click at [424, 10] on icon "close" at bounding box center [422, 10] width 4 height 4
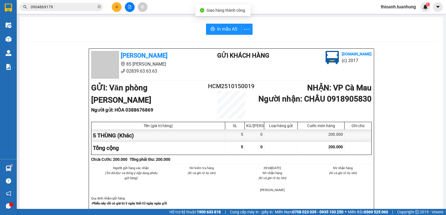
click at [78, 7] on input "0904869179" at bounding box center [64, 7] width 66 height 6
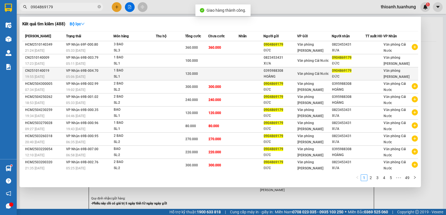
click at [182, 72] on td at bounding box center [170, 73] width 29 height 13
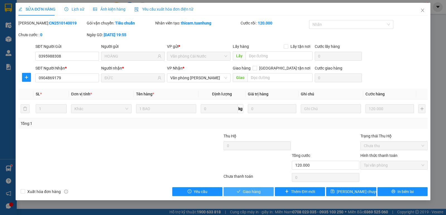
click at [248, 191] on span "Giao hàng" at bounding box center [252, 192] width 18 height 6
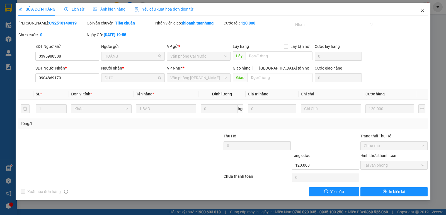
click at [424, 7] on span "Close" at bounding box center [422, 11] width 16 height 16
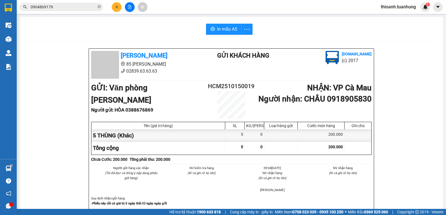
click at [145, 30] on div "In mẫu A5" at bounding box center [230, 29] width 409 height 11
click at [120, 10] on button at bounding box center [117, 7] width 10 height 10
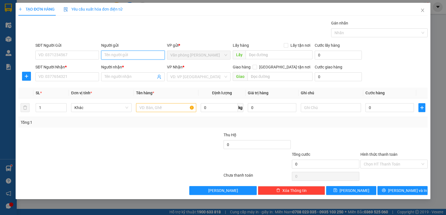
click at [111, 52] on input "Người gửi" at bounding box center [132, 55] width 63 height 9
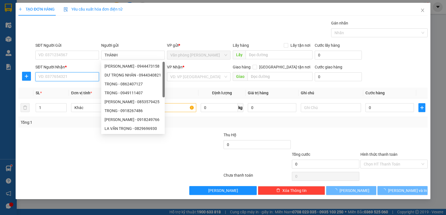
click at [60, 78] on input "SĐT Người Nhận *" at bounding box center [66, 76] width 63 height 9
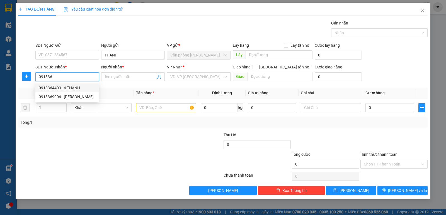
click at [72, 89] on div "0918364403 - 6 THẠNH" at bounding box center [67, 88] width 57 height 6
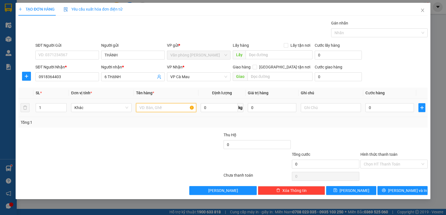
click at [136, 110] on input "text" at bounding box center [166, 107] width 60 height 9
click at [393, 103] on input "0" at bounding box center [389, 107] width 48 height 9
drag, startPoint x: 397, startPoint y: 131, endPoint x: 394, endPoint y: 169, distance: 38.2
click at [396, 138] on div "Transit Pickup Surcharge Ids Transit Deliver Surcharge Ids Transit Deliver Surc…" at bounding box center [222, 107] width 409 height 175
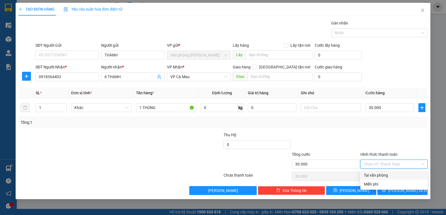
click at [394, 166] on input "Hình thức thanh toán" at bounding box center [391, 164] width 57 height 8
drag, startPoint x: 394, startPoint y: 174, endPoint x: 394, endPoint y: 178, distance: 3.6
click at [394, 175] on div "Tại văn phòng" at bounding box center [393, 175] width 60 height 6
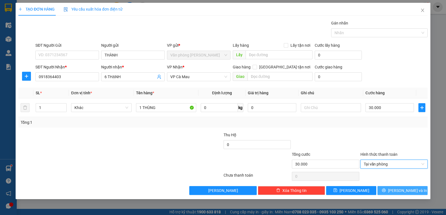
click at [395, 194] on button "[PERSON_NAME] và In" at bounding box center [402, 190] width 50 height 9
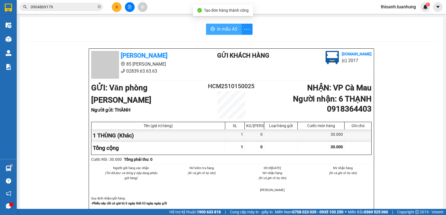
click at [228, 29] on span "In mẫu A5" at bounding box center [227, 29] width 20 height 7
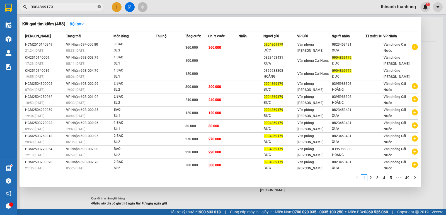
click at [99, 5] on icon "close-circle" at bounding box center [98, 6] width 3 height 3
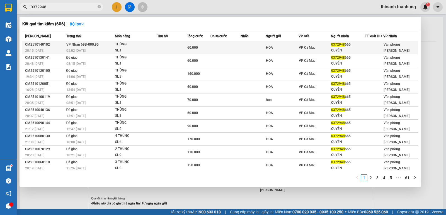
click at [223, 51] on td at bounding box center [225, 47] width 30 height 13
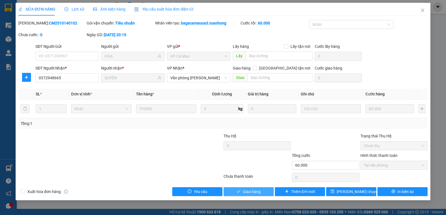
click at [254, 190] on span "Giao hàng" at bounding box center [252, 192] width 18 height 6
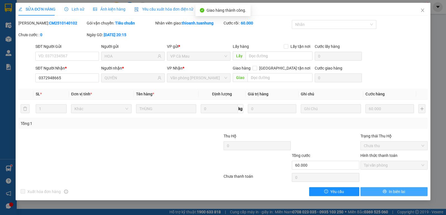
click at [396, 193] on span "In biên lai" at bounding box center [396, 192] width 16 height 6
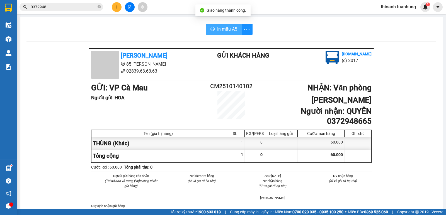
click at [227, 31] on span "In mẫu A5" at bounding box center [227, 29] width 20 height 7
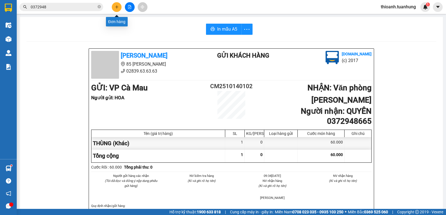
click at [116, 8] on icon "plus" at bounding box center [117, 7] width 4 height 4
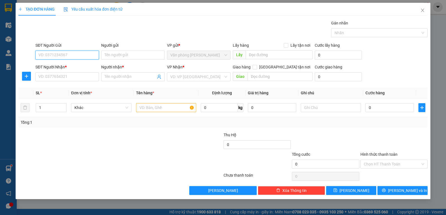
click at [83, 51] on input "SĐT Người Gửi" at bounding box center [66, 55] width 63 height 9
click at [61, 67] on div "0388676869 - HÒA" at bounding box center [67, 66] width 57 height 6
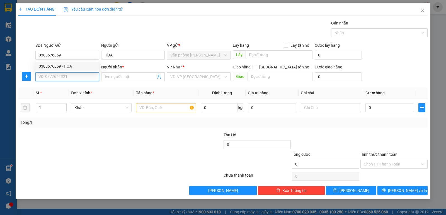
click at [69, 77] on input "SĐT Người Nhận *" at bounding box center [66, 76] width 63 height 9
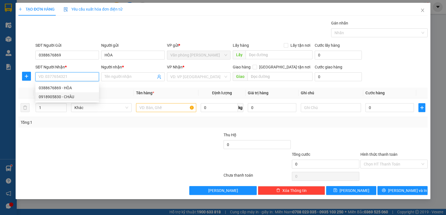
click at [70, 97] on div "0918905830 - CHÂU" at bounding box center [67, 97] width 57 height 6
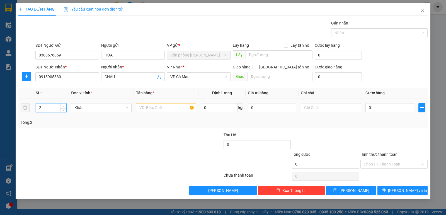
click at [63, 104] on span "Increase Value" at bounding box center [63, 106] width 6 height 5
click at [151, 110] on input "text" at bounding box center [166, 107] width 60 height 9
click at [400, 110] on input "0" at bounding box center [389, 107] width 48 height 9
click at [394, 123] on div "Tổng: 2" at bounding box center [223, 122] width 404 height 6
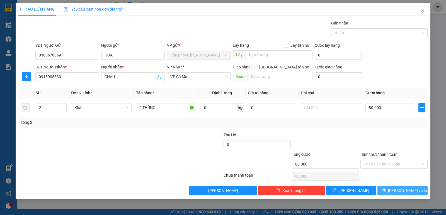
click at [402, 191] on span "[PERSON_NAME] và In" at bounding box center [407, 191] width 39 height 6
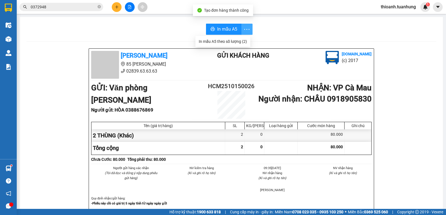
click at [246, 29] on icon "more" at bounding box center [246, 29] width 7 height 7
click at [237, 41] on div "In mẫu A5 theo số lượng (2)" at bounding box center [223, 41] width 48 height 6
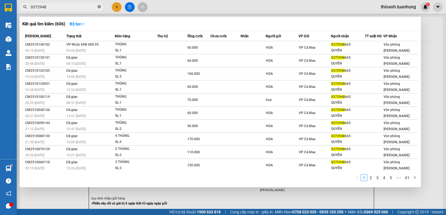
click at [100, 7] on icon "close-circle" at bounding box center [98, 6] width 3 height 3
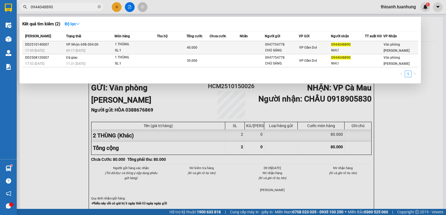
click at [311, 50] on span "VP Đầm Dơi" at bounding box center [308, 48] width 18 height 4
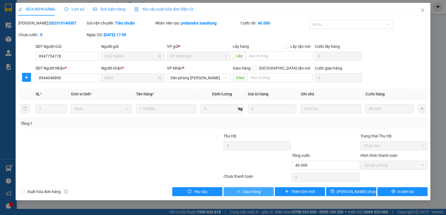
click at [256, 193] on span "Giao hàng" at bounding box center [252, 192] width 18 height 6
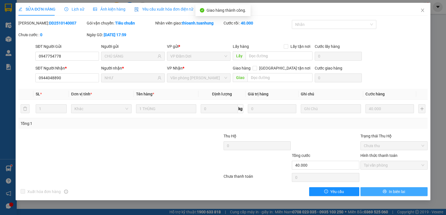
click at [389, 190] on span "In biên lai" at bounding box center [396, 192] width 16 height 6
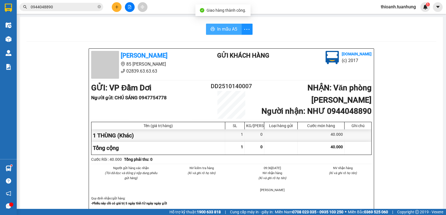
click at [225, 32] on span "In mẫu A5" at bounding box center [227, 29] width 20 height 7
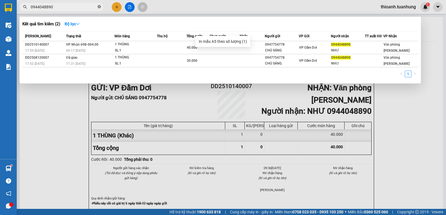
click at [99, 7] on icon "close-circle" at bounding box center [98, 6] width 3 height 3
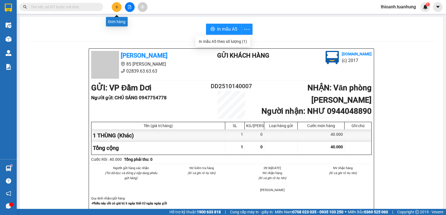
click at [117, 5] on icon "plus" at bounding box center [117, 7] width 4 height 4
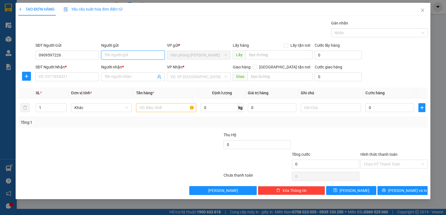
click at [119, 55] on input "Người gửi" at bounding box center [132, 55] width 63 height 9
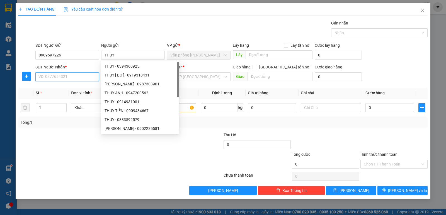
click at [45, 77] on input "SĐT Người Nhận *" at bounding box center [66, 76] width 63 height 9
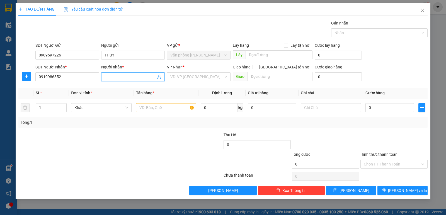
click at [123, 77] on input "Người nhận *" at bounding box center [129, 77] width 51 height 6
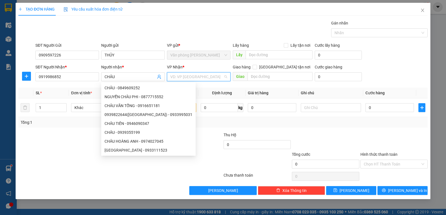
click at [190, 78] on input "search" at bounding box center [196, 77] width 53 height 8
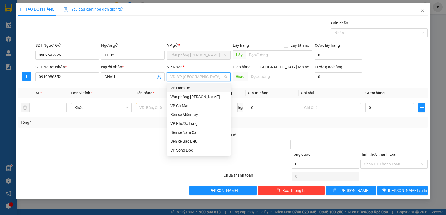
click at [184, 87] on div "VP Đầm Dơi" at bounding box center [198, 88] width 57 height 6
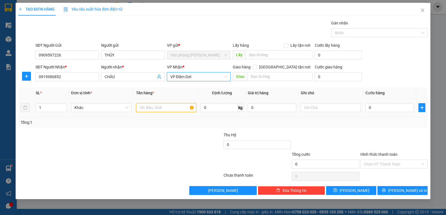
click at [144, 110] on input "text" at bounding box center [166, 107] width 60 height 9
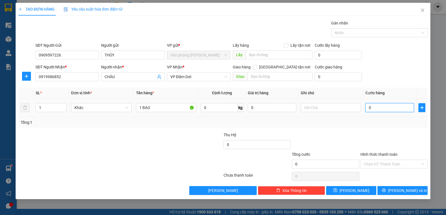
click at [382, 107] on input "0" at bounding box center [389, 107] width 48 height 9
click at [412, 128] on div "Tổng: 1" at bounding box center [222, 122] width 409 height 11
click at [133, 74] on input "CHÂU" at bounding box center [129, 77] width 51 height 6
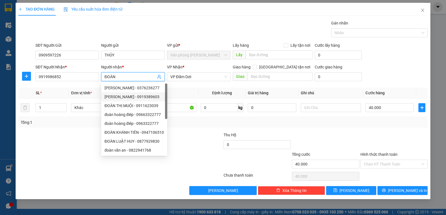
drag, startPoint x: 402, startPoint y: 129, endPoint x: 405, endPoint y: 135, distance: 6.5
click at [403, 131] on div "Transit Pickup Surcharge Ids Transit Deliver Surcharge Ids Transit Deliver Surc…" at bounding box center [222, 107] width 409 height 175
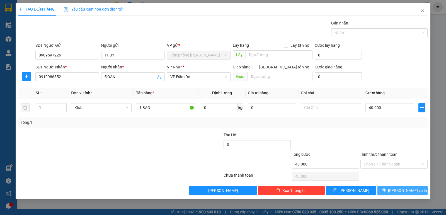
drag, startPoint x: 405, startPoint y: 191, endPoint x: 336, endPoint y: 181, distance: 69.8
click at [404, 191] on span "[PERSON_NAME] và In" at bounding box center [407, 191] width 39 height 6
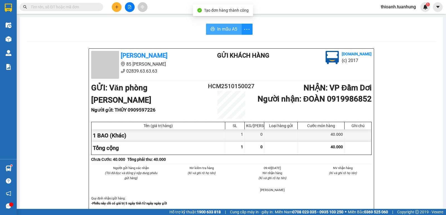
click at [230, 31] on span "In mẫu A5" at bounding box center [227, 29] width 20 height 7
click at [79, 6] on input "text" at bounding box center [64, 7] width 66 height 6
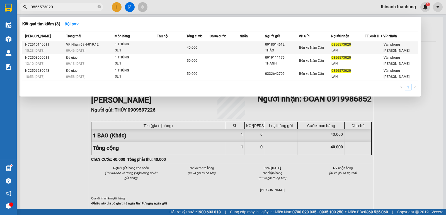
click at [317, 50] on span "Bến xe Năm Căn" at bounding box center [311, 48] width 25 height 4
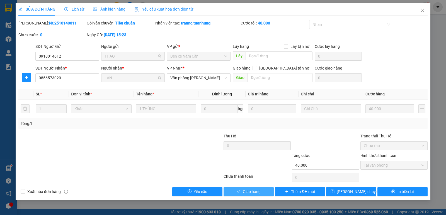
click at [257, 192] on span "Giao hàng" at bounding box center [252, 192] width 18 height 6
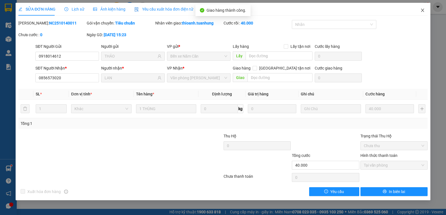
click at [423, 11] on icon "close" at bounding box center [422, 10] width 4 height 4
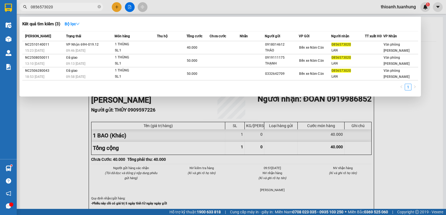
click at [84, 5] on input "0856573020" at bounding box center [64, 7] width 66 height 6
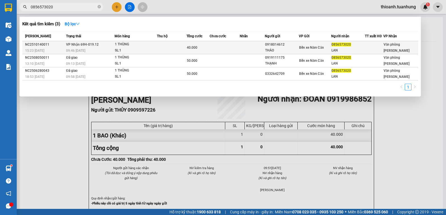
click at [198, 47] on div "40.000" at bounding box center [198, 48] width 23 height 6
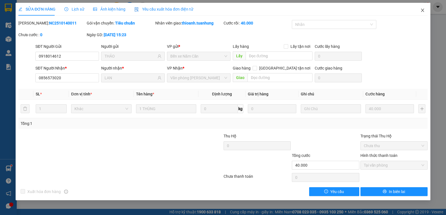
click at [423, 8] on icon "close" at bounding box center [422, 10] width 4 height 4
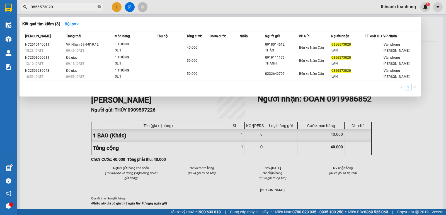
click at [99, 6] on icon "close-circle" at bounding box center [98, 6] width 3 height 3
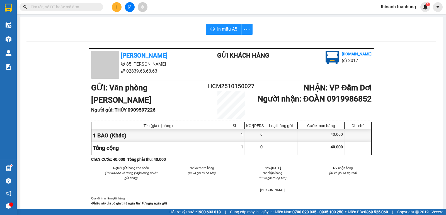
click at [116, 4] on button at bounding box center [117, 7] width 10 height 10
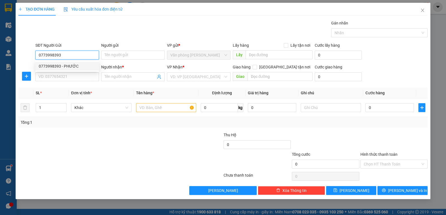
click at [75, 68] on div "0773998393 - PHƯỚC" at bounding box center [67, 66] width 57 height 6
drag, startPoint x: 79, startPoint y: 77, endPoint x: 79, endPoint y: 81, distance: 4.2
click at [79, 77] on input "SĐT Người Nhận *" at bounding box center [66, 76] width 63 height 9
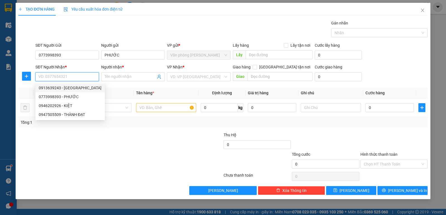
click at [79, 89] on div "0913639243 - SƠN ĐÀI" at bounding box center [70, 88] width 63 height 6
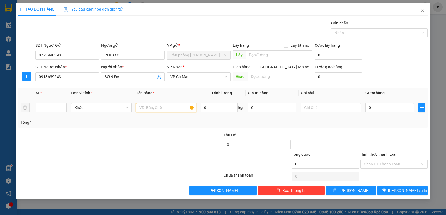
click at [166, 108] on input "text" at bounding box center [166, 107] width 60 height 9
click at [380, 106] on input "0" at bounding box center [389, 107] width 48 height 9
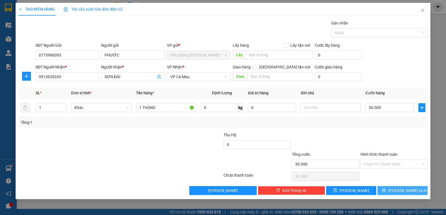
click at [402, 186] on button "[PERSON_NAME] và In" at bounding box center [402, 190] width 50 height 9
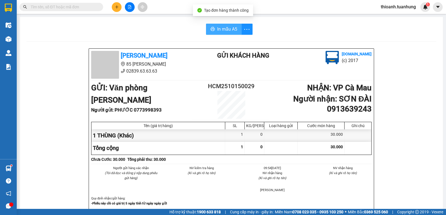
click at [219, 26] on span "In mẫu A5" at bounding box center [227, 29] width 20 height 7
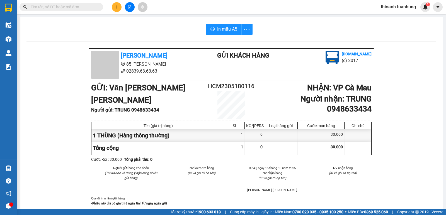
click at [77, 4] on input "text" at bounding box center [64, 7] width 66 height 6
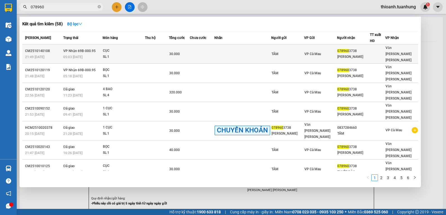
type input "078960"
click at [256, 49] on td at bounding box center [242, 54] width 57 height 19
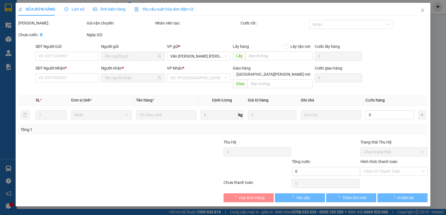
type input "TÂM"
type input "0789603738"
type input "[PERSON_NAME]"
type input "30.000"
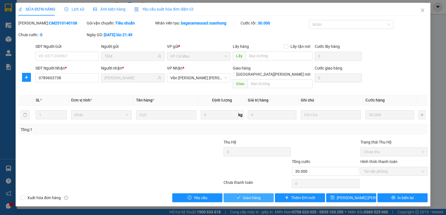
click at [247, 195] on span "Giao hàng" at bounding box center [252, 198] width 18 height 6
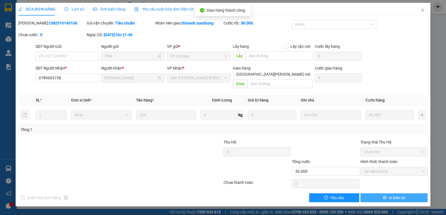
drag, startPoint x: 394, startPoint y: 191, endPoint x: 391, endPoint y: 191, distance: 3.1
click at [391, 195] on span "In biên lai" at bounding box center [396, 198] width 16 height 6
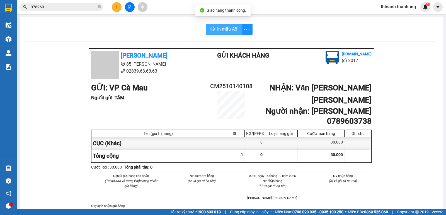
drag, startPoint x: 218, startPoint y: 30, endPoint x: 227, endPoint y: 31, distance: 9.3
click at [218, 30] on span "In mẫu A5" at bounding box center [227, 29] width 20 height 7
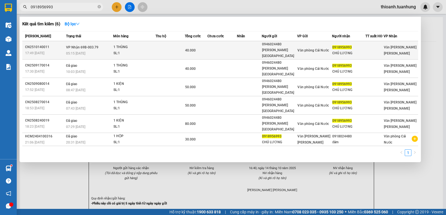
type input "0918956993"
click at [226, 47] on td at bounding box center [221, 50] width 29 height 18
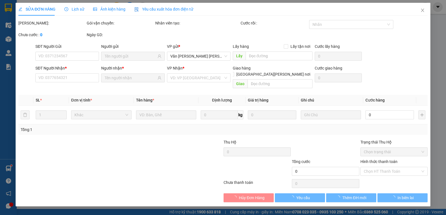
type input "0946024480"
type input "[PERSON_NAME][GEOGRAPHIC_DATA]"
type input "0918956993"
type input "CHÚ LƯƠNG"
type input "40.000"
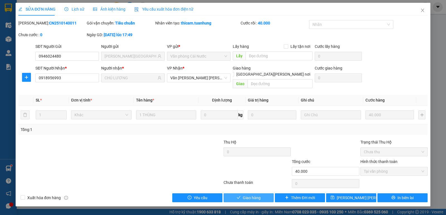
click at [251, 195] on span "Giao hàng" at bounding box center [252, 198] width 18 height 6
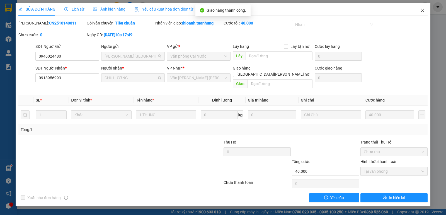
click at [421, 10] on icon "close" at bounding box center [422, 10] width 4 height 4
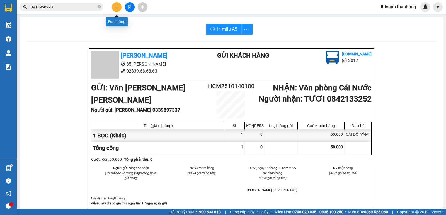
click at [118, 7] on icon "plus" at bounding box center [117, 7] width 4 height 4
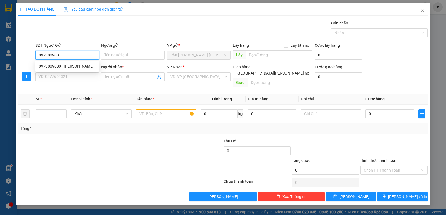
type input "0973809080"
drag, startPoint x: 70, startPoint y: 67, endPoint x: 75, endPoint y: 68, distance: 4.9
click at [72, 68] on div "0973809080 - [PERSON_NAME]" at bounding box center [67, 66] width 57 height 6
type input "OANH"
type input "0973809080"
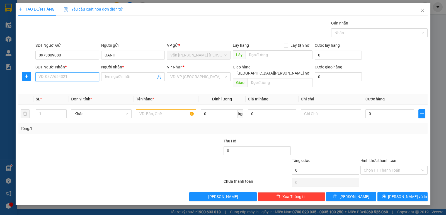
click at [75, 77] on input "SĐT Người Nhận *" at bounding box center [66, 76] width 63 height 9
click at [60, 76] on input "SĐT Người Nhận *" at bounding box center [66, 76] width 63 height 9
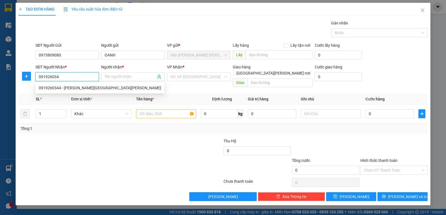
type input "0919260344"
click at [92, 88] on div "0919260344 - [PERSON_NAME][GEOGRAPHIC_DATA][PERSON_NAME]" at bounding box center [100, 88] width 122 height 6
type input "[PERSON_NAME] [PERSON_NAME]"
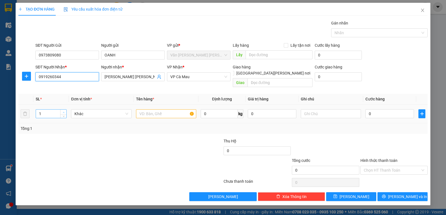
type input "0919260344"
click at [64, 110] on span "Increase Value" at bounding box center [63, 112] width 6 height 5
type input "3"
click at [64, 110] on span "Increase Value" at bounding box center [63, 112] width 6 height 5
click at [149, 109] on input "text" at bounding box center [166, 113] width 60 height 9
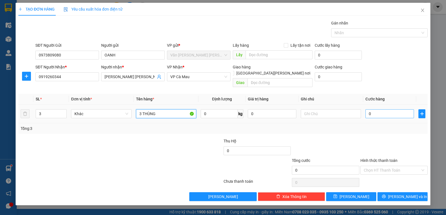
type input "3 THÙNG"
click at [385, 109] on input "0" at bounding box center [389, 113] width 48 height 9
type input "1"
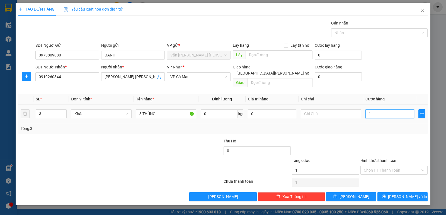
type input "15"
type input "150"
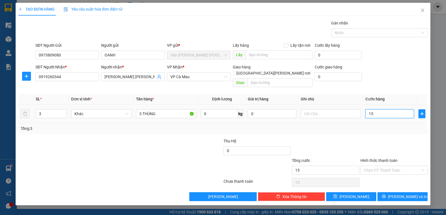
type input "150"
type input "150.000"
drag, startPoint x: 387, startPoint y: 124, endPoint x: 388, endPoint y: 130, distance: 6.1
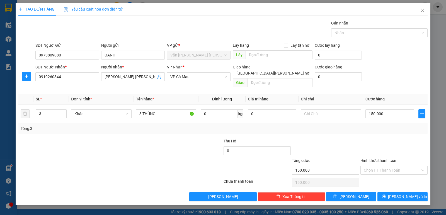
click at [388, 126] on div "Tổng: 3" at bounding box center [223, 129] width 404 height 6
drag, startPoint x: 413, startPoint y: 193, endPoint x: 315, endPoint y: 157, distance: 103.4
click at [413, 194] on span "[PERSON_NAME] và In" at bounding box center [407, 197] width 39 height 6
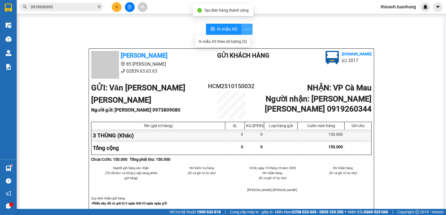
click at [243, 29] on icon "more" at bounding box center [246, 29] width 7 height 7
click at [237, 41] on div "In mẫu A5 theo số lượng (3)" at bounding box center [223, 41] width 48 height 6
click at [118, 6] on icon "plus" at bounding box center [117, 7] width 4 height 4
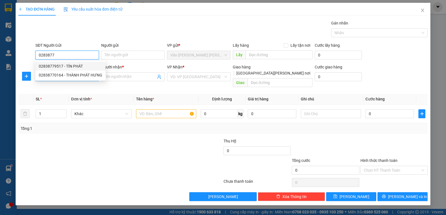
drag, startPoint x: 78, startPoint y: 65, endPoint x: 76, endPoint y: 75, distance: 9.6
click at [78, 66] on div "02838779517 - TÍN PHÁT" at bounding box center [70, 66] width 63 height 6
type input "02838779517"
type input "TÍN PHÁT"
type input "02838779517"
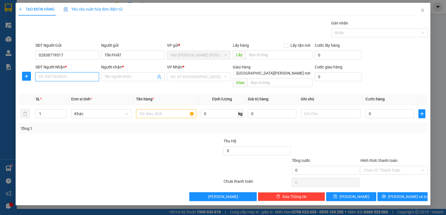
click at [76, 75] on input "SĐT Người Nhận *" at bounding box center [66, 76] width 63 height 9
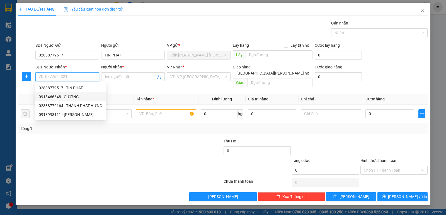
click at [68, 97] on div "0918466648 - CƯỜNG" at bounding box center [70, 97] width 63 height 6
type input "0918466648"
type input "CƯỜNG"
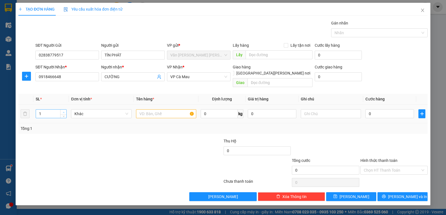
type input "2"
click at [65, 111] on span "up" at bounding box center [63, 112] width 3 height 3
click at [148, 109] on input "text" at bounding box center [166, 113] width 60 height 9
type input "2 THÙNG"
click at [402, 111] on input "0" at bounding box center [389, 113] width 48 height 9
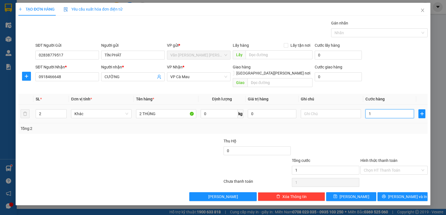
type input "1"
type input "12"
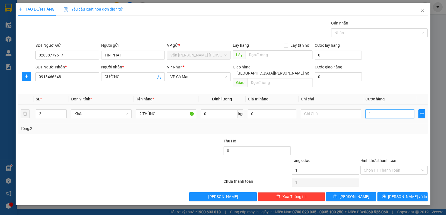
type input "12"
type input "120"
type input "120.000"
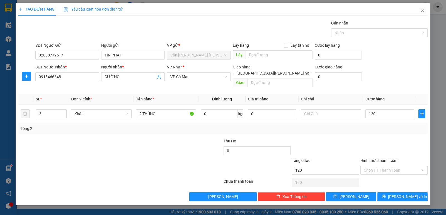
type input "120.000"
click at [402, 138] on div at bounding box center [393, 147] width 68 height 19
click at [383, 140] on div at bounding box center [393, 147] width 68 height 19
click at [385, 195] on icon "printer" at bounding box center [383, 197] width 4 height 4
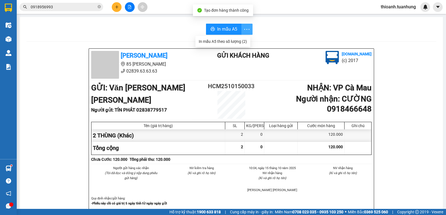
click at [245, 28] on icon "more" at bounding box center [246, 29] width 7 height 7
click at [238, 42] on div "In mẫu A5 theo số lượng (2)" at bounding box center [223, 41] width 48 height 6
drag, startPoint x: 98, startPoint y: 8, endPoint x: 106, endPoint y: 14, distance: 10.3
click at [98, 8] on icon "close-circle" at bounding box center [98, 6] width 3 height 3
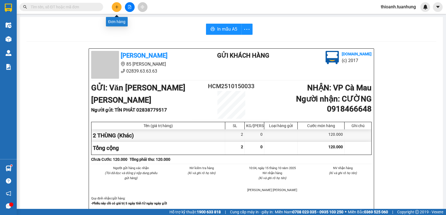
click at [116, 10] on button at bounding box center [117, 7] width 10 height 10
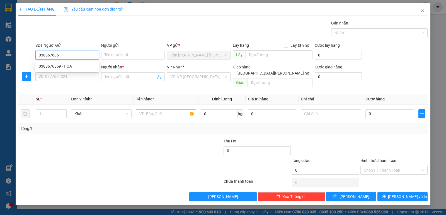
type input "0388676869"
click at [72, 66] on div "0388676869 - HÒA" at bounding box center [67, 66] width 57 height 6
type input "HÒA"
type input "0388676869"
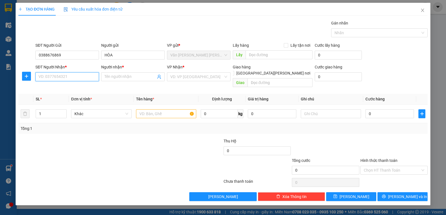
click at [70, 75] on input "SĐT Người Nhận *" at bounding box center [66, 76] width 63 height 9
click at [66, 98] on div "0918905830 - CHÂU" at bounding box center [67, 97] width 57 height 6
type input "0918905830"
type input "CHÂU"
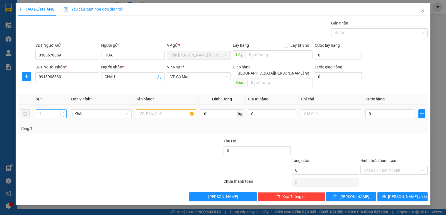
type input "2"
click at [63, 111] on span "up" at bounding box center [63, 112] width 3 height 3
click at [156, 110] on input "text" at bounding box center [166, 113] width 60 height 9
type input "2 THÙNG"
click at [375, 109] on input "0" at bounding box center [389, 113] width 48 height 9
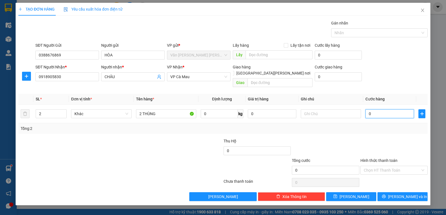
type input "8"
type input "80"
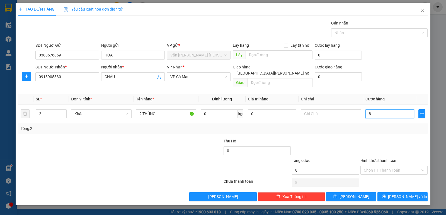
type input "80"
type input "80.000"
drag, startPoint x: 399, startPoint y: 128, endPoint x: 408, endPoint y: 142, distance: 15.8
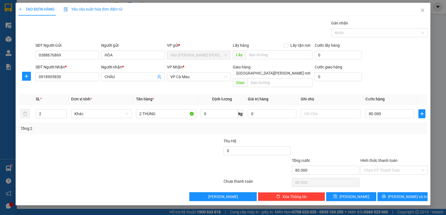
click at [400, 130] on div "Transit Pickup Surcharge Ids Transit Deliver Surcharge Ids Transit Deliver Surc…" at bounding box center [222, 110] width 409 height 181
click at [408, 194] on span "[PERSON_NAME] và In" at bounding box center [407, 197] width 39 height 6
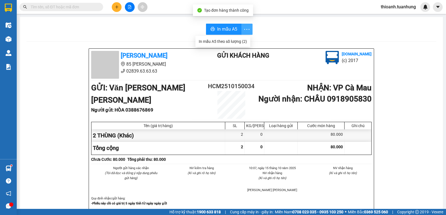
click at [245, 29] on icon "more" at bounding box center [246, 29] width 7 height 7
click at [238, 42] on div "In mẫu A5 theo số lượng (2)" at bounding box center [223, 41] width 48 height 6
click at [57, 5] on input "text" at bounding box center [64, 7] width 66 height 6
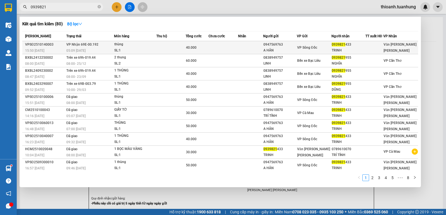
type input "0939821"
click at [328, 48] on div "VP Sông Đốc" at bounding box center [314, 48] width 34 height 6
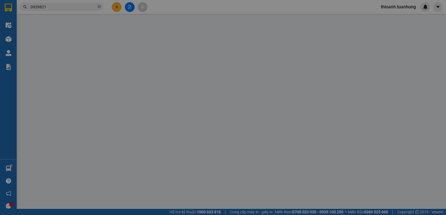
type input "0947569763"
type input "A HÂN"
type input "0939821433"
type input "TRINH"
type input "40.000"
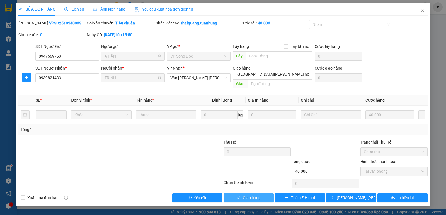
click at [247, 195] on span "Giao hàng" at bounding box center [252, 198] width 18 height 6
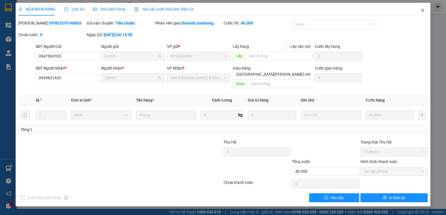
click at [424, 9] on icon "close" at bounding box center [422, 10] width 4 height 4
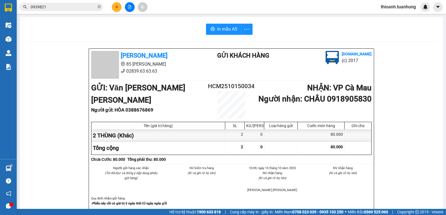
click at [68, 7] on input "0939821" at bounding box center [64, 7] width 66 height 6
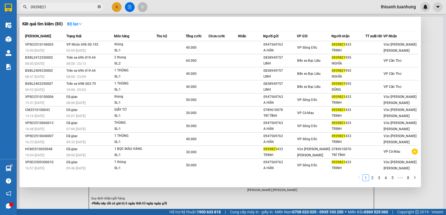
click at [99, 8] on icon "close-circle" at bounding box center [98, 6] width 3 height 3
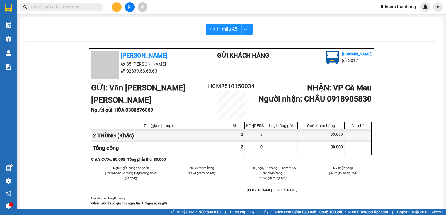
click at [87, 8] on input "text" at bounding box center [64, 7] width 66 height 6
click at [67, 8] on input "text" at bounding box center [64, 7] width 66 height 6
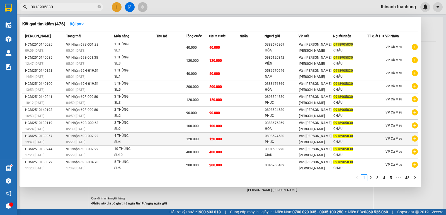
scroll to position [1, 0]
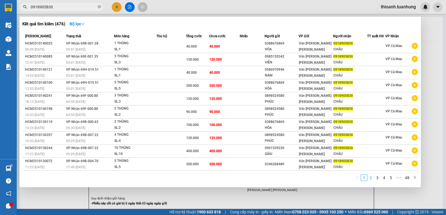
type input "0918905830"
click at [371, 178] on link "2" at bounding box center [370, 178] width 6 height 6
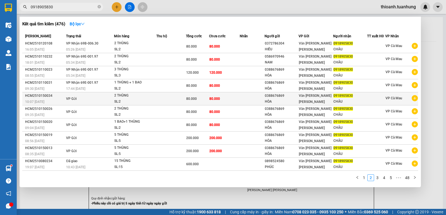
click at [352, 99] on div "0918905830" at bounding box center [349, 96] width 33 height 6
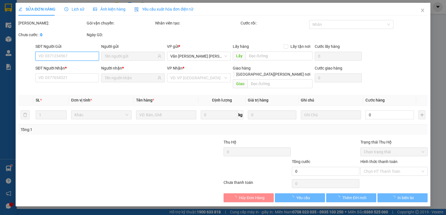
type input "0388676869"
type input "0918905830"
type input "80.000"
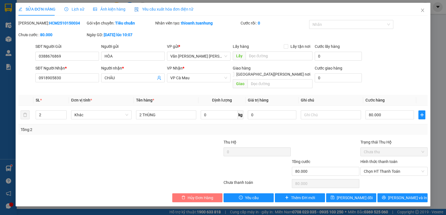
click at [198, 195] on span "Hủy Đơn Hàng" at bounding box center [200, 198] width 26 height 6
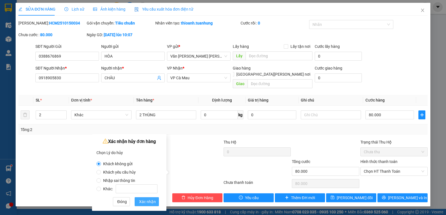
click at [151, 200] on span "Xác nhận" at bounding box center [147, 202] width 17 height 6
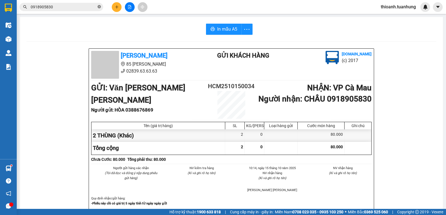
click at [99, 7] on icon "close-circle" at bounding box center [98, 6] width 3 height 3
click at [117, 5] on button at bounding box center [117, 7] width 10 height 10
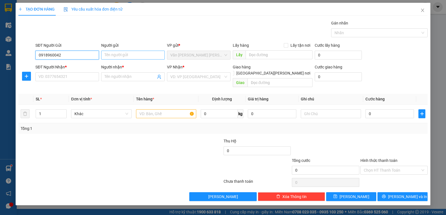
type input "0918960042"
click at [129, 58] on input "Người gửi" at bounding box center [132, 55] width 63 height 9
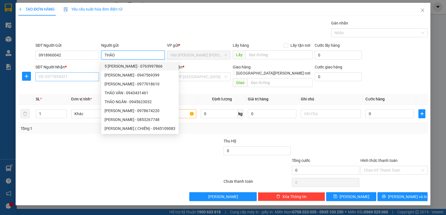
type input "THẢO"
click at [64, 78] on input "SĐT Người Nhận *" at bounding box center [66, 76] width 63 height 9
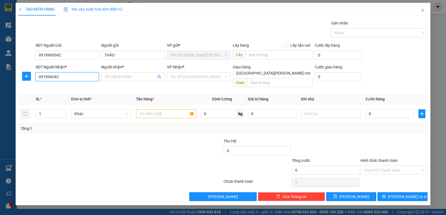
click at [54, 75] on input "091896042" at bounding box center [66, 76] width 63 height 9
type input "0918960042"
click at [120, 76] on input "Người nhận *" at bounding box center [129, 77] width 51 height 6
click at [119, 77] on input "[PERSON_NAME]" at bounding box center [129, 77] width 51 height 6
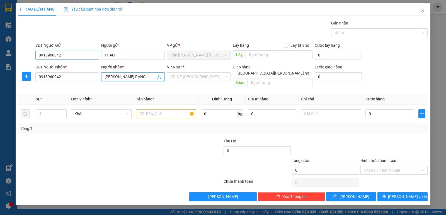
type input "[PERSON_NAME] RANG"
click at [94, 54] on input "0918960042" at bounding box center [66, 55] width 63 height 9
type input "0"
type input "0934129539"
click at [118, 55] on input "THẢO" at bounding box center [132, 55] width 63 height 9
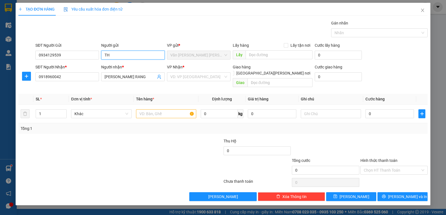
type input "T"
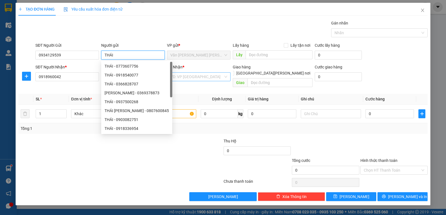
type input "THÁI"
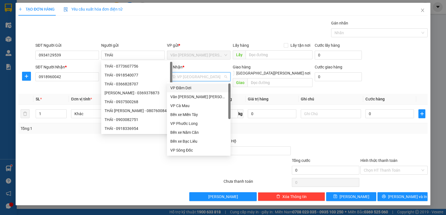
click at [195, 78] on input "search" at bounding box center [196, 77] width 53 height 8
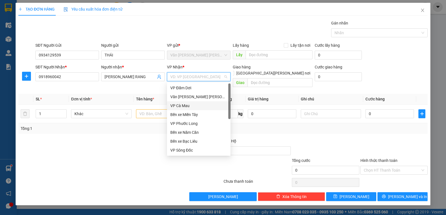
click at [189, 106] on div "VP Cà Mau" at bounding box center [198, 106] width 57 height 6
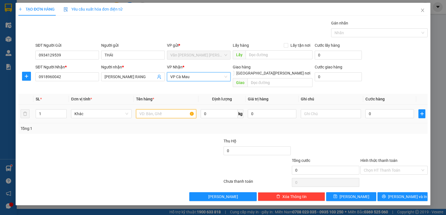
click at [138, 109] on input "text" at bounding box center [166, 113] width 60 height 9
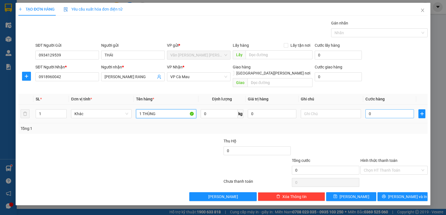
type input "1 THÙNG"
click at [388, 109] on input "0" at bounding box center [389, 113] width 48 height 9
type input "3"
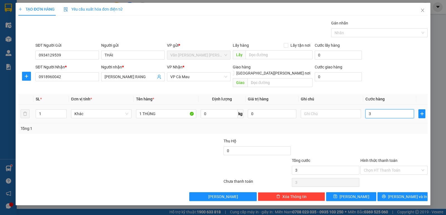
type input "30"
type input "30.000"
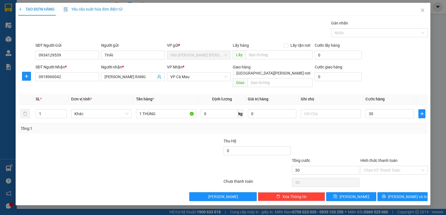
type input "30.000"
drag, startPoint x: 387, startPoint y: 134, endPoint x: 397, endPoint y: 147, distance: 16.3
click at [387, 138] on div at bounding box center [393, 147] width 68 height 19
drag, startPoint x: 394, startPoint y: 192, endPoint x: 214, endPoint y: 92, distance: 206.4
click at [385, 195] on icon "printer" at bounding box center [383, 197] width 4 height 4
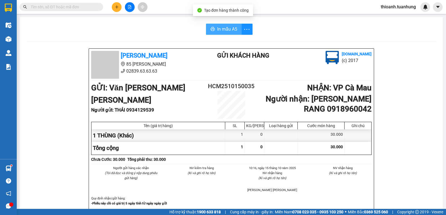
click at [227, 28] on span "In mẫu A5" at bounding box center [227, 29] width 20 height 7
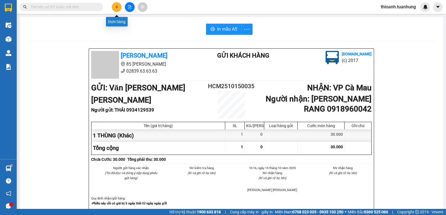
click at [119, 7] on button at bounding box center [117, 7] width 10 height 10
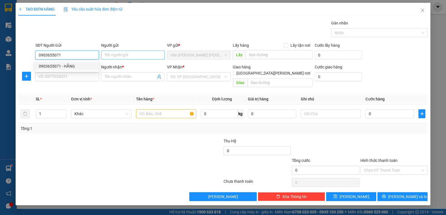
type input "0903655071"
click at [112, 58] on input "Người gửi" at bounding box center [132, 55] width 63 height 9
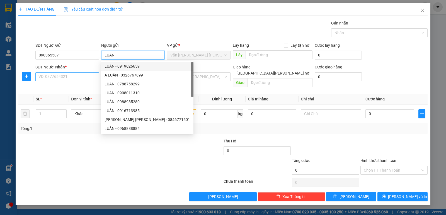
type input "LUÂN"
click at [80, 78] on input "SĐT Người Nhận *" at bounding box center [66, 76] width 63 height 9
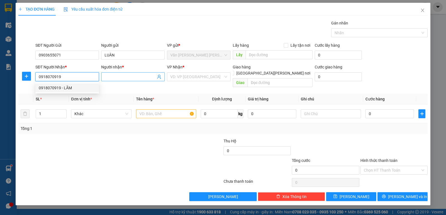
type input "0918070919"
click at [104, 79] on input "Người nhận *" at bounding box center [129, 77] width 51 height 6
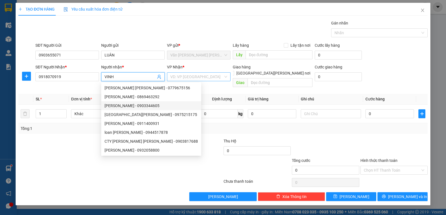
type input "VINH"
click at [196, 80] on input "search" at bounding box center [196, 77] width 53 height 8
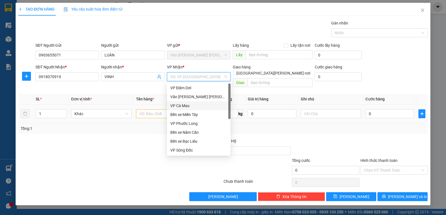
drag, startPoint x: 178, startPoint y: 106, endPoint x: 181, endPoint y: 104, distance: 3.3
click at [179, 106] on div "VP Cà Mau" at bounding box center [198, 106] width 57 height 6
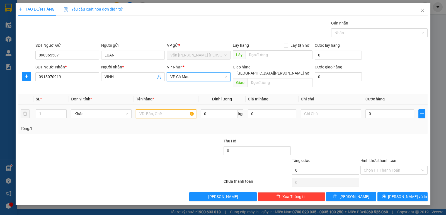
click at [147, 109] on input "text" at bounding box center [166, 113] width 60 height 9
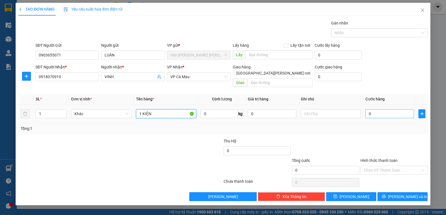
type input "1 KIỆN"
click at [384, 110] on input "0" at bounding box center [389, 113] width 48 height 9
type input "3"
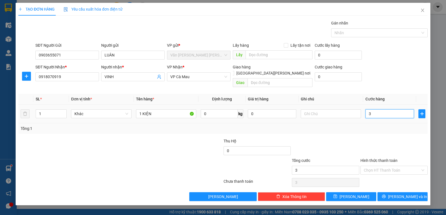
type input "30"
type input "30.000"
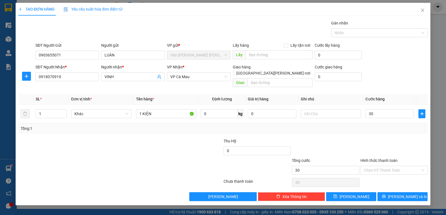
type input "30.000"
click at [396, 129] on div "Transit Pickup Surcharge Ids Transit Deliver Surcharge Ids Transit Deliver Surc…" at bounding box center [222, 110] width 409 height 181
click at [410, 179] on div "Chọn HT Thanh Toán" at bounding box center [393, 182] width 68 height 11
drag, startPoint x: 408, startPoint y: 194, endPoint x: 408, endPoint y: 188, distance: 5.6
click at [408, 194] on span "[PERSON_NAME] và In" at bounding box center [407, 197] width 39 height 6
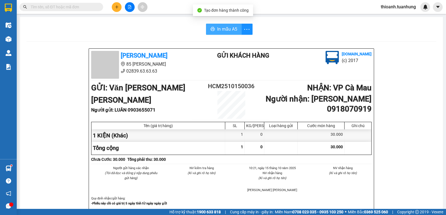
click at [226, 31] on span "In mẫu A5" at bounding box center [227, 29] width 20 height 7
click at [75, 5] on input "text" at bounding box center [64, 7] width 66 height 6
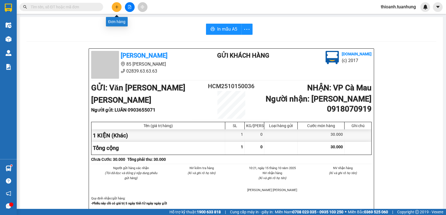
click at [115, 9] on button at bounding box center [117, 7] width 10 height 10
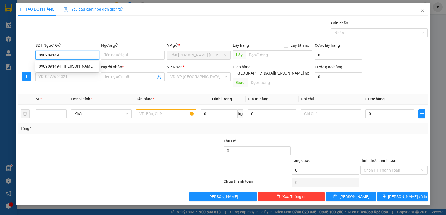
type input "0909091494"
click at [69, 66] on div "0909091494 - [PERSON_NAME]" at bounding box center [67, 66] width 57 height 6
type input "DUNG"
type input "0909091494"
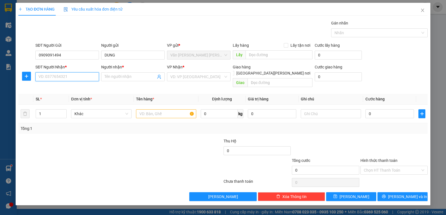
click at [68, 74] on input "SĐT Người Nhận *" at bounding box center [66, 76] width 63 height 9
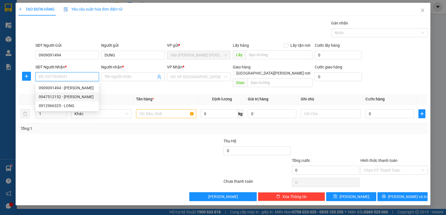
drag, startPoint x: 73, startPoint y: 95, endPoint x: 111, endPoint y: 111, distance: 41.0
click at [73, 96] on div "0947512152 - [PERSON_NAME]" at bounding box center [67, 97] width 57 height 6
type input "0947512152"
type input "THIÊN THANH"
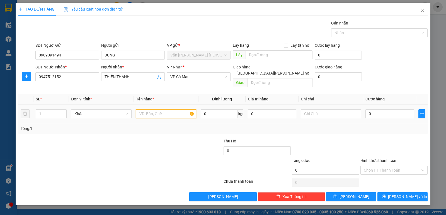
click at [144, 109] on input "text" at bounding box center [166, 113] width 60 height 9
type input "1 THÙNG"
click at [394, 109] on input "0" at bounding box center [389, 113] width 48 height 9
type input "3"
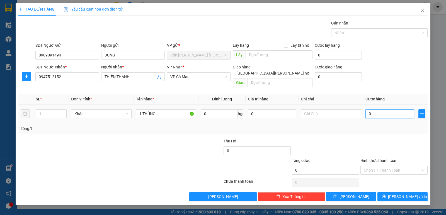
type input "3"
type input "30"
type input "30.000"
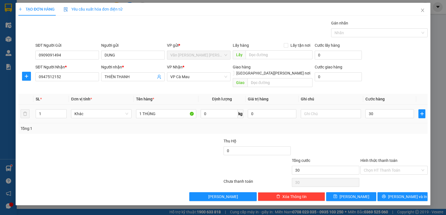
type input "30.000"
drag, startPoint x: 390, startPoint y: 133, endPoint x: 393, endPoint y: 166, distance: 33.6
click at [390, 138] on div at bounding box center [393, 147] width 68 height 19
click at [399, 194] on span "[PERSON_NAME] và In" at bounding box center [407, 197] width 39 height 6
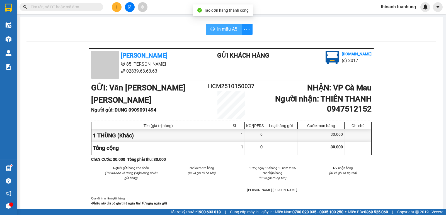
click at [218, 30] on span "In mẫu A5" at bounding box center [227, 29] width 20 height 7
click at [56, 6] on input "text" at bounding box center [64, 7] width 66 height 6
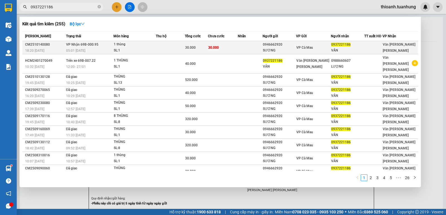
type input "0937221186"
click at [302, 48] on span "VP Cà Mau" at bounding box center [304, 48] width 17 height 4
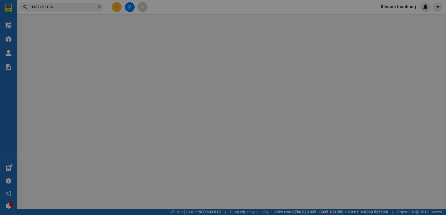
type input "0946662920"
type input "SƯƠNG"
type input "0937221186"
type input "VÂN"
type input "30.000"
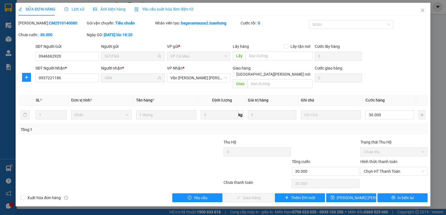
click at [385, 160] on label "Hình thức thanh toán" at bounding box center [378, 162] width 37 height 4
click at [385, 167] on input "Hình thức thanh toán" at bounding box center [391, 171] width 57 height 8
drag, startPoint x: 386, startPoint y: 175, endPoint x: 332, endPoint y: 186, distance: 55.7
click at [386, 176] on div "Tại văn phòng" at bounding box center [393, 176] width 60 height 6
type input "0"
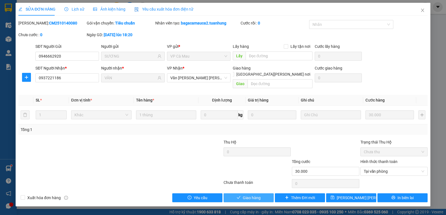
click at [256, 195] on span "Giao hàng" at bounding box center [252, 198] width 18 height 6
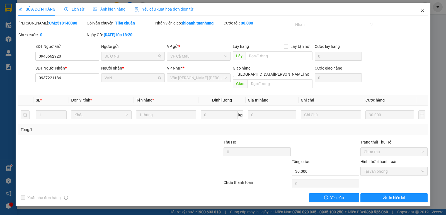
click at [423, 11] on icon "close" at bounding box center [422, 10] width 4 height 4
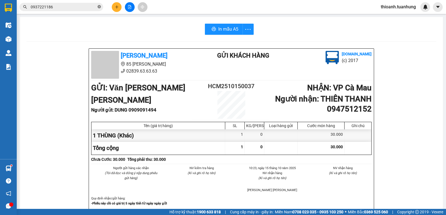
click at [99, 6] on icon "close-circle" at bounding box center [98, 6] width 3 height 3
click at [114, 6] on button at bounding box center [117, 7] width 10 height 10
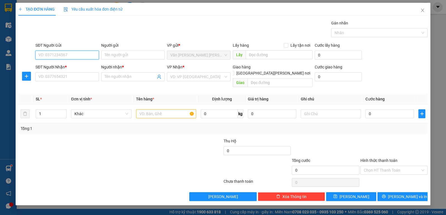
click at [77, 56] on input "SĐT Người Gửi" at bounding box center [66, 55] width 63 height 9
type input "0909908066"
click at [135, 55] on input "Người gửi" at bounding box center [132, 55] width 63 height 9
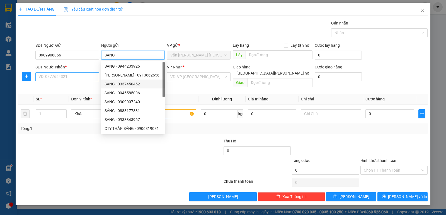
type input "SANG"
click at [69, 77] on input "SĐT Người Nhận *" at bounding box center [66, 76] width 63 height 9
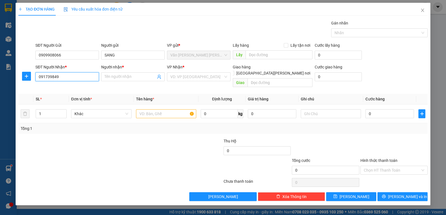
type input "0917398498"
click at [62, 88] on div "0917398498 - [PERSON_NAME]" at bounding box center [67, 88] width 57 height 6
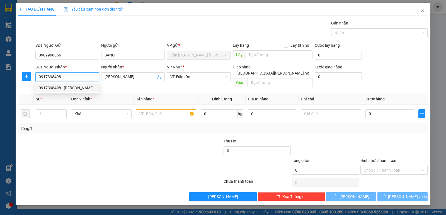
type input "[PERSON_NAME]"
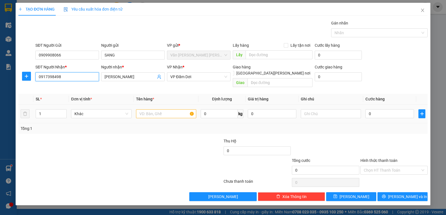
type input "0917398498"
click at [176, 109] on input "text" at bounding box center [166, 113] width 60 height 9
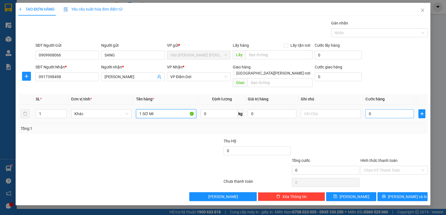
type input "1 SƠ MI"
click at [402, 109] on input "0" at bounding box center [389, 113] width 48 height 9
type input "3"
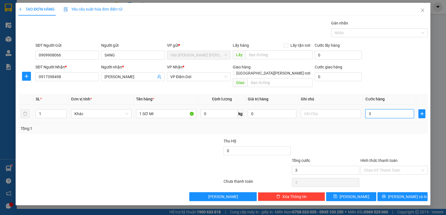
type input "30"
type input "30.000"
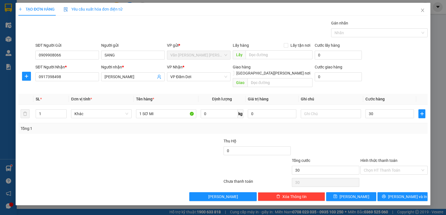
type input "30.000"
click at [362, 138] on div at bounding box center [393, 147] width 68 height 19
click at [398, 194] on span "[PERSON_NAME] và In" at bounding box center [407, 197] width 39 height 6
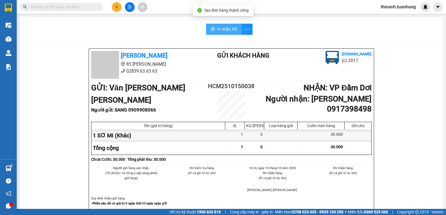
click at [225, 28] on span "In mẫu A5" at bounding box center [227, 29] width 20 height 7
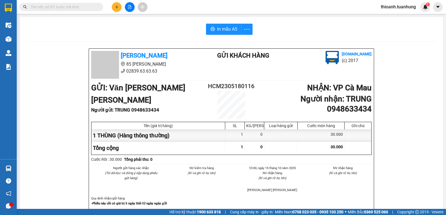
click at [59, 6] on input "text" at bounding box center [64, 7] width 66 height 6
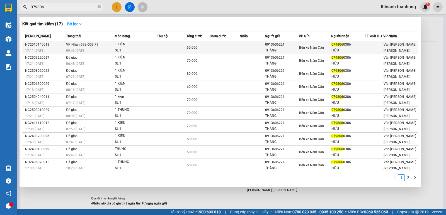
type input "079806"
click at [329, 46] on div "Bến xe Năm Căn" at bounding box center [315, 48] width 32 height 6
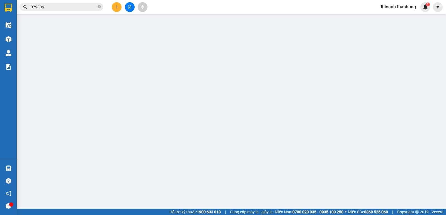
type input "0913606221"
type input "THẮNG"
type input "0798060386"
type input "HỮU"
type input "60.000"
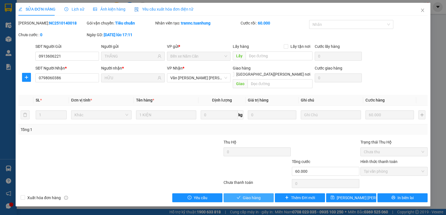
click at [253, 195] on span "Giao hàng" at bounding box center [252, 198] width 18 height 6
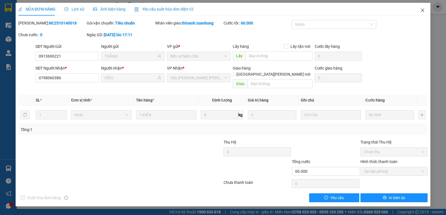
click at [422, 9] on icon "close" at bounding box center [422, 10] width 4 height 4
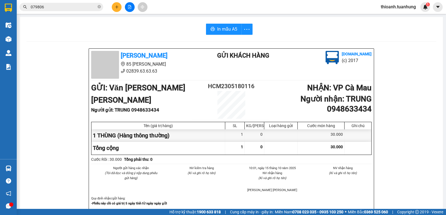
click at [114, 8] on button at bounding box center [117, 7] width 10 height 10
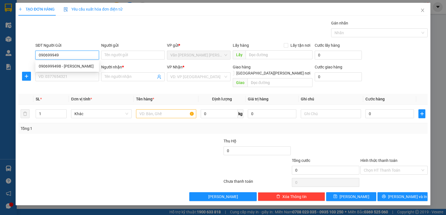
type input "0906999498"
click at [70, 64] on div "0906999498 - [PERSON_NAME]" at bounding box center [67, 66] width 57 height 6
type input "BÌNH"
type input "0906999498"
click at [72, 82] on div "SĐT Người Nhận * VD: 0377654321" at bounding box center [66, 73] width 63 height 19
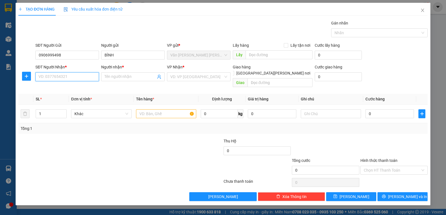
click at [75, 79] on input "SĐT Người Nhận *" at bounding box center [66, 76] width 63 height 9
type input "0919135109"
click at [73, 89] on div "0919135109 - [PERSON_NAME]" at bounding box center [67, 88] width 57 height 6
type input "VĨNH PHÚ"
type input "0919135109"
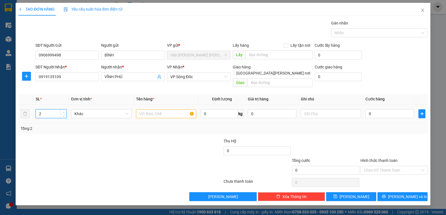
click at [63, 111] on span "up" at bounding box center [63, 112] width 3 height 3
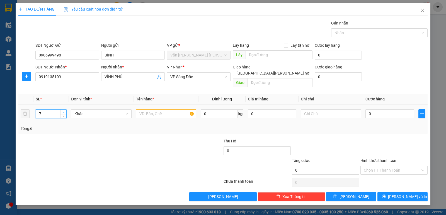
click at [63, 111] on span "up" at bounding box center [63, 112] width 3 height 3
type input "8"
click at [63, 111] on span "up" at bounding box center [63, 112] width 3 height 3
drag, startPoint x: 167, startPoint y: 105, endPoint x: 445, endPoint y: 16, distance: 292.3
click at [167, 109] on input "text" at bounding box center [166, 113] width 60 height 9
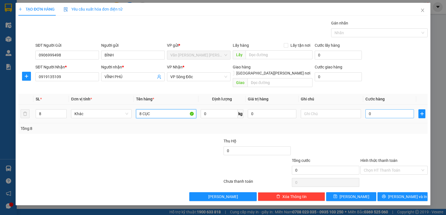
type input "8 CỤC"
click at [374, 109] on input "0" at bounding box center [389, 113] width 48 height 9
type input "3"
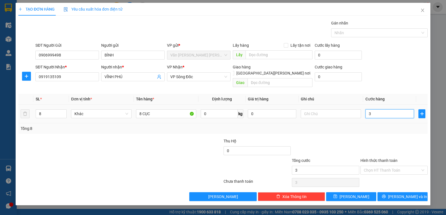
type input "32"
type input "320"
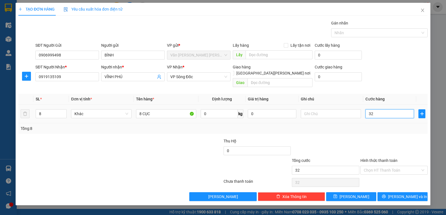
type input "320"
click at [385, 116] on td "320" at bounding box center [389, 114] width 53 height 19
type input "320.000"
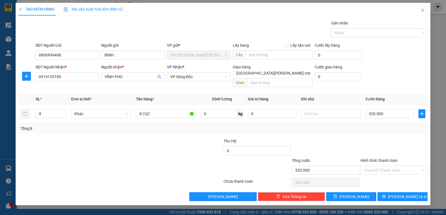
click at [385, 123] on div "Tổng: 8" at bounding box center [222, 128] width 409 height 11
drag, startPoint x: 386, startPoint y: 121, endPoint x: 412, endPoint y: 139, distance: 30.8
click at [389, 126] on div "Tổng: 8" at bounding box center [223, 129] width 404 height 6
click at [405, 194] on span "[PERSON_NAME] và In" at bounding box center [407, 197] width 39 height 6
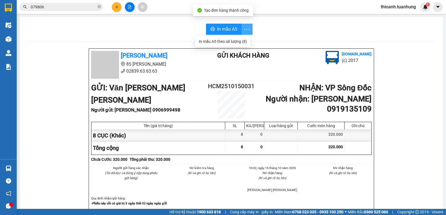
click at [243, 31] on icon "more" at bounding box center [246, 29] width 7 height 7
click at [235, 40] on div "In mẫu A5 theo số [PERSON_NAME] (8)" at bounding box center [223, 41] width 48 height 6
click at [99, 7] on icon "close-circle" at bounding box center [98, 6] width 3 height 3
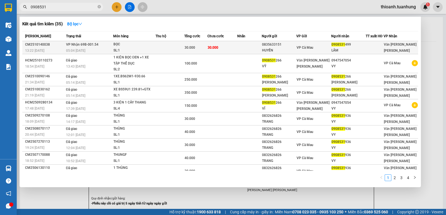
type input "0908531"
click at [376, 51] on td at bounding box center [374, 47] width 18 height 13
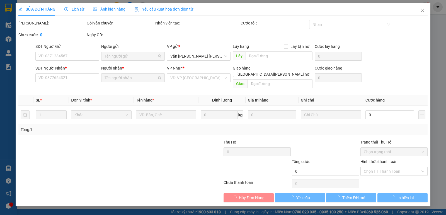
type input "0835633151"
type input "HUYỀN"
type input "0908531499"
type input "LÂM"
type input "30.000"
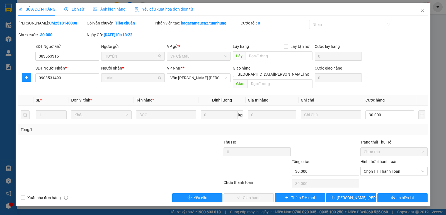
click at [381, 160] on label "Hình thức thanh toán" at bounding box center [378, 162] width 37 height 4
click at [381, 167] on input "Hình thức thanh toán" at bounding box center [391, 171] width 57 height 8
click at [381, 176] on div "Tại văn phòng" at bounding box center [393, 176] width 60 height 6
type input "0"
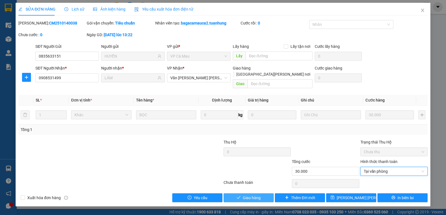
click at [249, 195] on span "Giao hàng" at bounding box center [252, 198] width 18 height 6
